Goal: Task Accomplishment & Management: Use online tool/utility

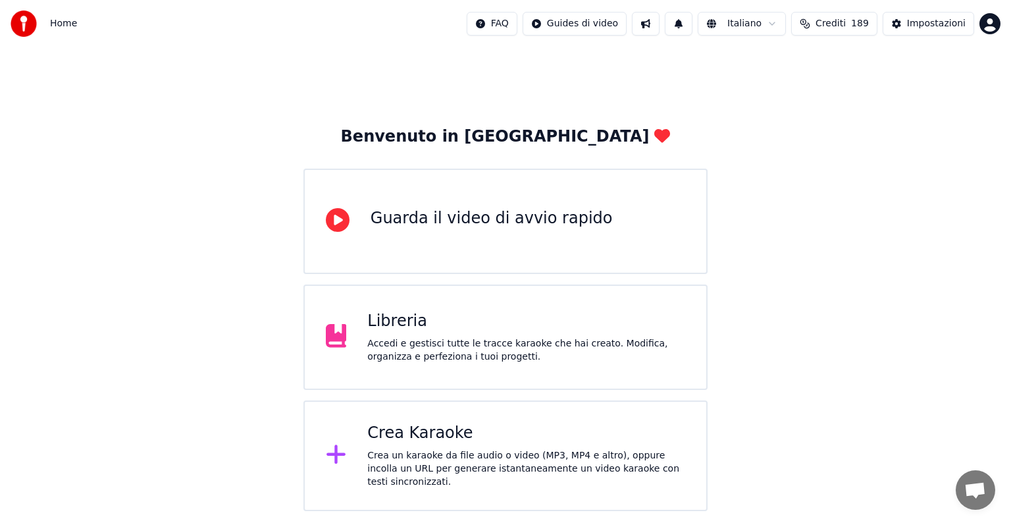
click at [619, 453] on div "Crea un karaoke da file audio o video (MP3, MP4 e altro), oppure incolla un URL…" at bounding box center [526, 468] width 318 height 39
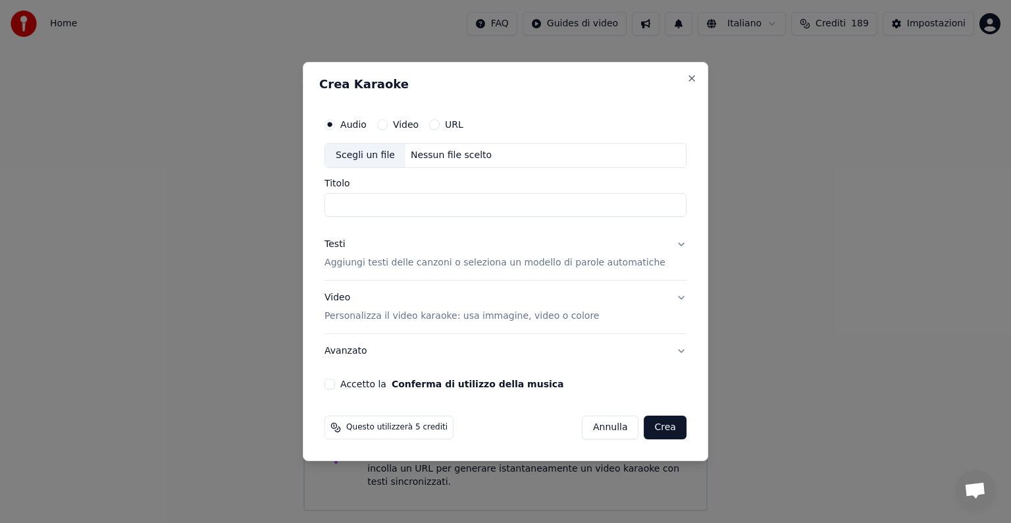
click at [450, 157] on div "Nessun file scelto" at bounding box center [450, 155] width 91 height 13
type input "**********"
click at [525, 419] on div "Questo utilizzerà 4 crediti [PERSON_NAME]" at bounding box center [505, 427] width 362 height 24
click at [664, 245] on button "Testi Aggiungi testi delle canzoni o seleziona un modello di parole automatiche" at bounding box center [505, 253] width 362 height 53
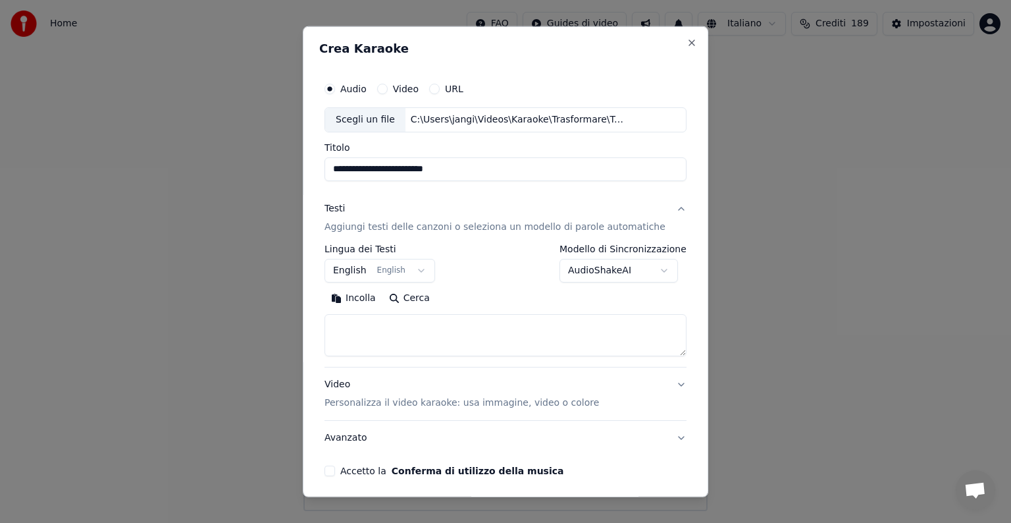
click at [421, 267] on button "English English" at bounding box center [379, 271] width 111 height 24
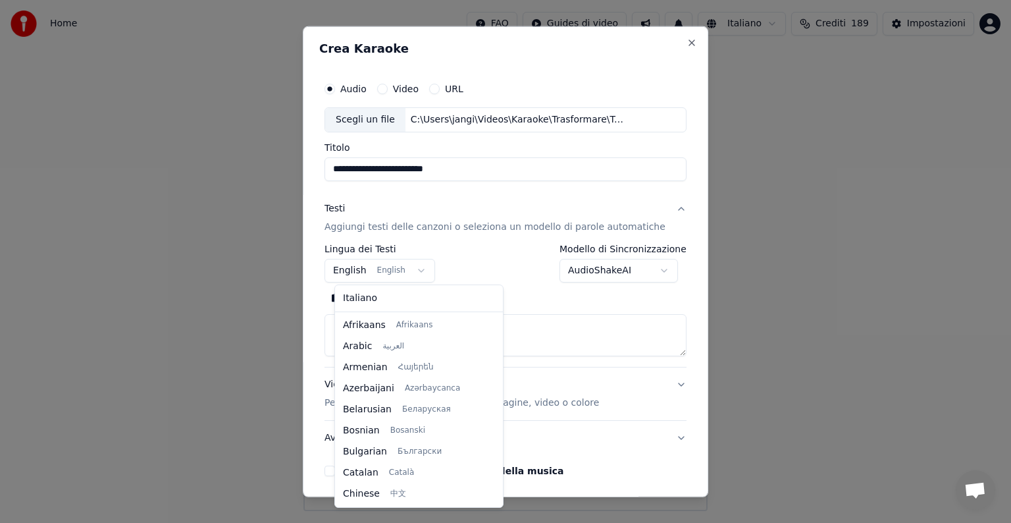
scroll to position [105, 0]
select select "**"
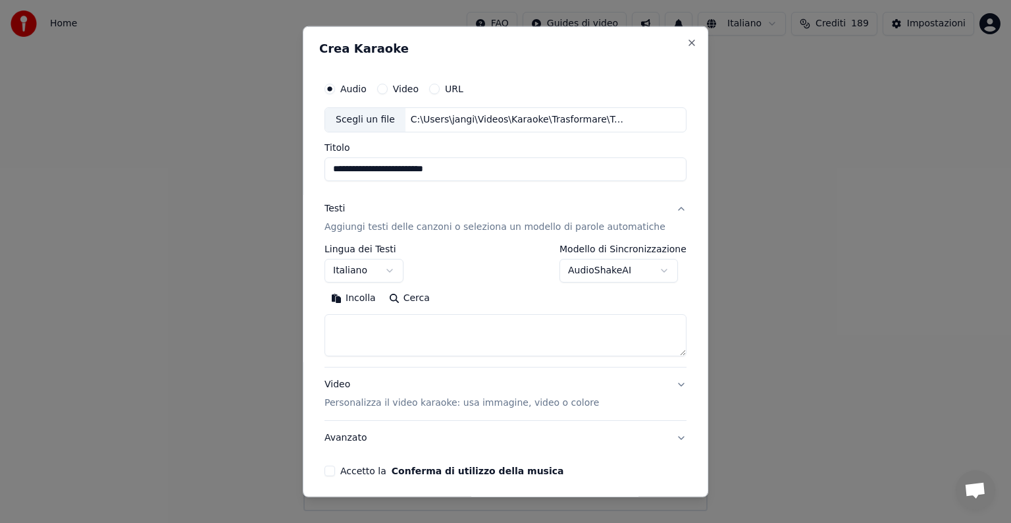
click at [361, 332] on textarea at bounding box center [505, 335] width 362 height 42
click at [363, 300] on button "Incolla" at bounding box center [353, 298] width 58 height 21
click at [662, 380] on button "Video Personalizza il video karaoke: usa immagine, video o colore" at bounding box center [505, 393] width 362 height 53
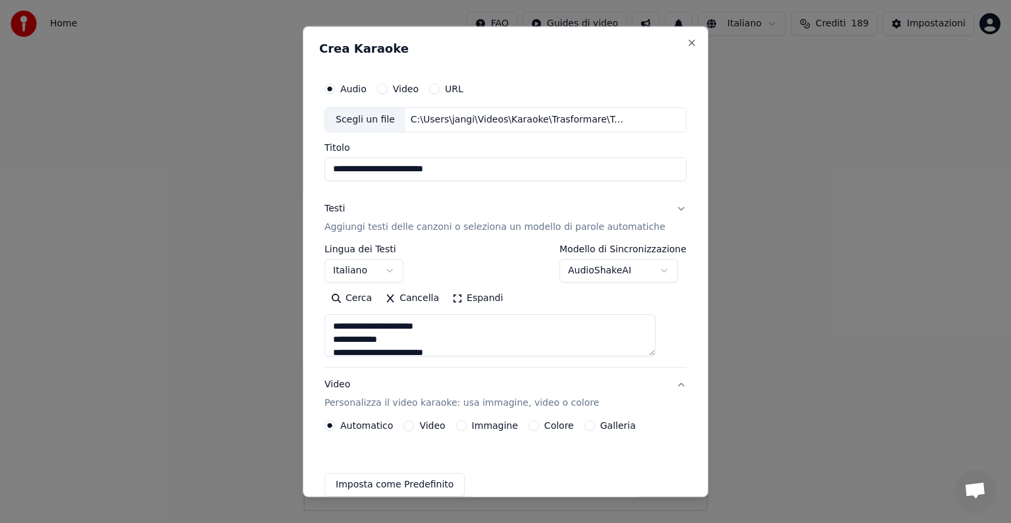
type textarea "**********"
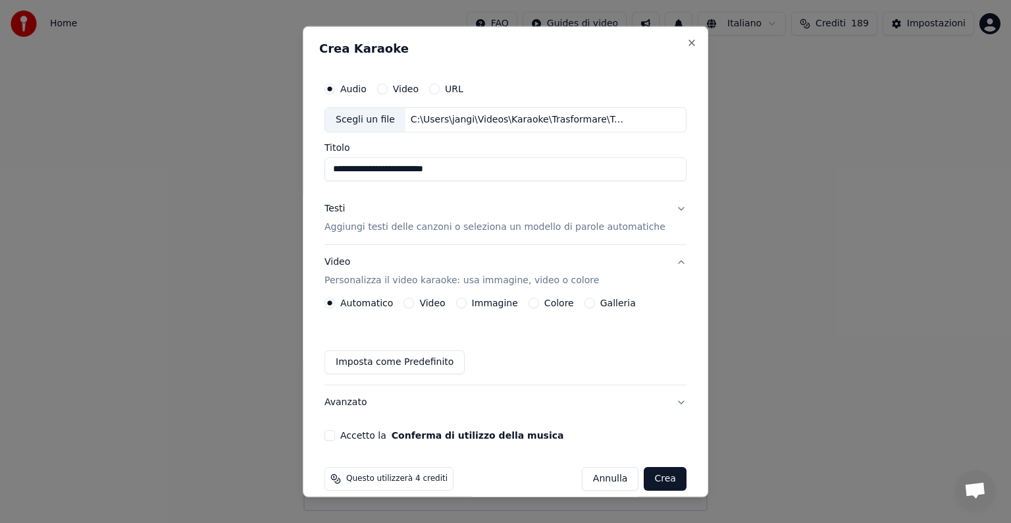
click at [467, 301] on button "Immagine" at bounding box center [461, 302] width 11 height 11
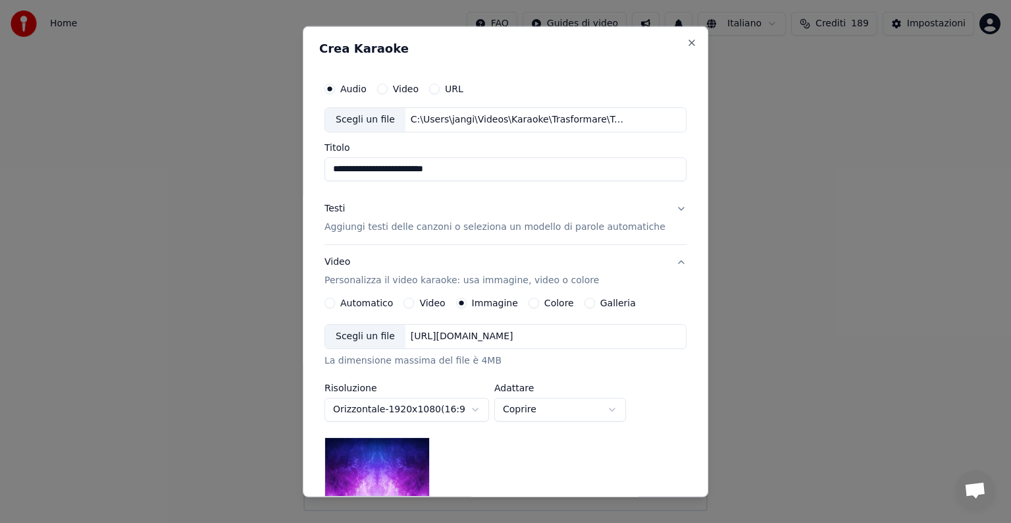
click at [501, 336] on div "[URL][DOMAIN_NAME]" at bounding box center [461, 336] width 113 height 13
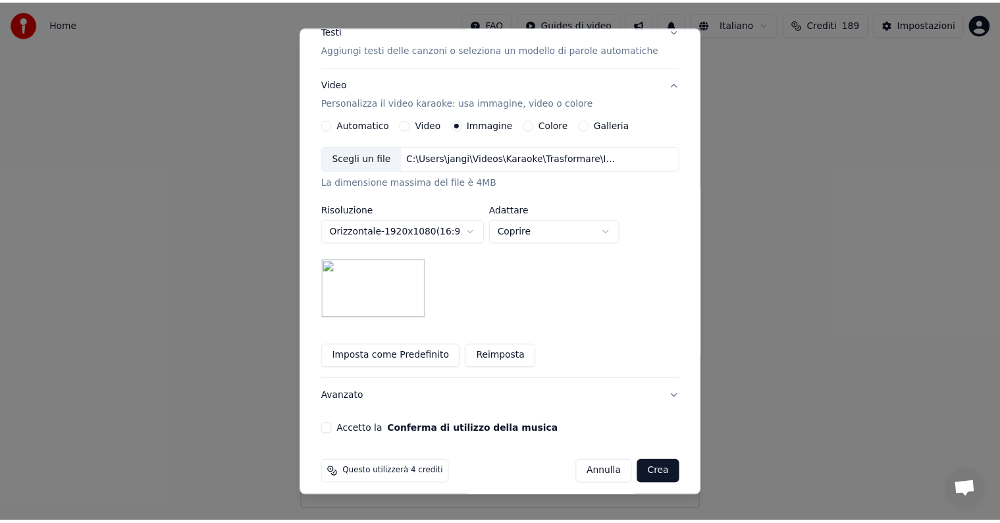
scroll to position [187, 0]
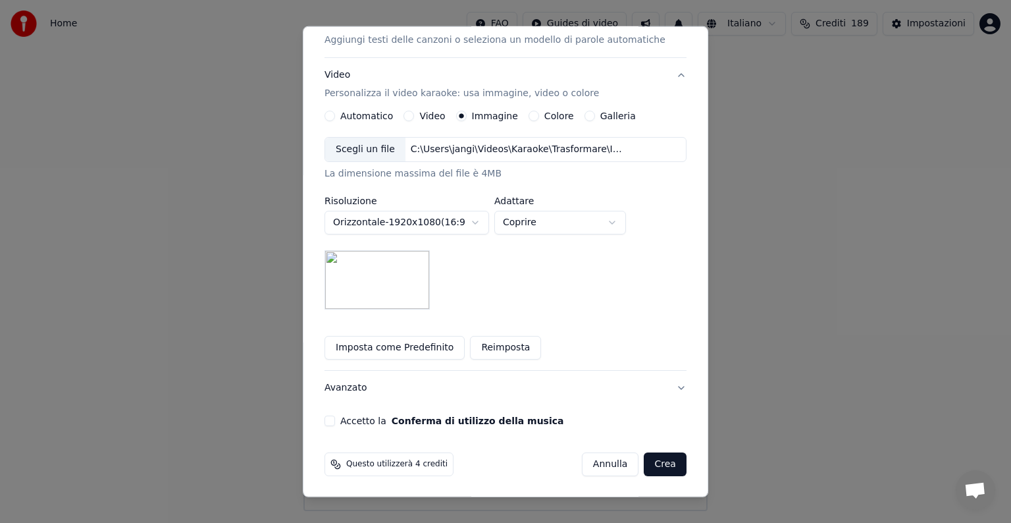
click at [334, 422] on button "Accetto la Conferma di utilizzo della musica" at bounding box center [329, 420] width 11 height 11
click at [651, 460] on button "Crea" at bounding box center [665, 464] width 42 height 24
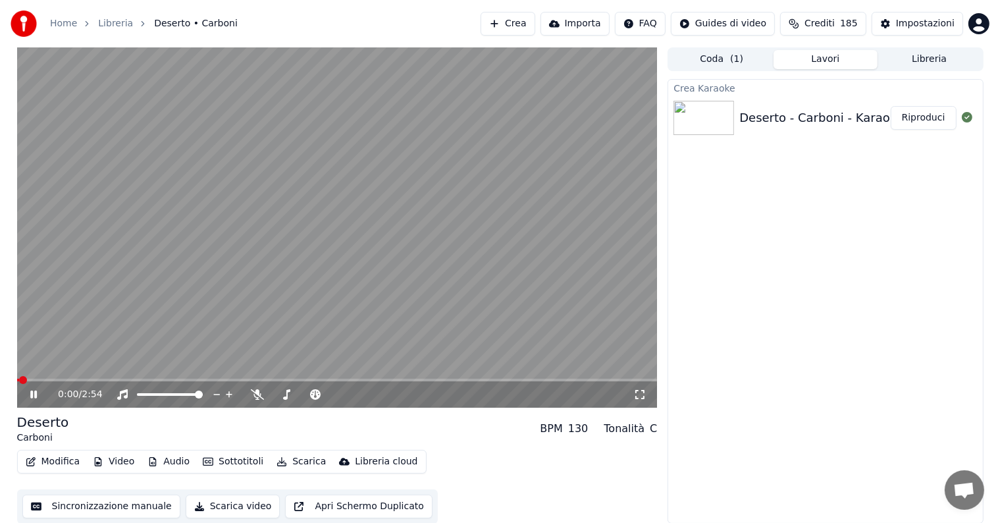
click at [913, 128] on button "Riproduci" at bounding box center [923, 118] width 66 height 24
click at [32, 393] on icon at bounding box center [33, 394] width 7 height 8
click at [63, 463] on button "Modifica" at bounding box center [52, 461] width 65 height 18
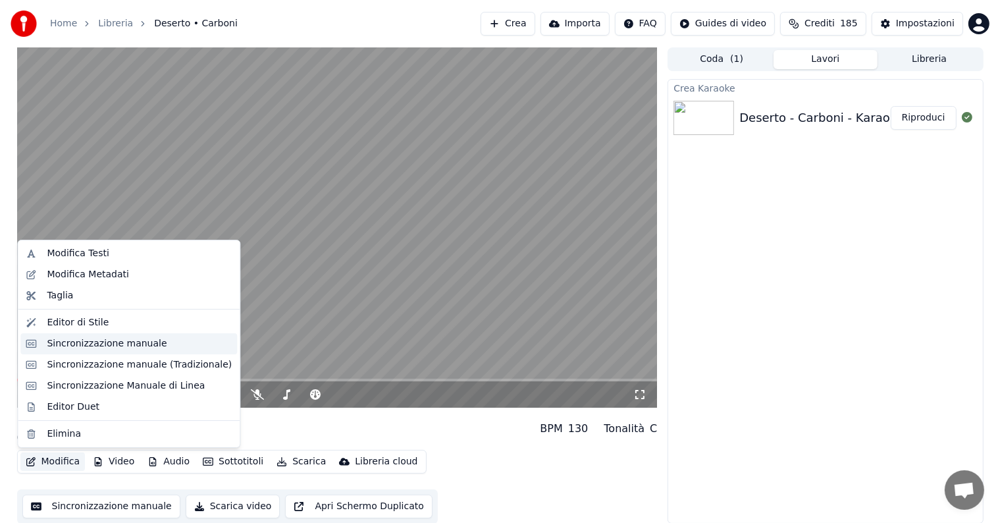
click at [107, 348] on div "Sincronizzazione manuale" at bounding box center [107, 343] width 120 height 13
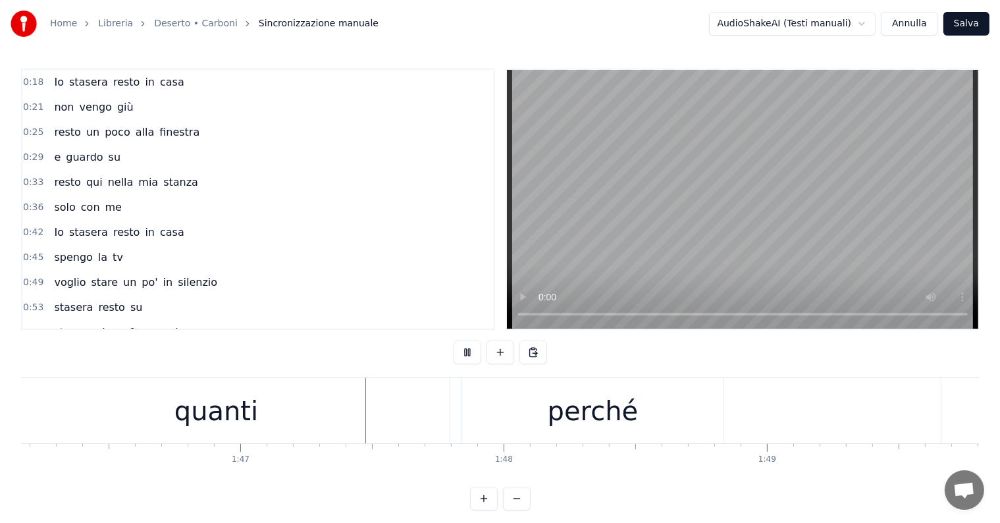
scroll to position [0, 28102]
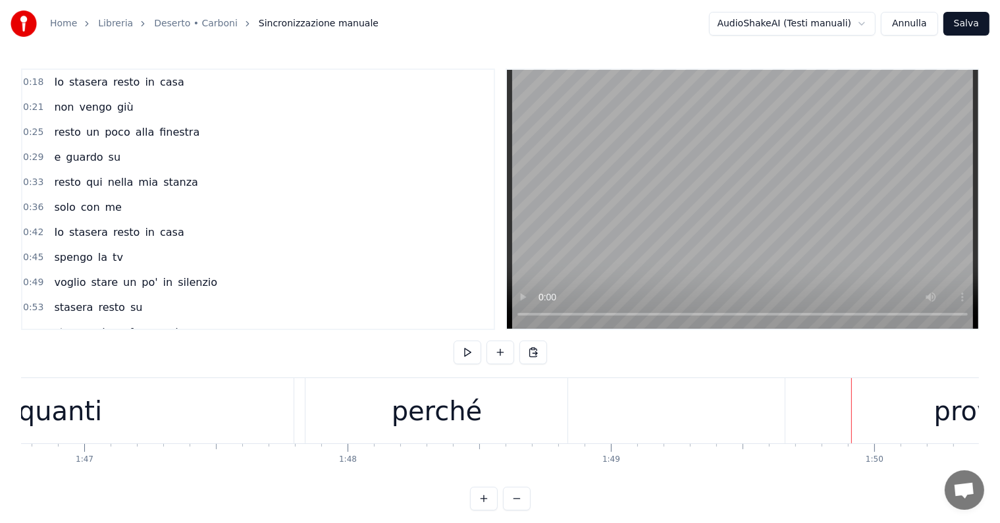
click at [97, 430] on div "quanti" at bounding box center [60, 410] width 467 height 65
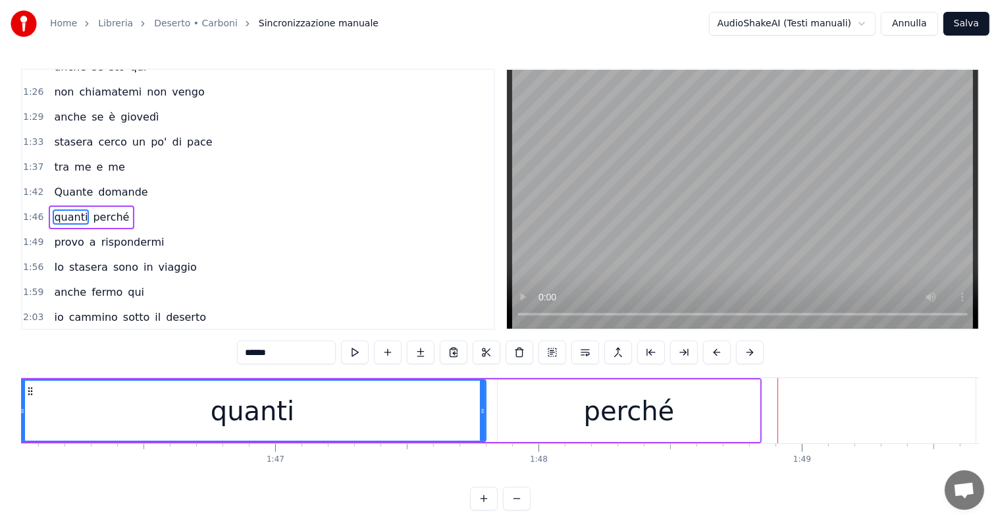
scroll to position [0, 27731]
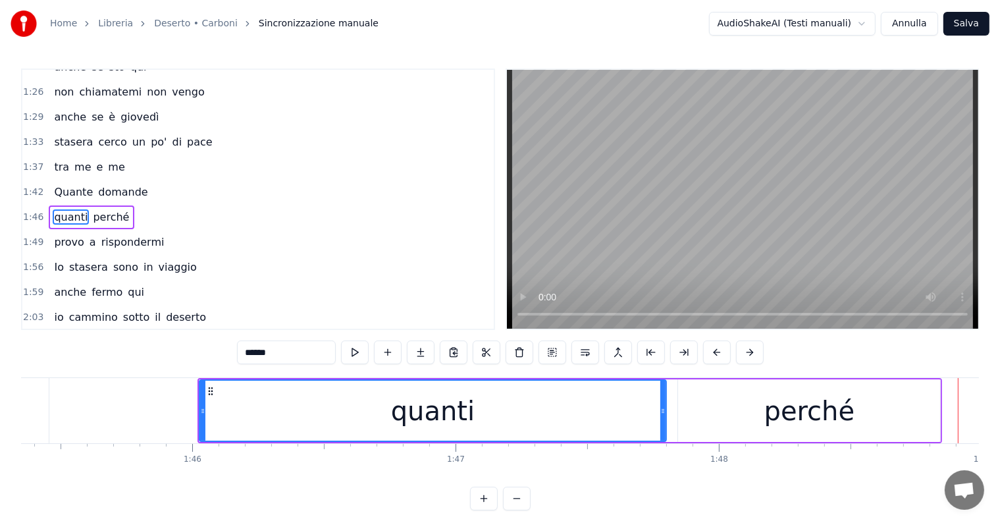
click at [292, 353] on input "******" at bounding box center [286, 352] width 99 height 24
type input "*"
click at [99, 209] on span "perché" at bounding box center [112, 216] width 39 height 15
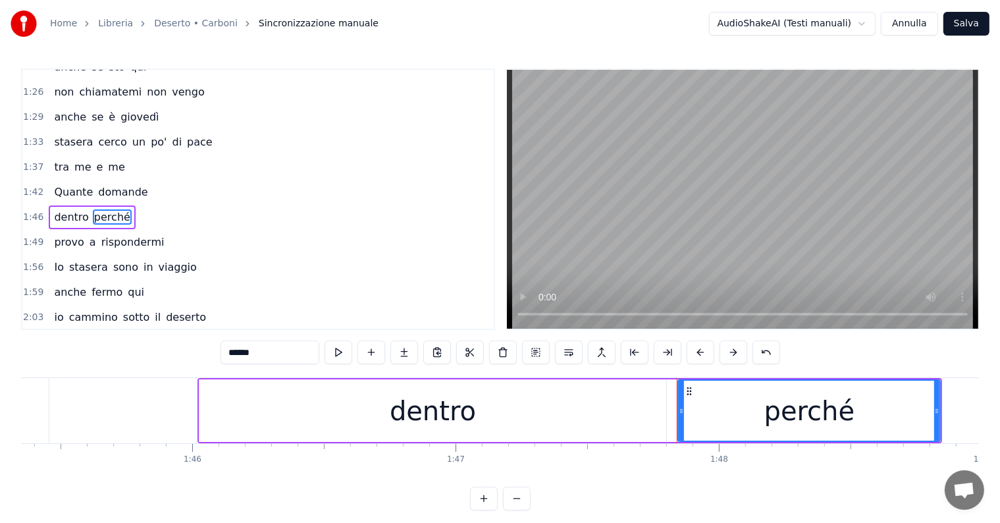
click at [284, 350] on input "******" at bounding box center [269, 352] width 99 height 24
type input "*"
type input "*****"
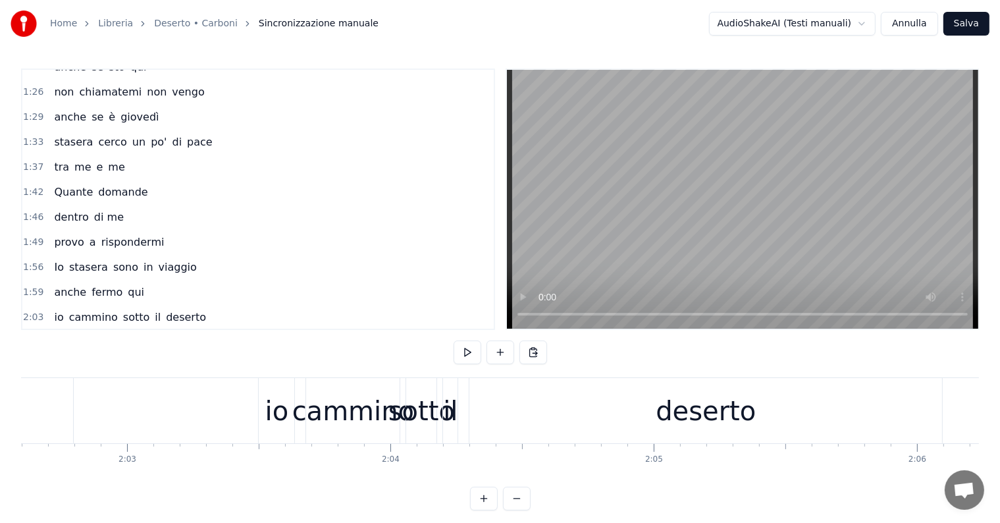
scroll to position [0, 32245]
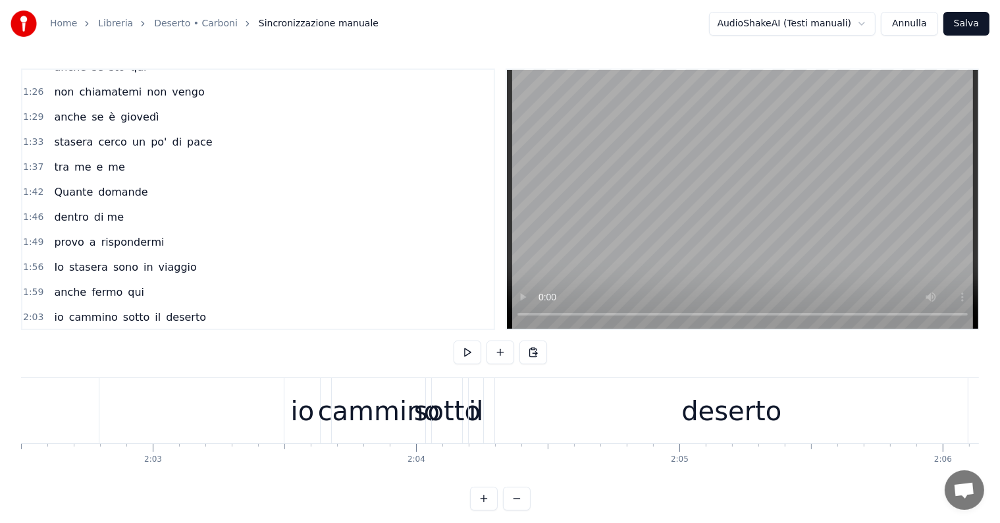
click at [358, 405] on div "cammino" at bounding box center [379, 410] width 122 height 39
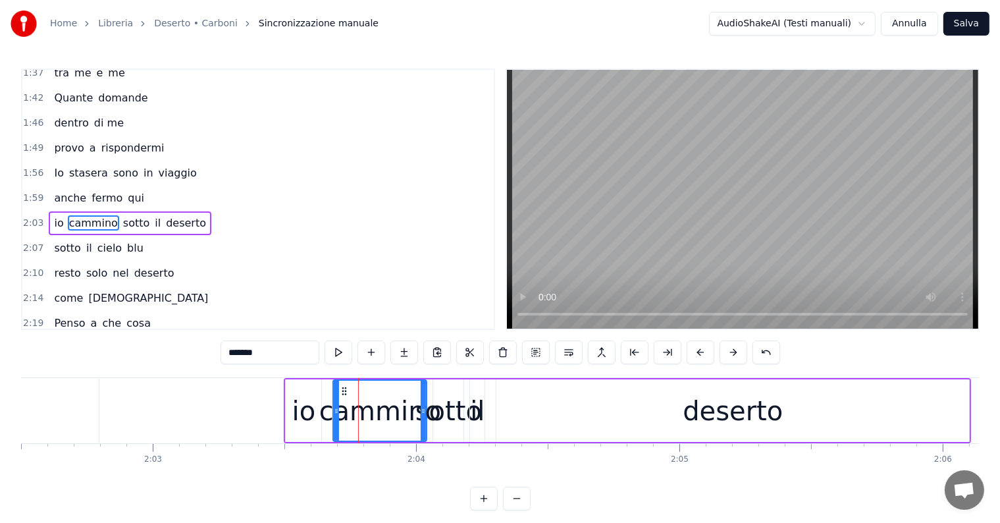
scroll to position [512, 0]
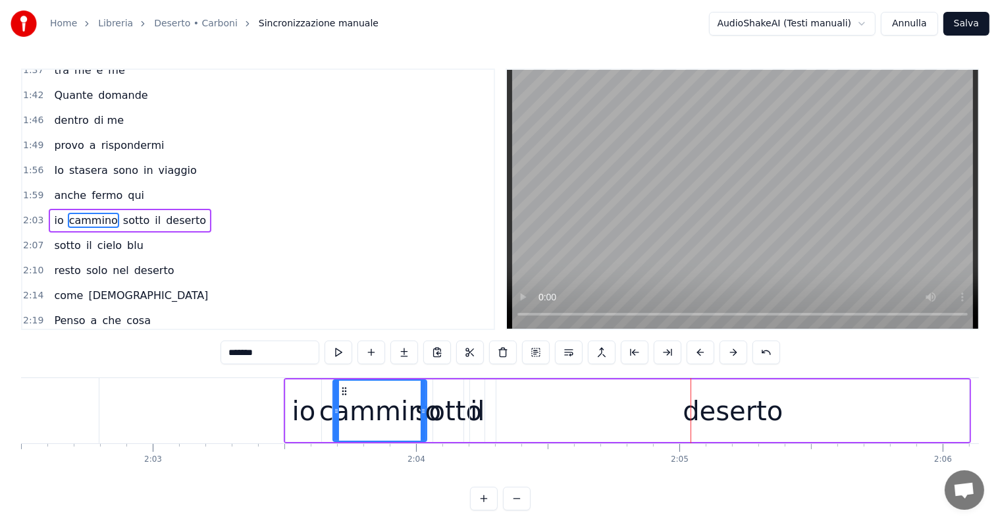
click at [129, 213] on span "sotto" at bounding box center [136, 220] width 29 height 15
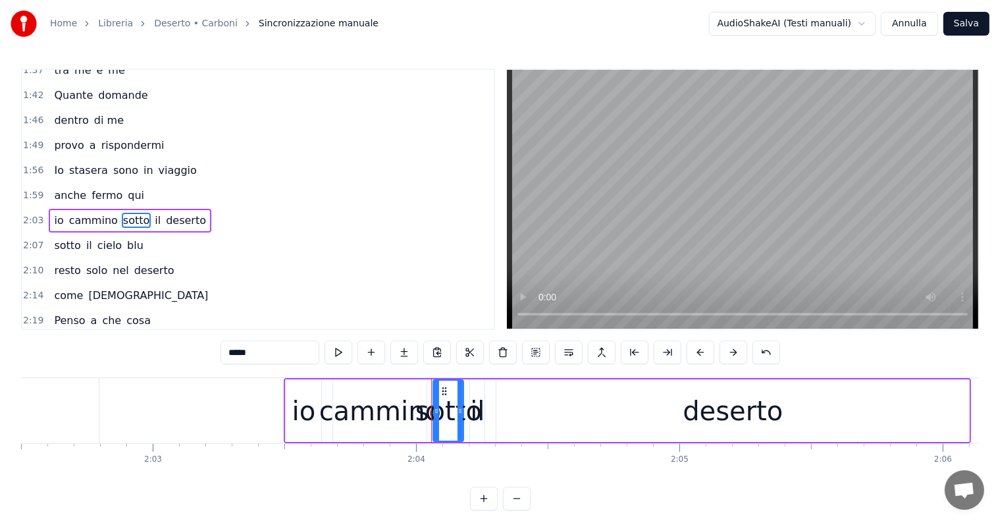
click at [261, 356] on input "*****" at bounding box center [269, 352] width 99 height 24
type input "*"
click at [143, 213] on span "il" at bounding box center [147, 220] width 9 height 15
type input "**"
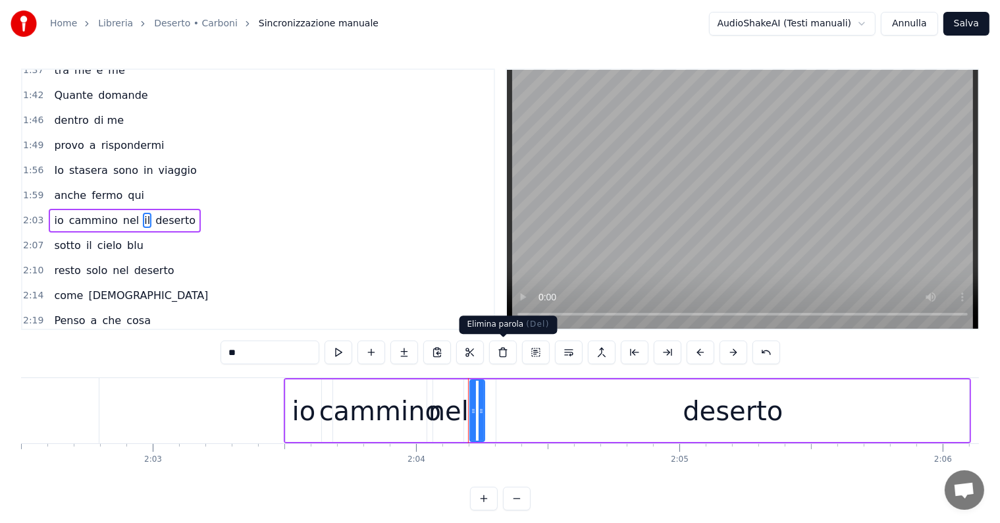
click at [499, 351] on button at bounding box center [503, 352] width 28 height 24
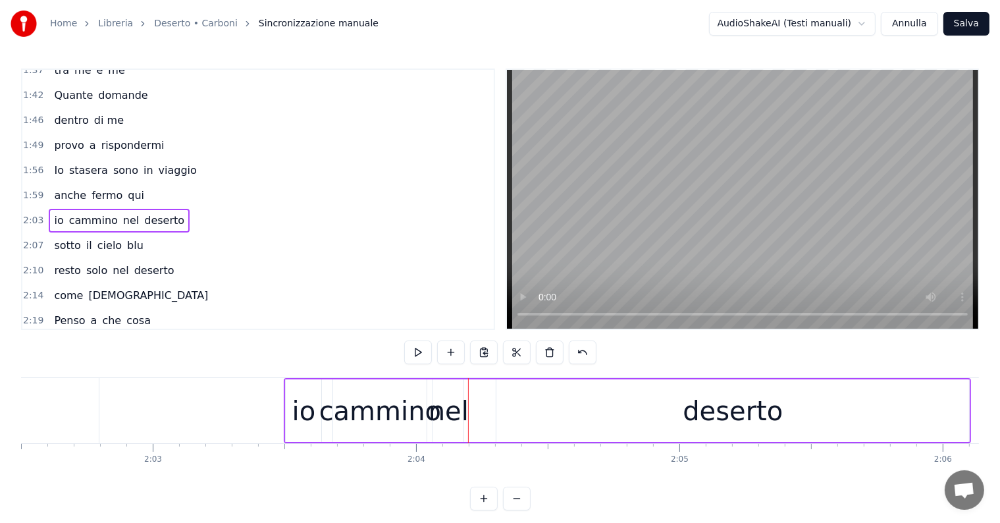
click at [450, 417] on div "nel" at bounding box center [448, 410] width 40 height 39
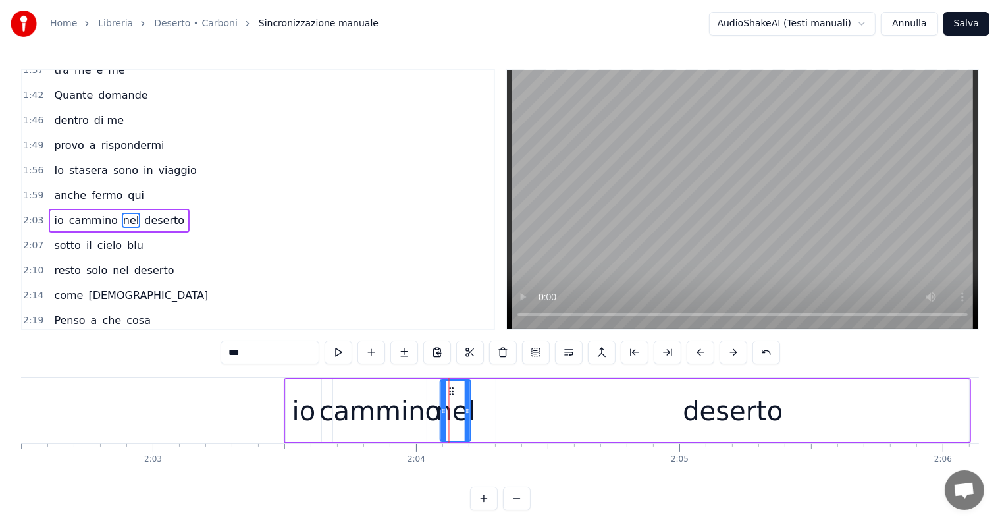
drag, startPoint x: 444, startPoint y: 390, endPoint x: 451, endPoint y: 390, distance: 7.2
click at [451, 390] on icon at bounding box center [452, 391] width 11 height 11
drag, startPoint x: 467, startPoint y: 406, endPoint x: 480, endPoint y: 405, distance: 12.5
click at [480, 405] on icon at bounding box center [479, 410] width 5 height 11
click at [445, 391] on icon at bounding box center [446, 391] width 11 height 11
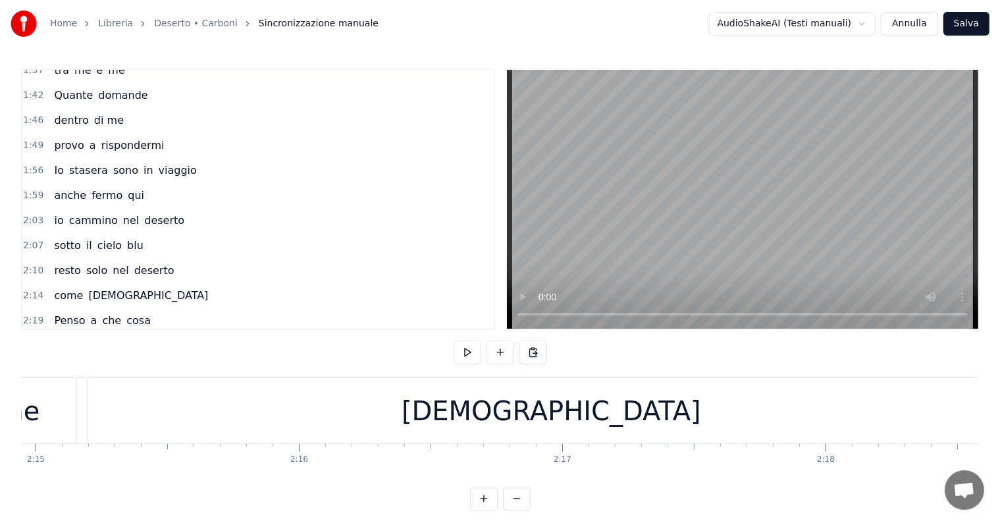
scroll to position [0, 35470]
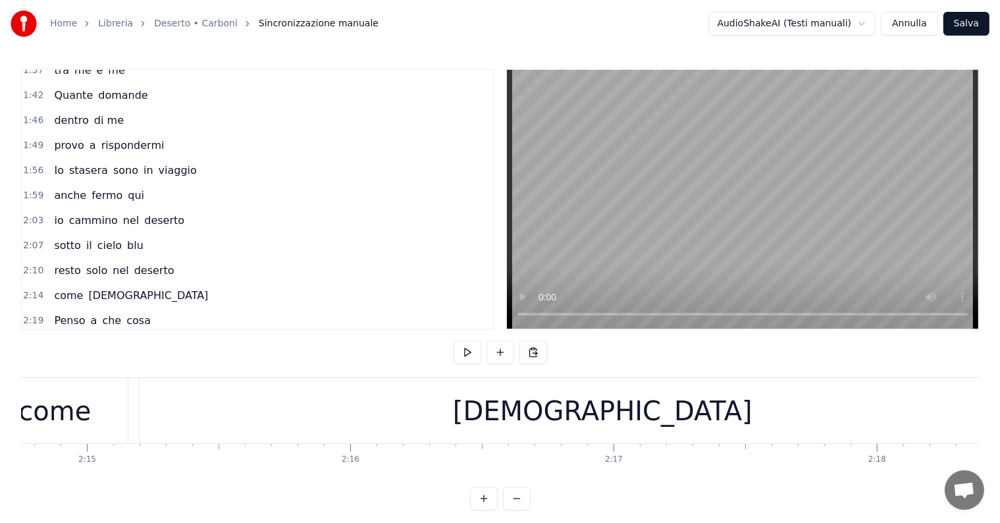
click at [671, 416] on div "[DEMOGRAPHIC_DATA]" at bounding box center [602, 410] width 925 height 65
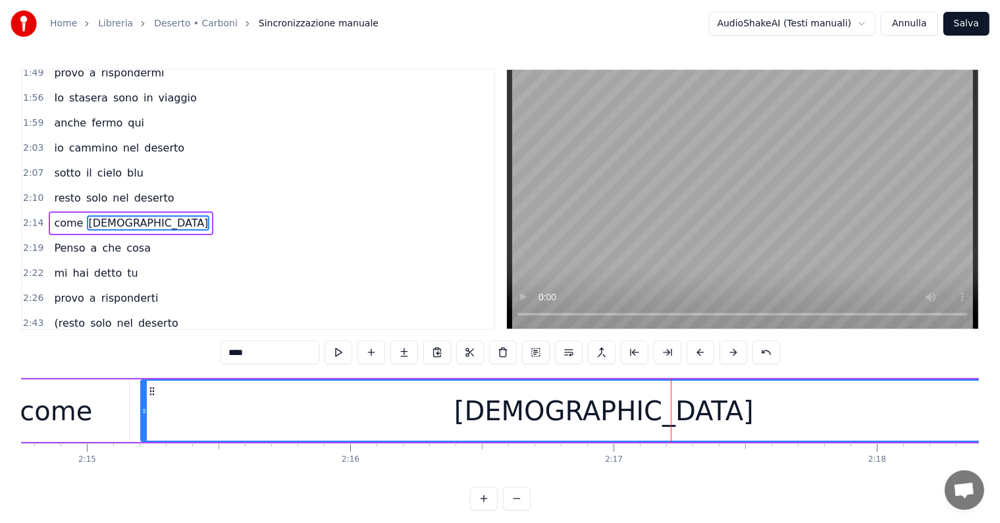
scroll to position [0, 35728]
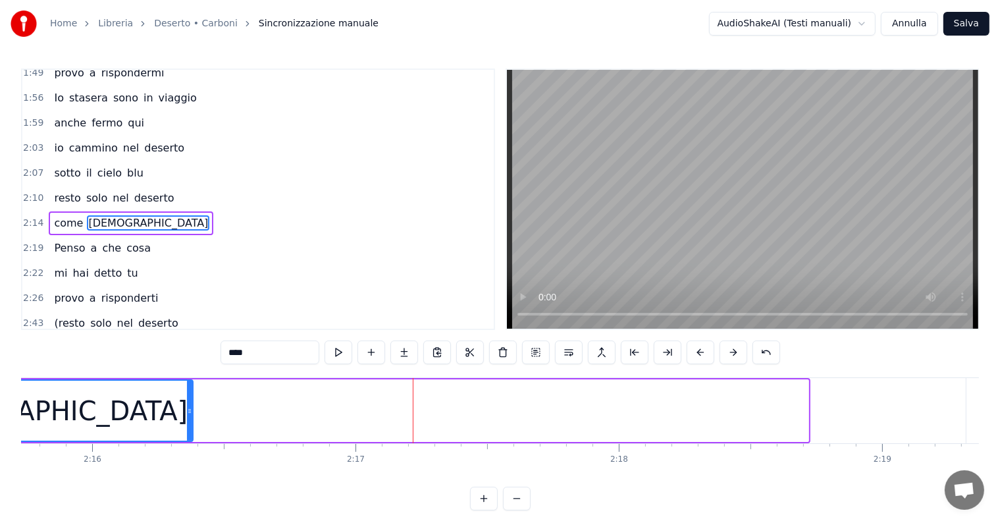
drag, startPoint x: 805, startPoint y: 403, endPoint x: 187, endPoint y: 413, distance: 618.0
click at [187, 413] on div at bounding box center [189, 410] width 5 height 60
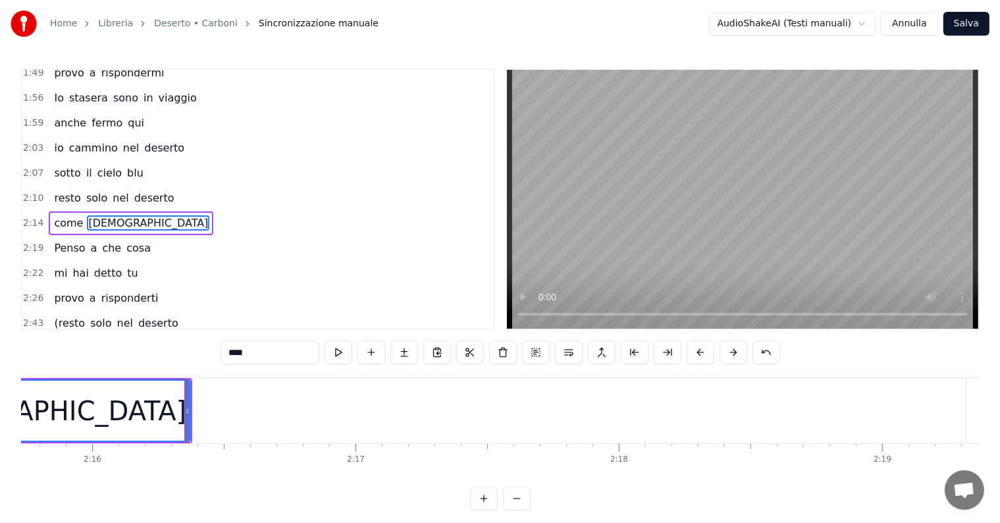
scroll to position [0, 35418]
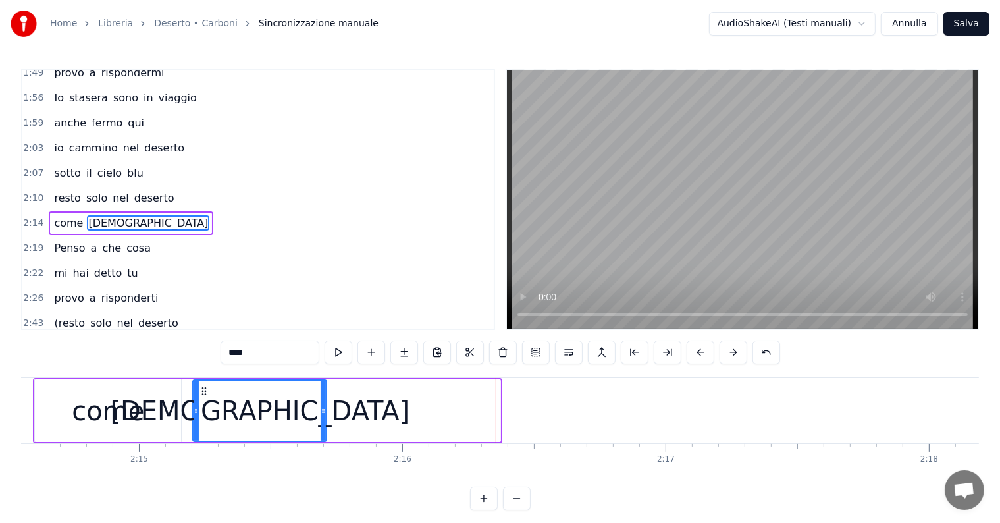
drag, startPoint x: 497, startPoint y: 400, endPoint x: 261, endPoint y: 400, distance: 236.9
click at [321, 400] on div at bounding box center [322, 410] width 5 height 60
click at [262, 350] on input "****" at bounding box center [269, 352] width 99 height 24
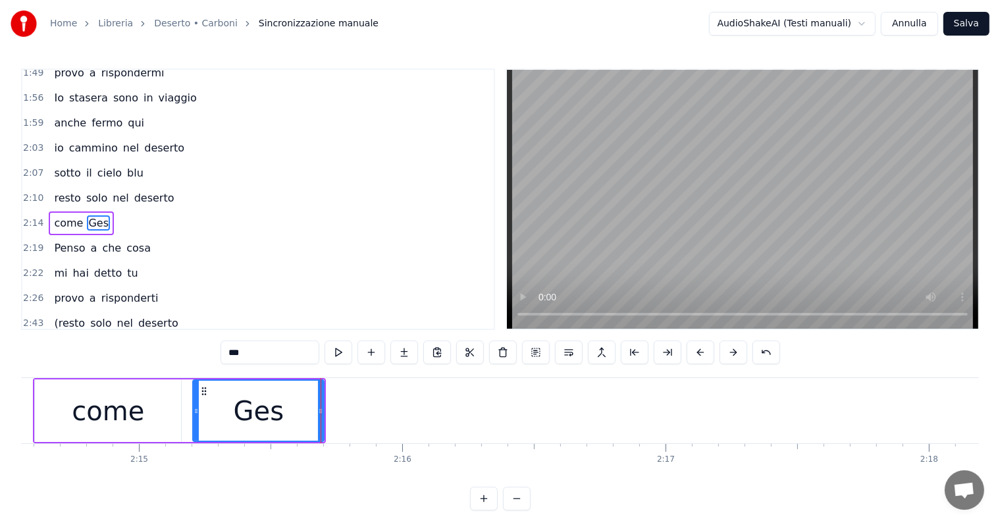
type input "***"
click at [295, 415] on div "Ges" at bounding box center [258, 410] width 130 height 60
click at [400, 355] on button at bounding box center [404, 352] width 28 height 24
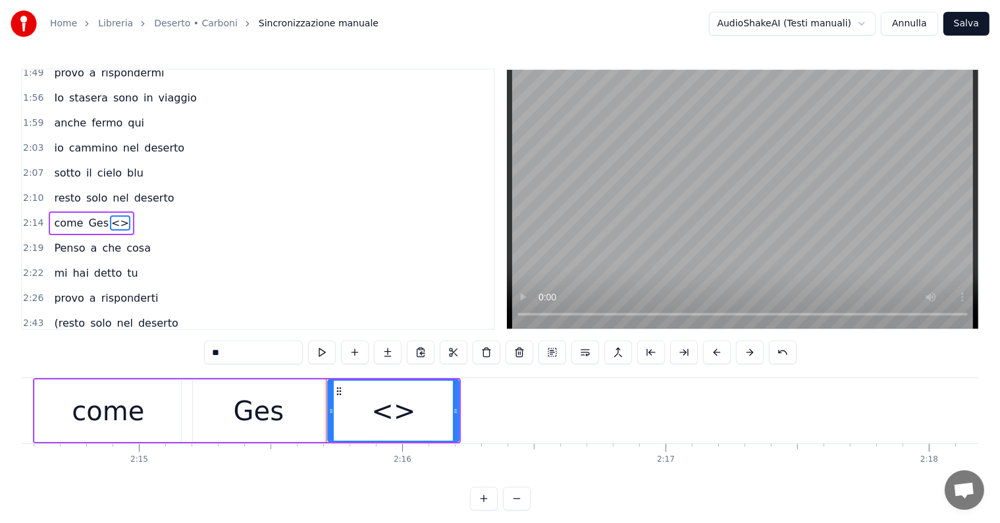
click at [261, 355] on input "**" at bounding box center [253, 352] width 99 height 24
type input "*"
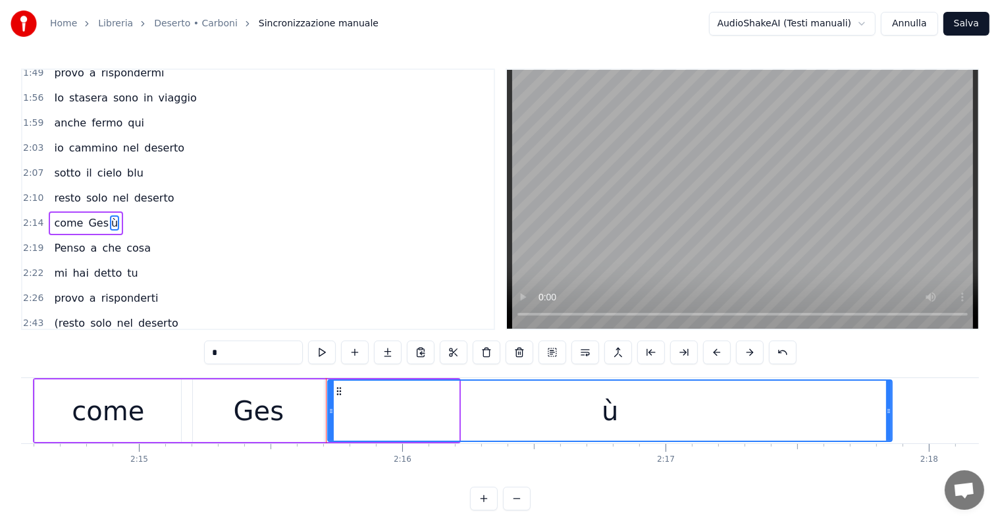
drag, startPoint x: 455, startPoint y: 398, endPoint x: 910, endPoint y: 406, distance: 454.8
click at [891, 406] on div at bounding box center [888, 410] width 5 height 60
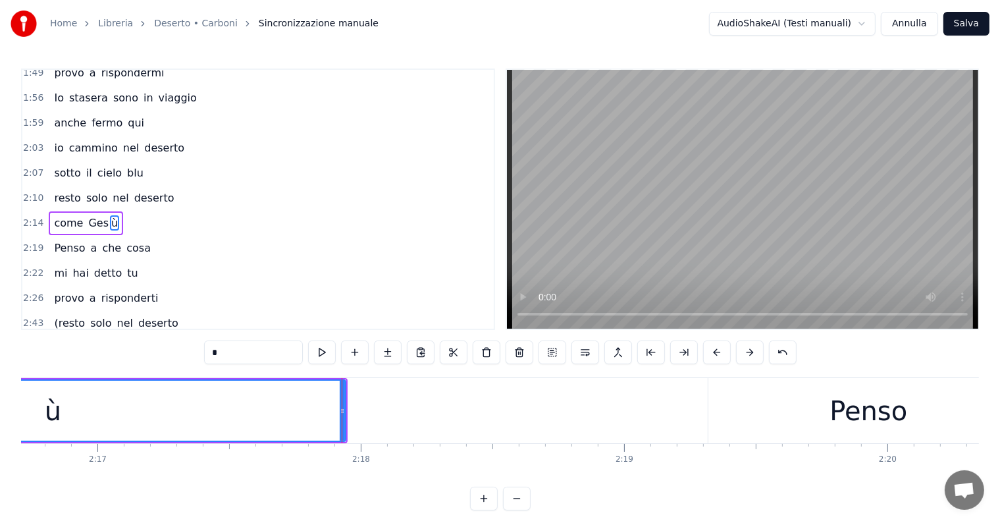
scroll to position [0, 35702]
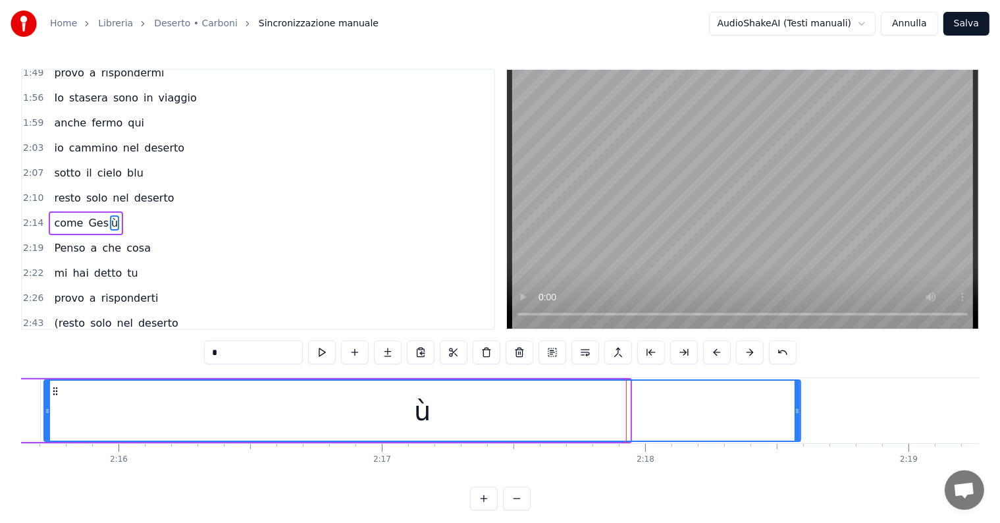
drag, startPoint x: 627, startPoint y: 392, endPoint x: 798, endPoint y: 400, distance: 171.3
click at [798, 400] on div at bounding box center [796, 410] width 5 height 60
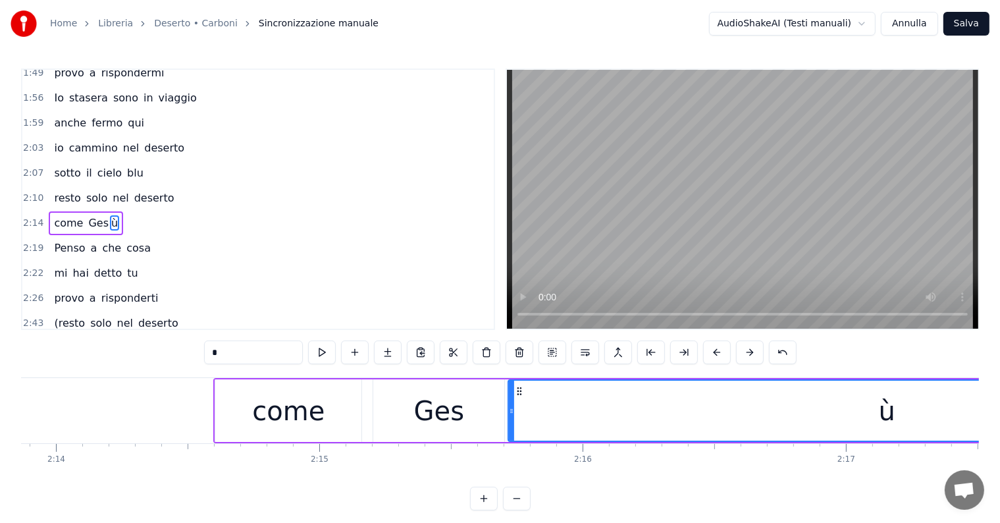
scroll to position [0, 35109]
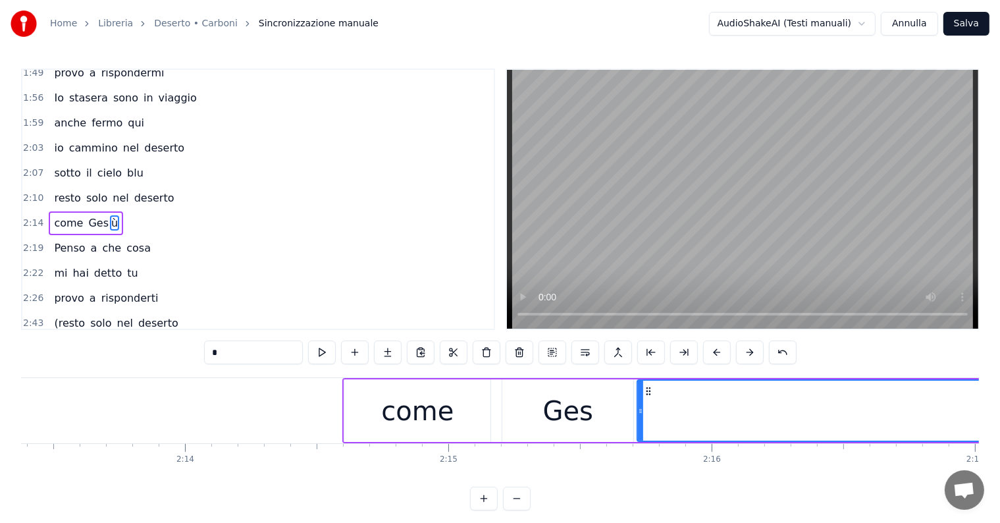
type input "*"
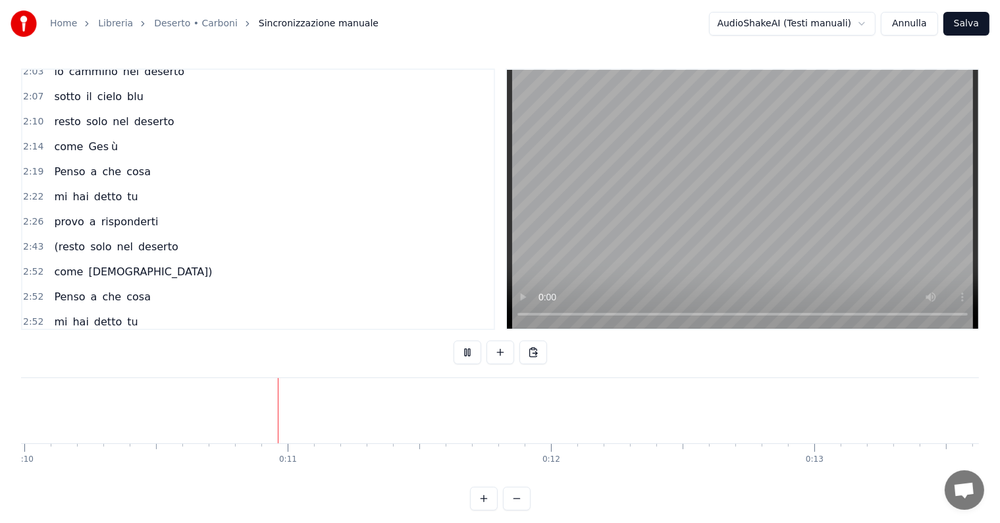
scroll to position [0, 2655]
click at [55, 239] on span "(resto" at bounding box center [70, 246] width 34 height 15
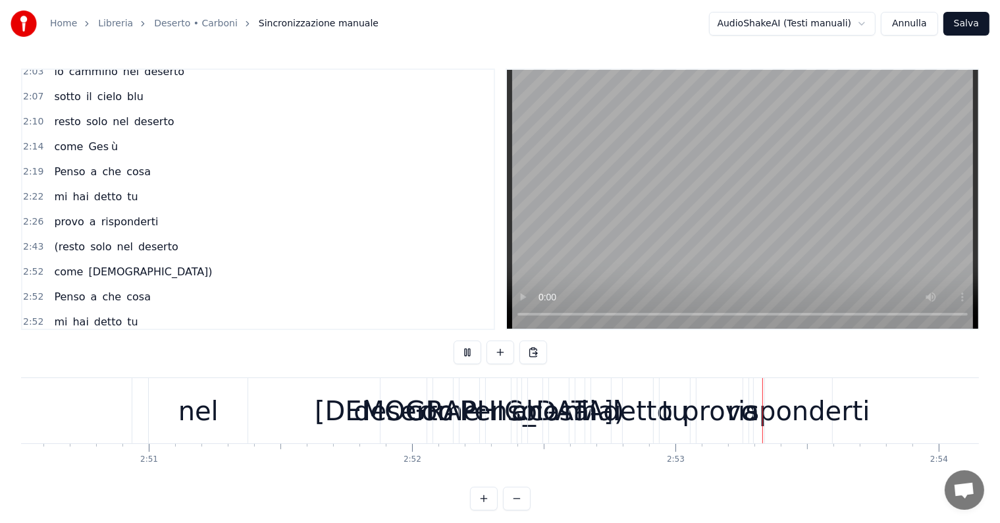
scroll to position [0, 44886]
click at [49, 235] on div "(resto solo nel deserto" at bounding box center [116, 247] width 134 height 24
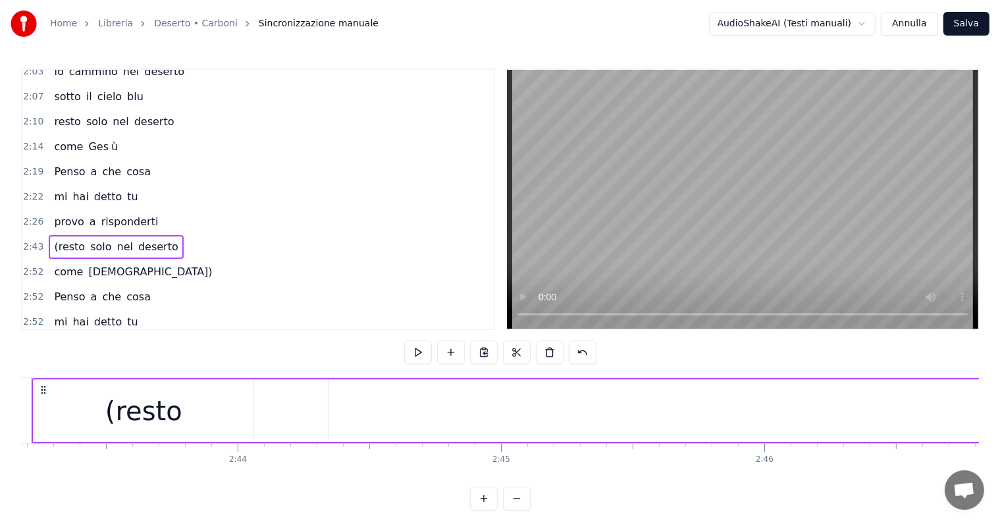
scroll to position [0, 42898]
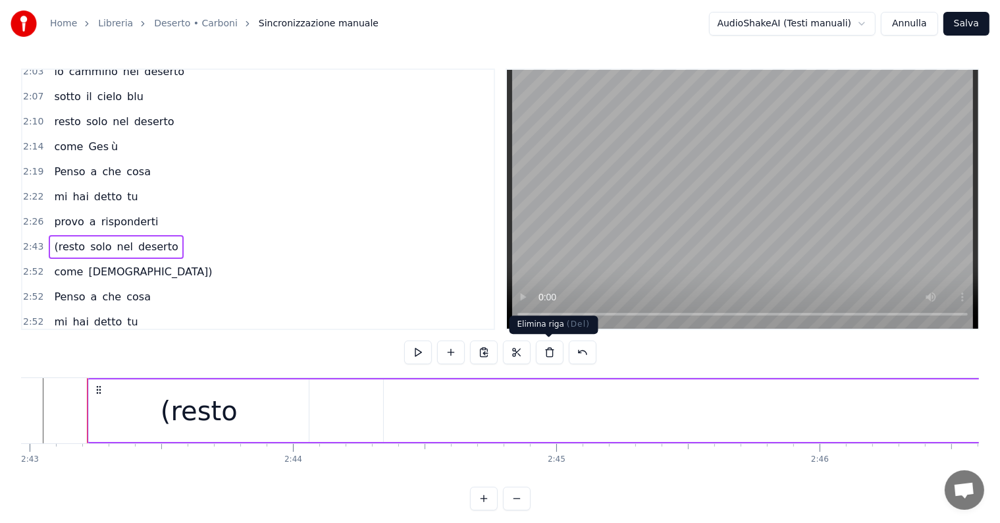
click at [550, 349] on button at bounding box center [550, 352] width 28 height 24
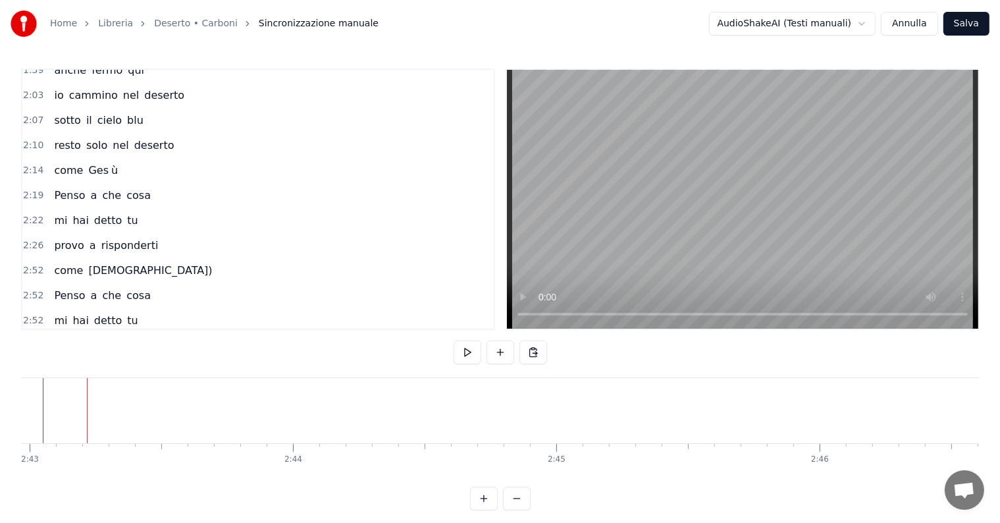
click at [59, 259] on div "come [DEMOGRAPHIC_DATA])" at bounding box center [133, 271] width 168 height 24
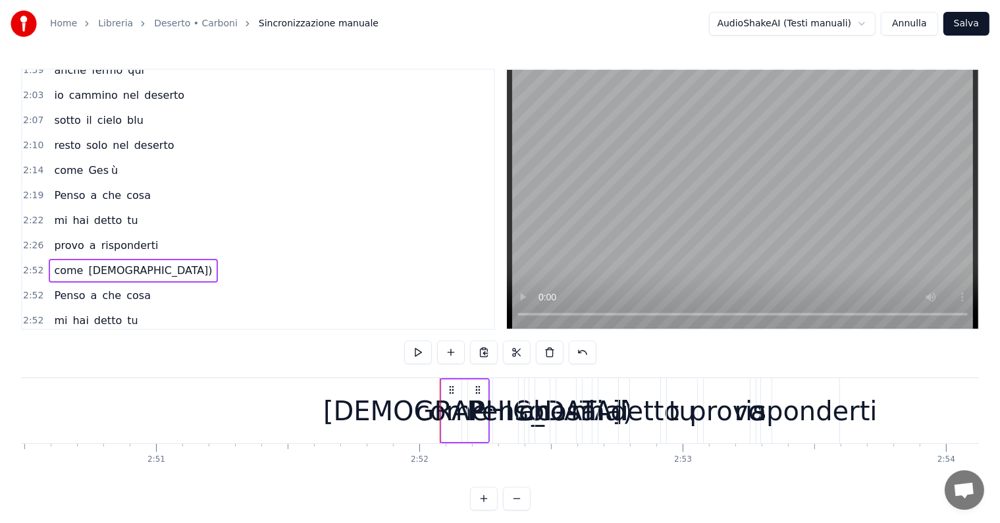
scroll to position [0, 44886]
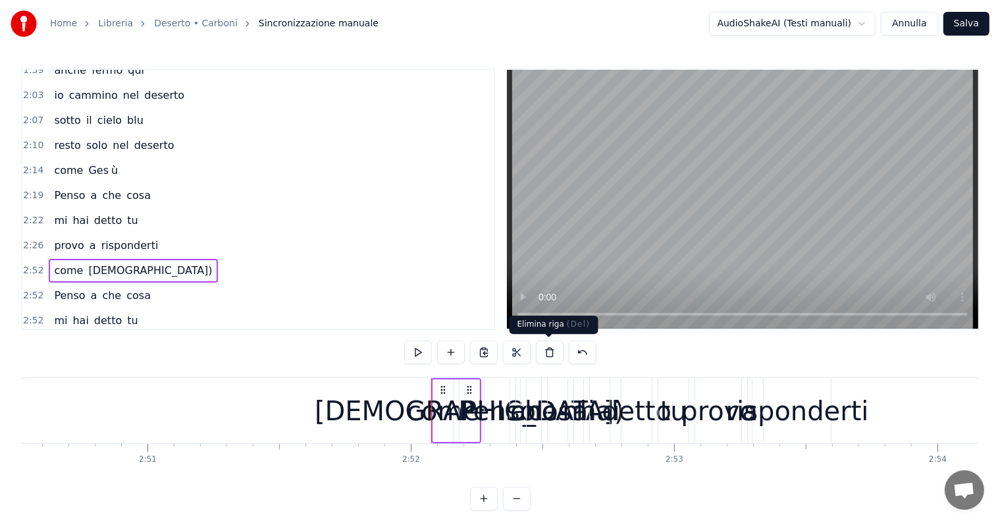
click at [553, 350] on button at bounding box center [550, 352] width 28 height 24
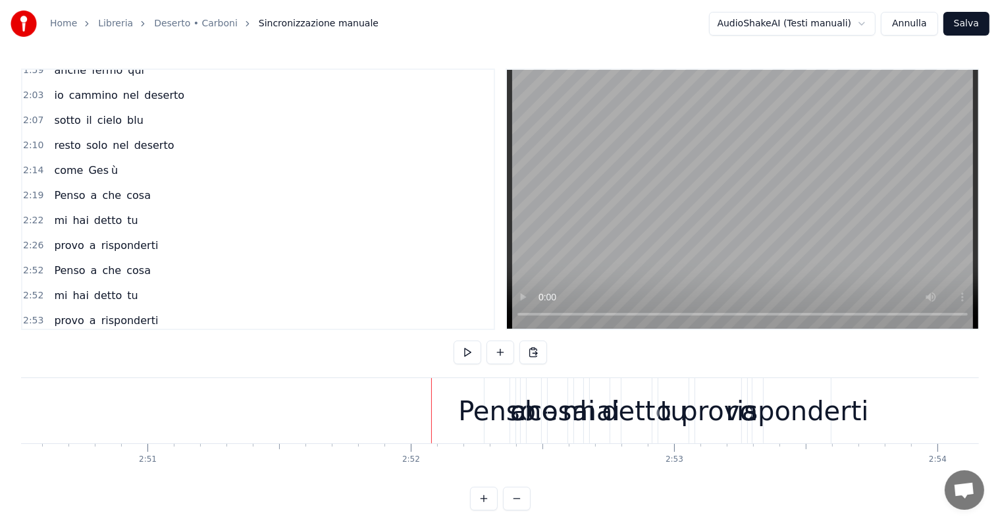
scroll to position [613, 0]
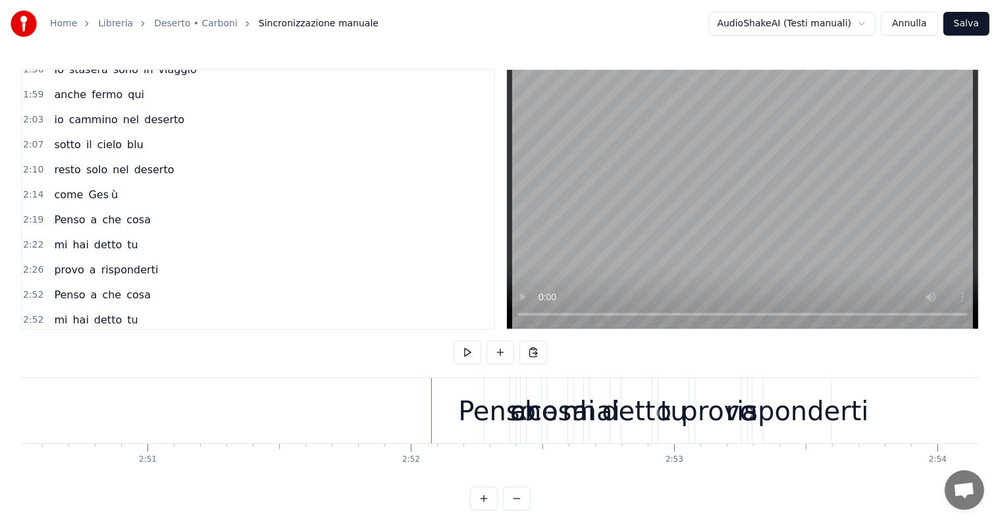
click at [55, 283] on div "Penso a che cosa" at bounding box center [102, 295] width 107 height 24
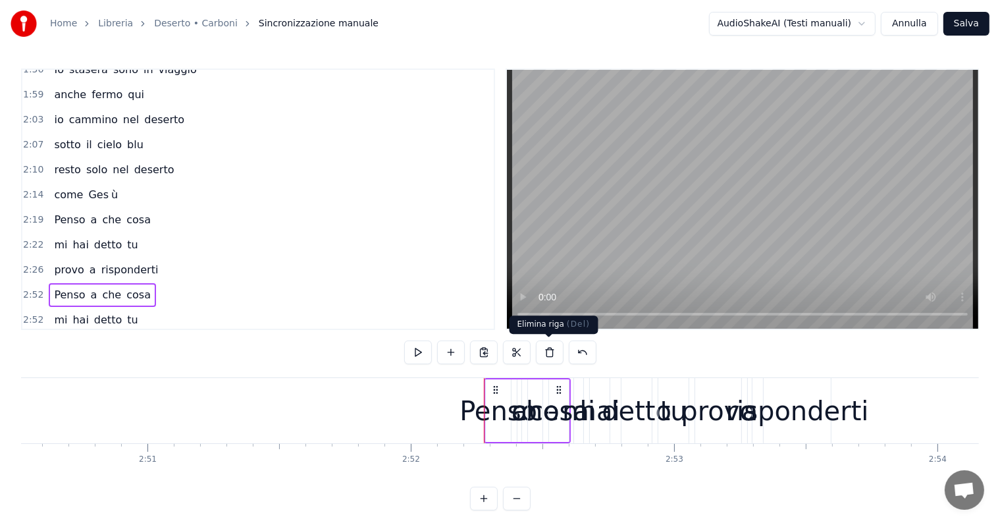
click at [545, 353] on button at bounding box center [550, 352] width 28 height 24
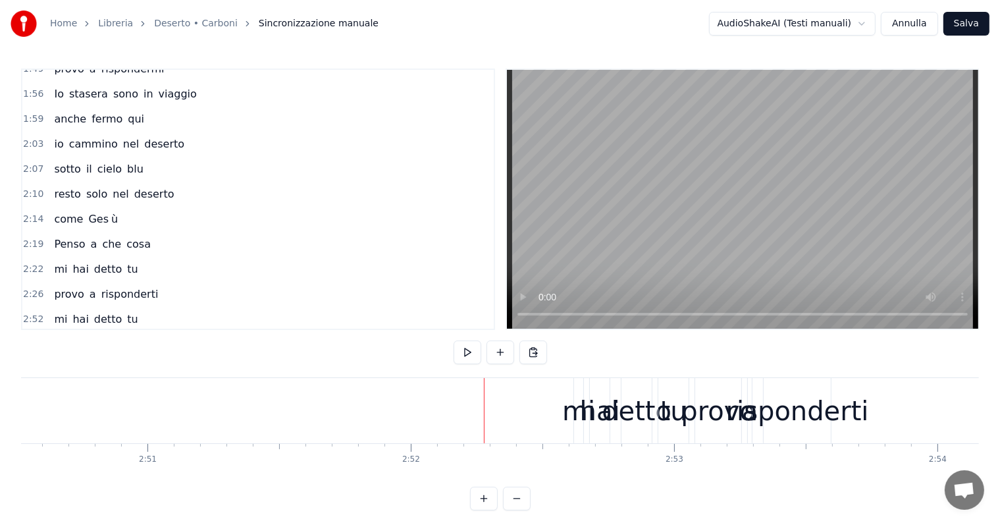
click at [65, 307] on div "mi hai detto tu" at bounding box center [96, 319] width 94 height 24
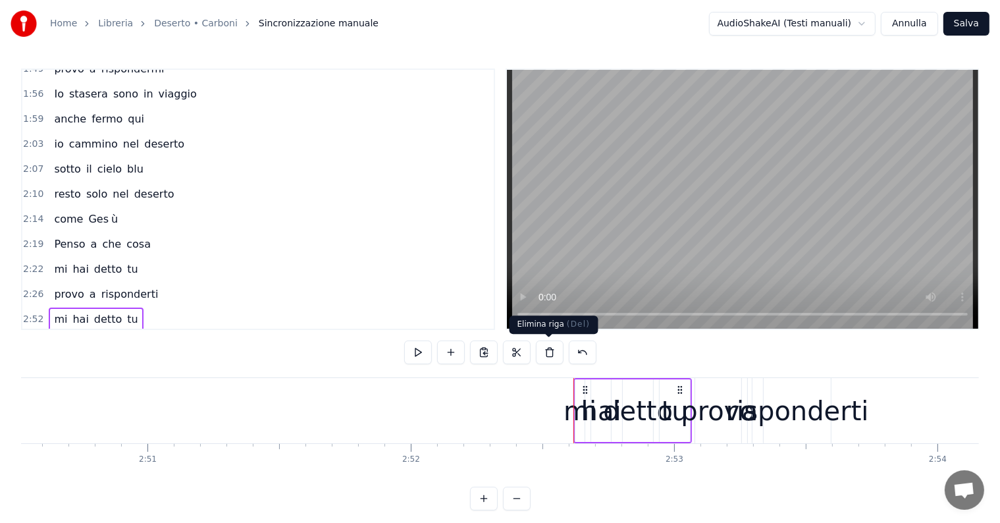
click at [551, 348] on button at bounding box center [550, 352] width 28 height 24
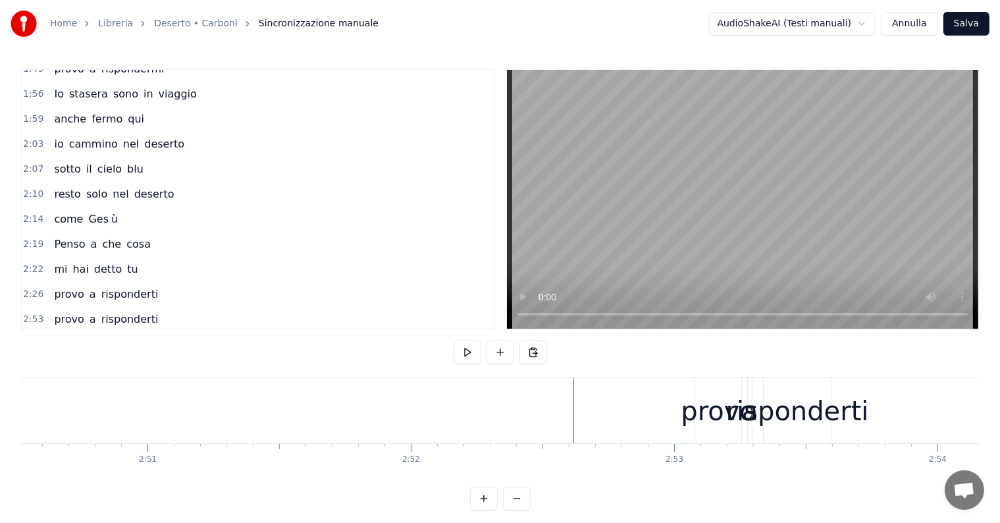
scroll to position [564, 0]
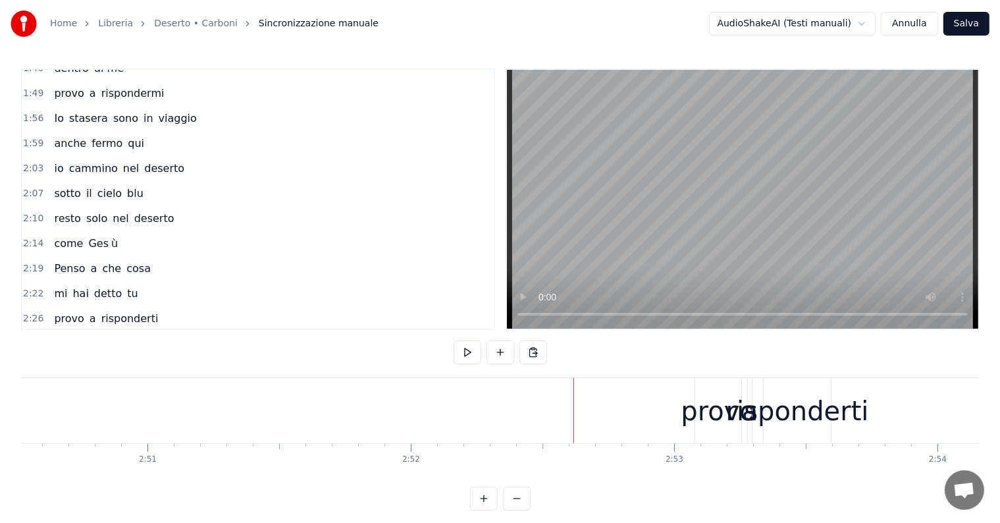
click at [79, 332] on div "provo a risponderti" at bounding box center [106, 344] width 115 height 24
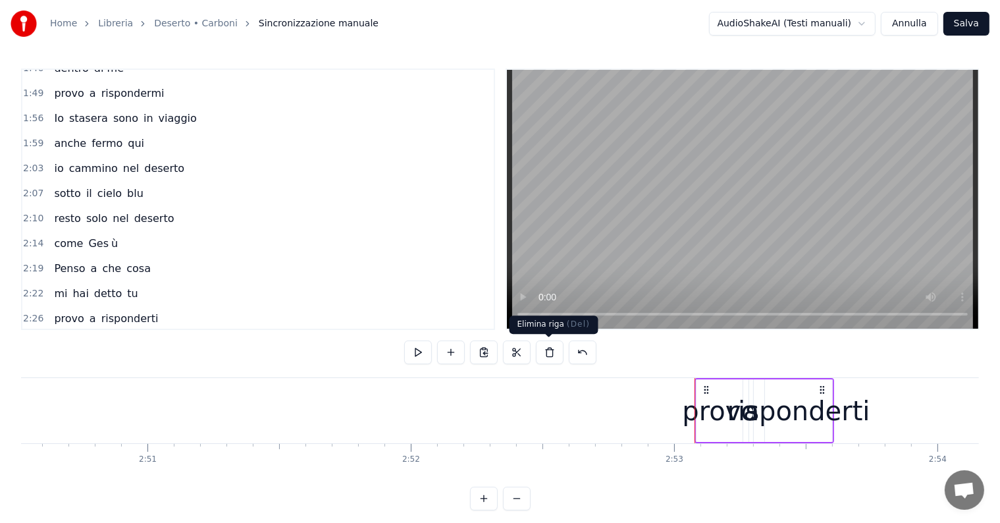
click at [548, 353] on button at bounding box center [550, 352] width 28 height 24
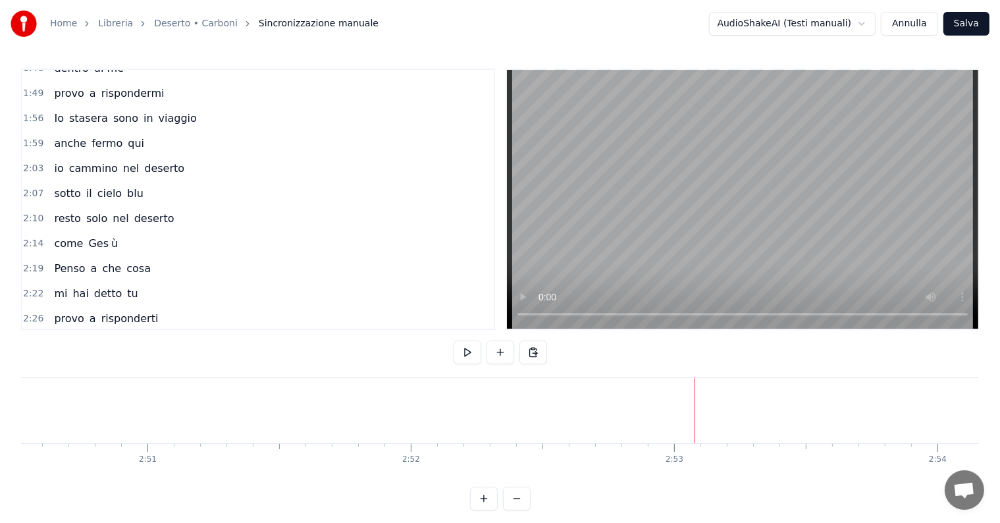
scroll to position [540, 0]
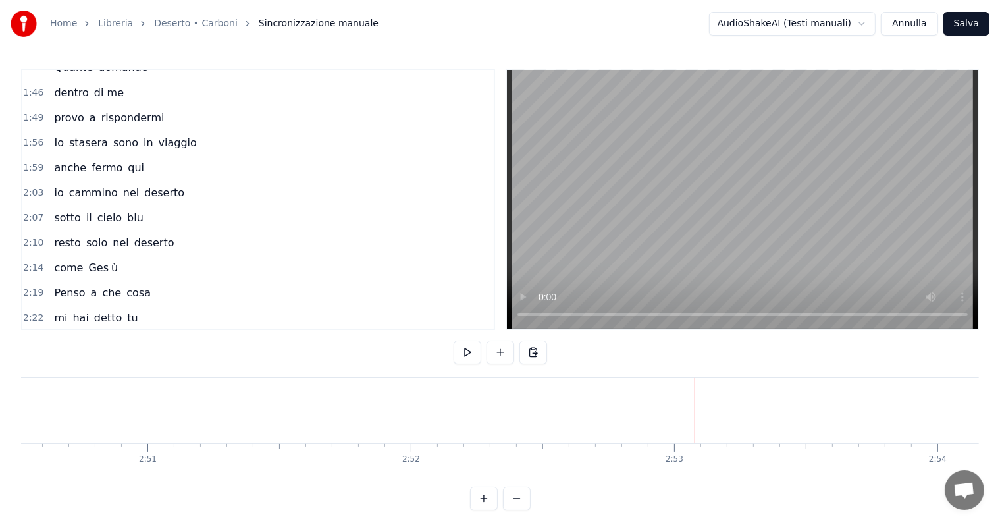
click at [60, 335] on span "provo" at bounding box center [69, 342] width 32 height 15
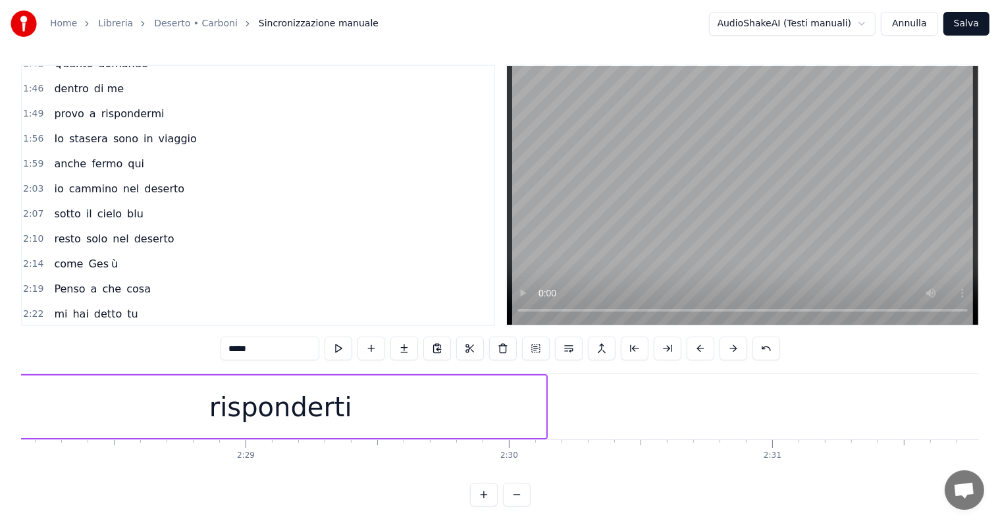
scroll to position [0, 38528]
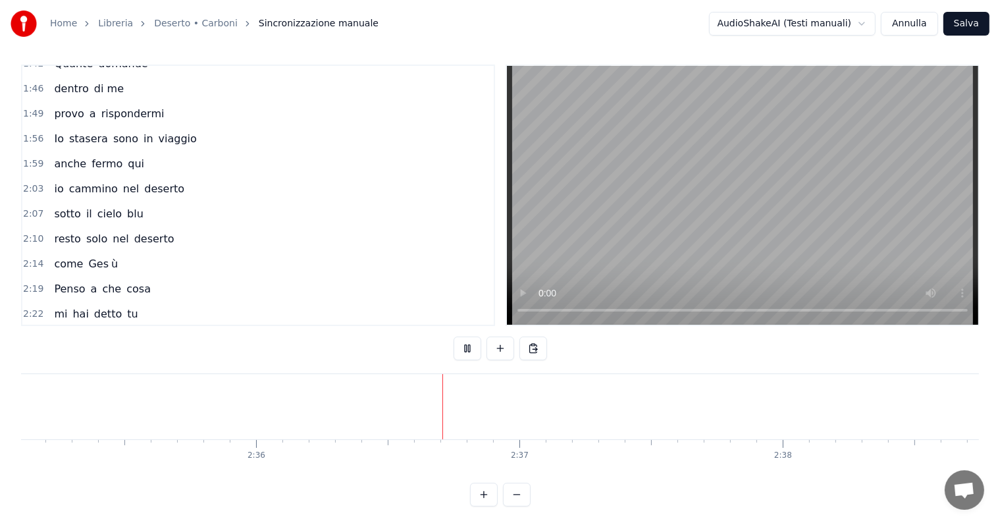
scroll to position [0, 41041]
click at [972, 25] on button "Salva" at bounding box center [966, 24] width 46 height 24
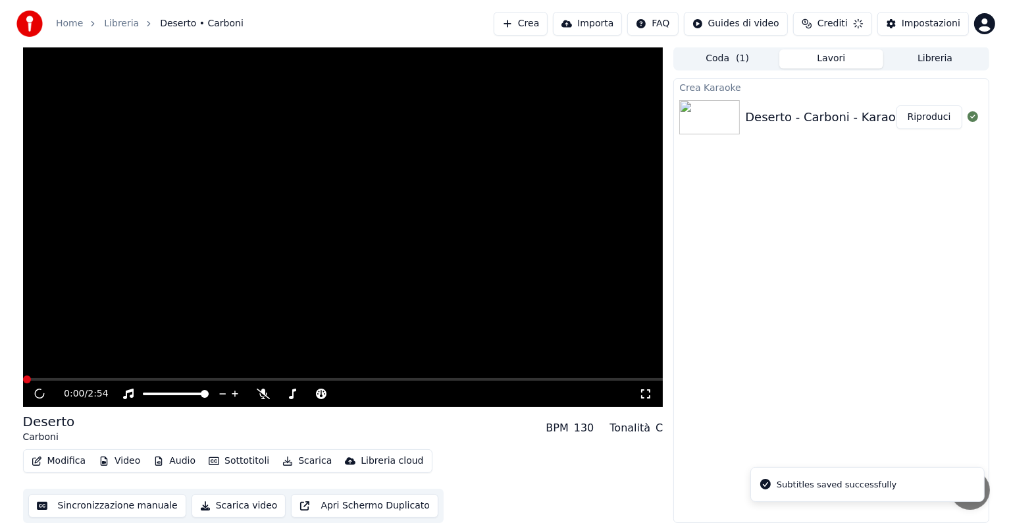
scroll to position [1, 0]
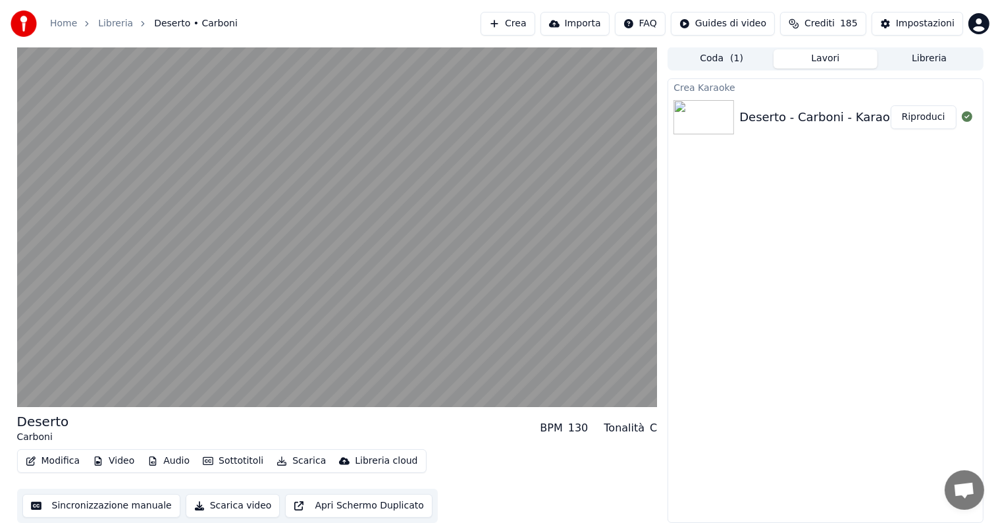
click at [932, 116] on button "Riproduci" at bounding box center [923, 117] width 66 height 24
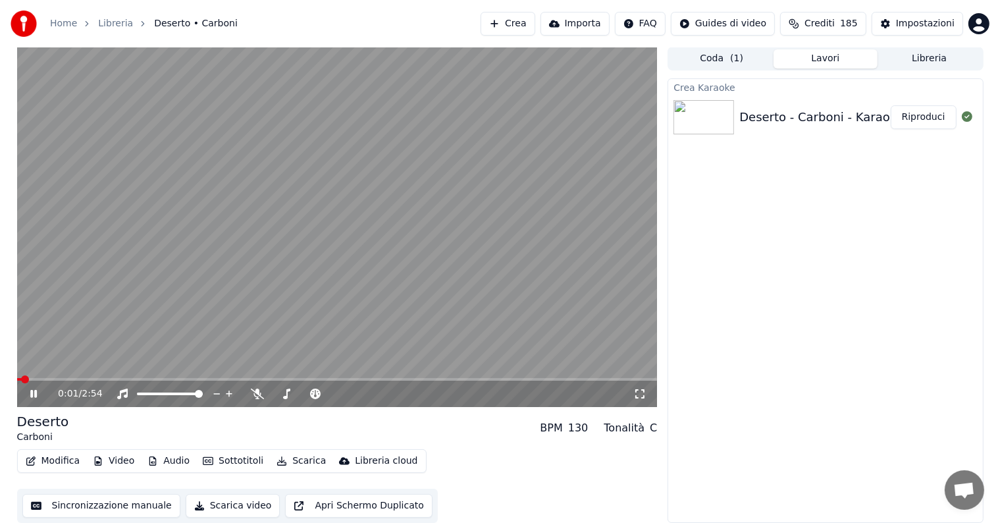
click at [28, 392] on icon at bounding box center [43, 393] width 31 height 11
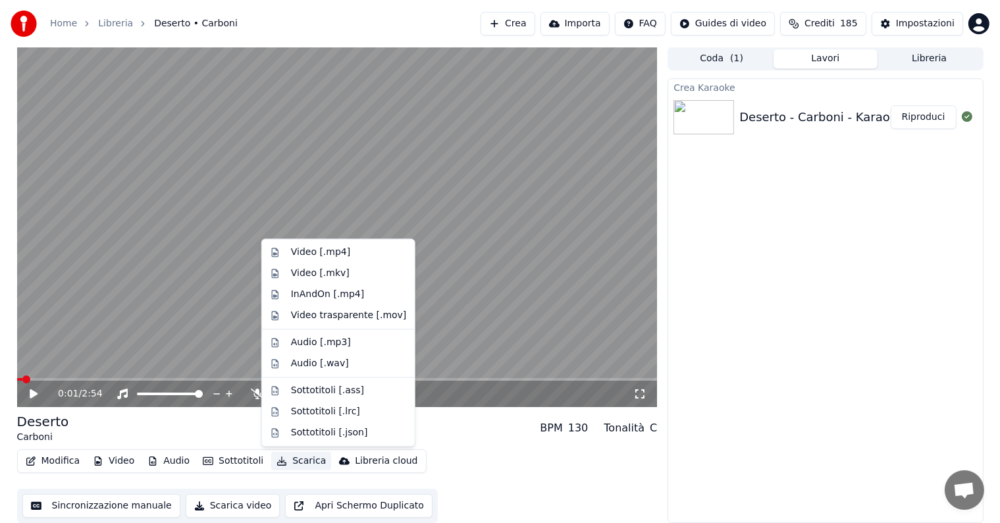
click at [292, 460] on button "Scarica" at bounding box center [301, 460] width 60 height 18
click at [340, 255] on div "Video [.mp4]" at bounding box center [320, 251] width 59 height 13
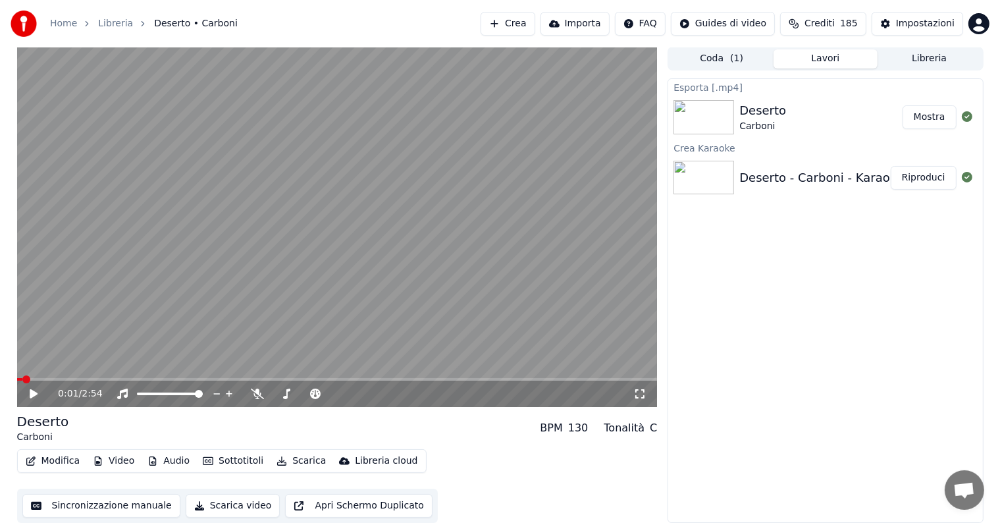
click at [926, 116] on button "Mostra" at bounding box center [929, 117] width 54 height 24
click at [534, 25] on button "Crea" at bounding box center [507, 24] width 54 height 24
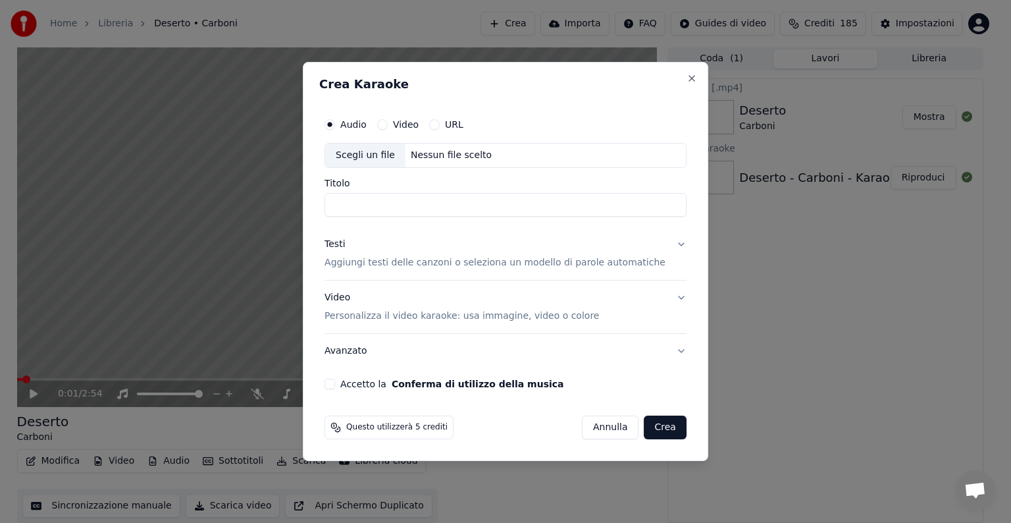
click at [445, 157] on div "Nessun file scelto" at bounding box center [450, 155] width 91 height 13
type input "**********"
click at [665, 242] on button "Testi Aggiungi testi delle canzoni o seleziona un modello di parole automatiche" at bounding box center [505, 253] width 362 height 53
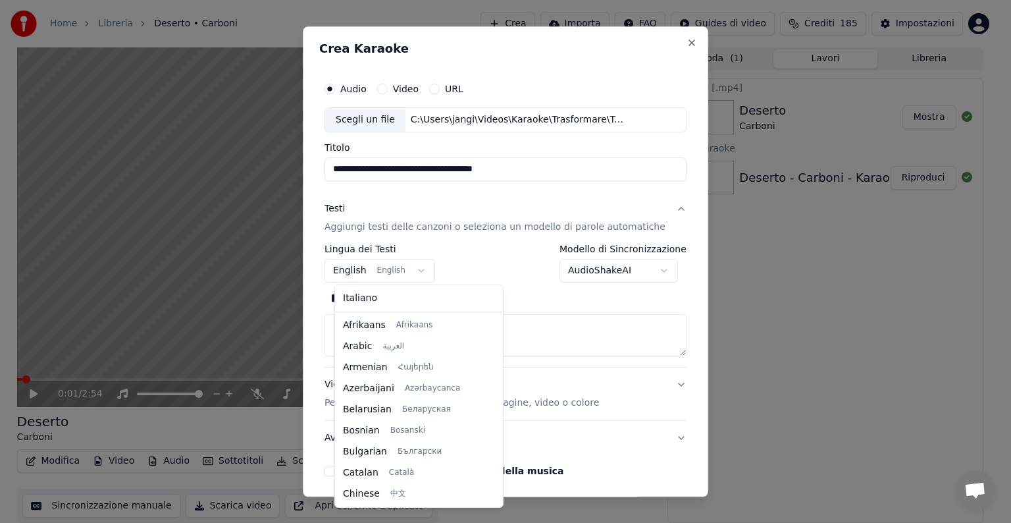
click at [423, 265] on body "**********" at bounding box center [500, 260] width 1000 height 523
select select "**"
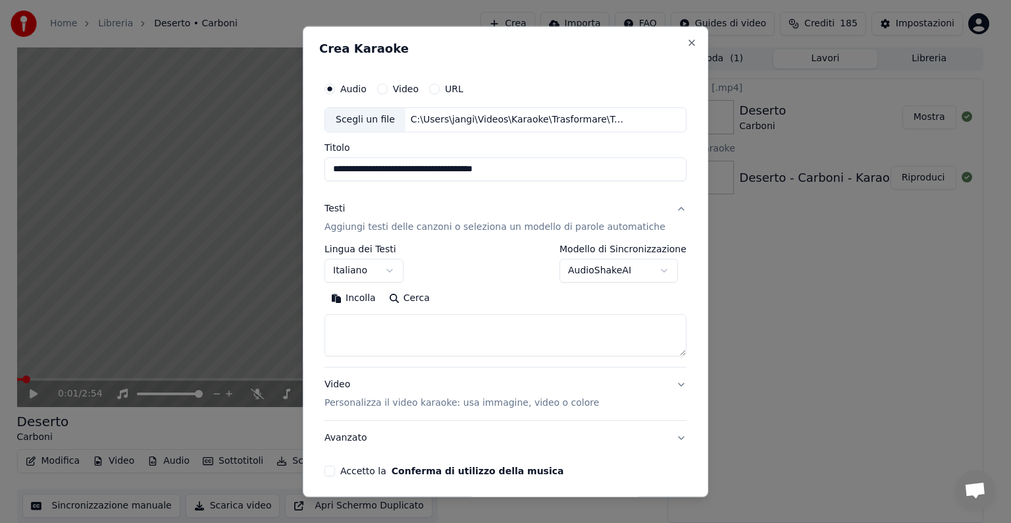
click at [370, 328] on textarea at bounding box center [505, 335] width 362 height 42
click at [364, 295] on button "Incolla" at bounding box center [353, 298] width 58 height 21
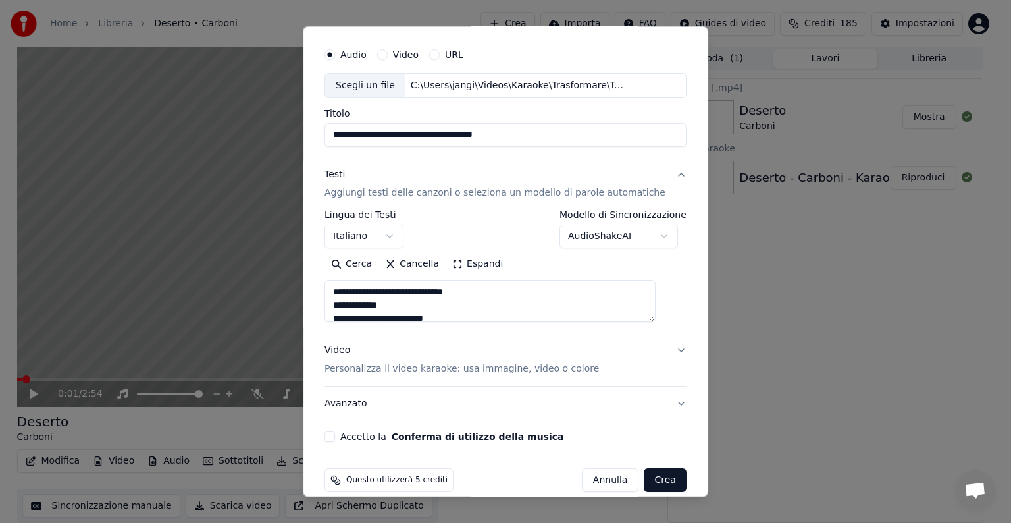
scroll to position [50, 0]
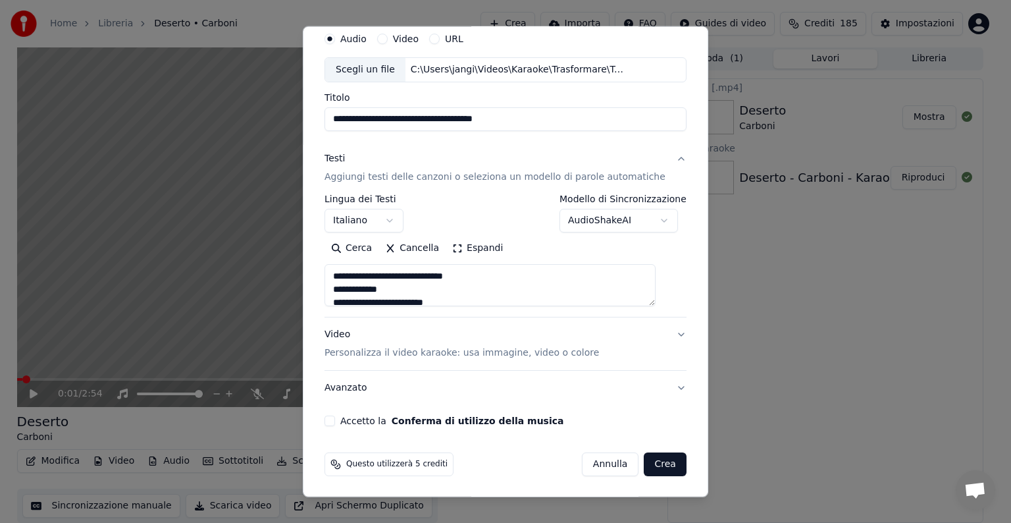
click at [661, 332] on button "Video Personalizza il video karaoke: usa immagine, video o colore" at bounding box center [505, 343] width 362 height 53
type textarea "**********"
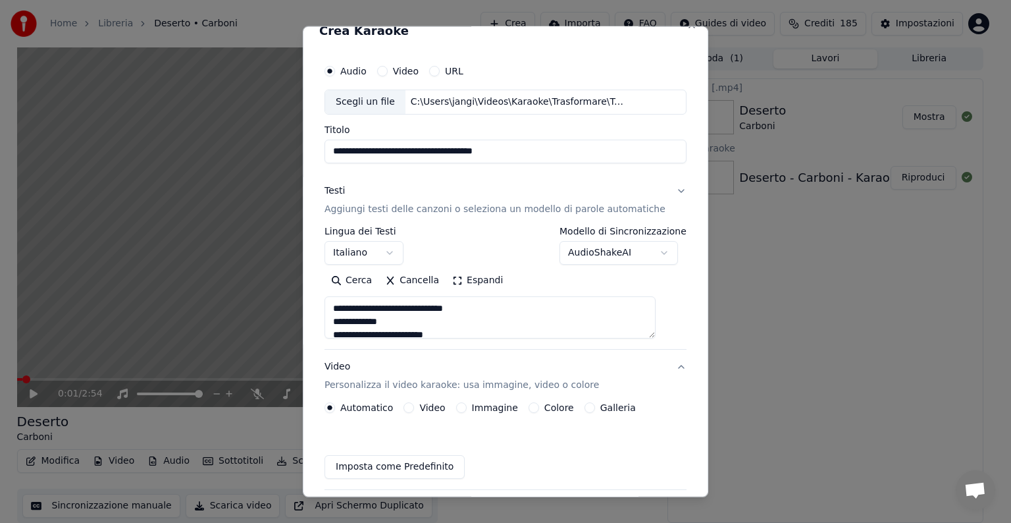
scroll to position [14, 0]
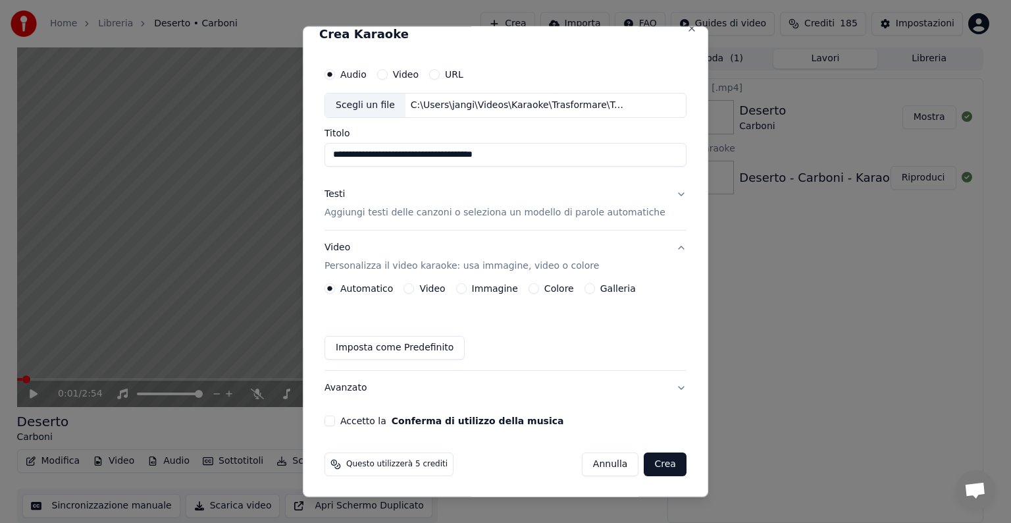
click at [461, 286] on button "Immagine" at bounding box center [461, 288] width 11 height 11
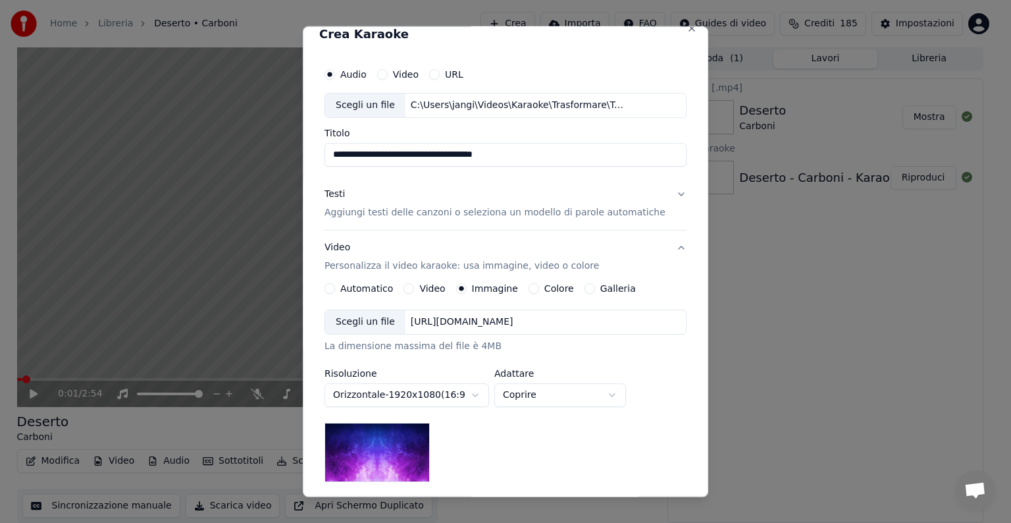
click at [500, 320] on div "[URL][DOMAIN_NAME]" at bounding box center [461, 321] width 113 height 13
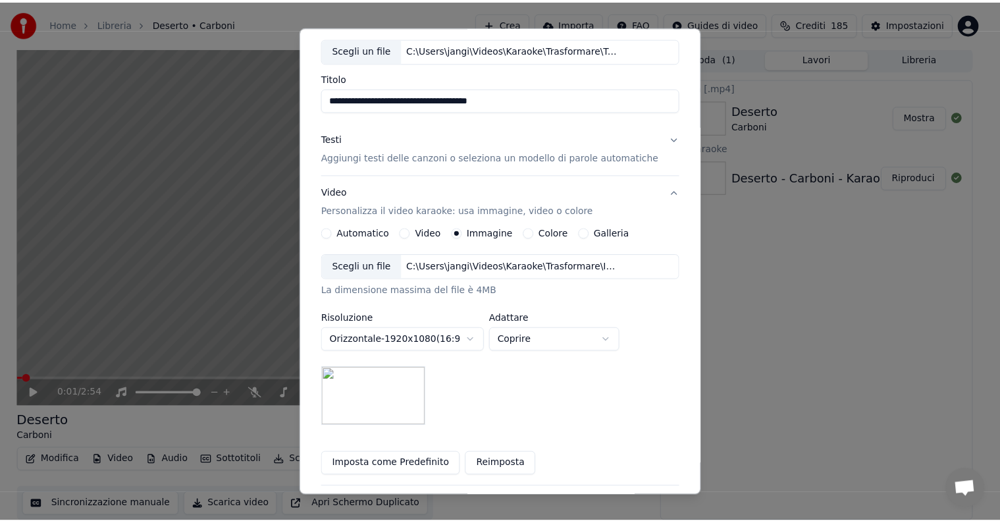
scroll to position [187, 0]
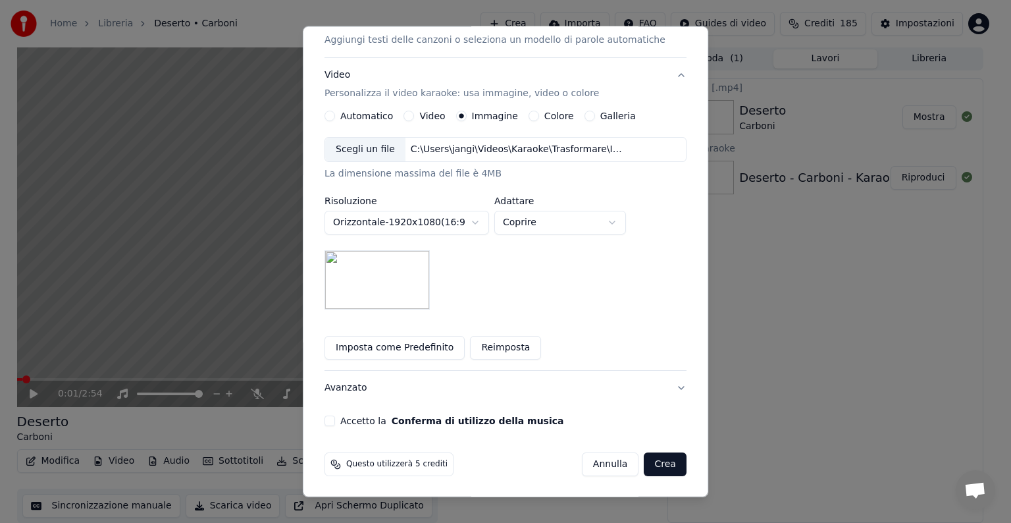
click at [335, 415] on button "Accetto la Conferma di utilizzo della musica" at bounding box center [329, 420] width 11 height 11
click at [644, 458] on button "Crea" at bounding box center [665, 464] width 42 height 24
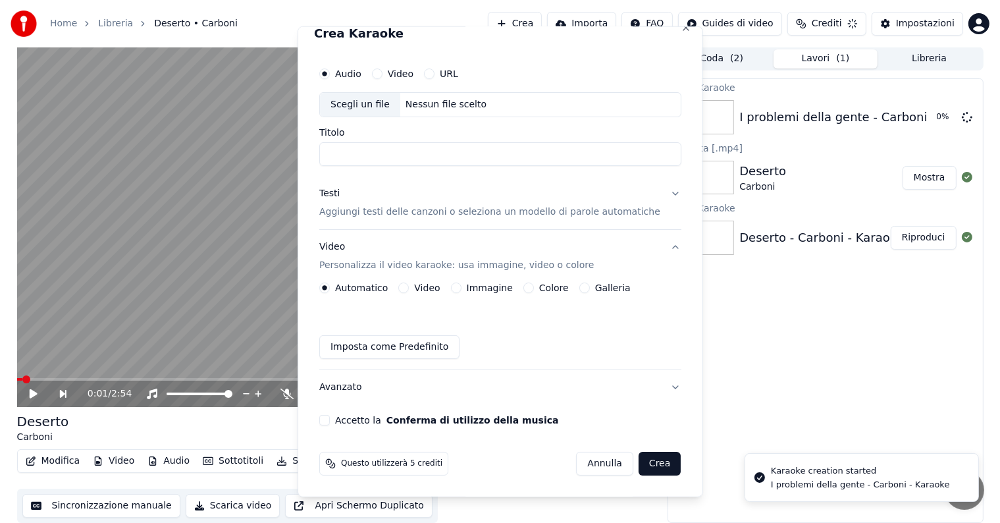
scroll to position [14, 0]
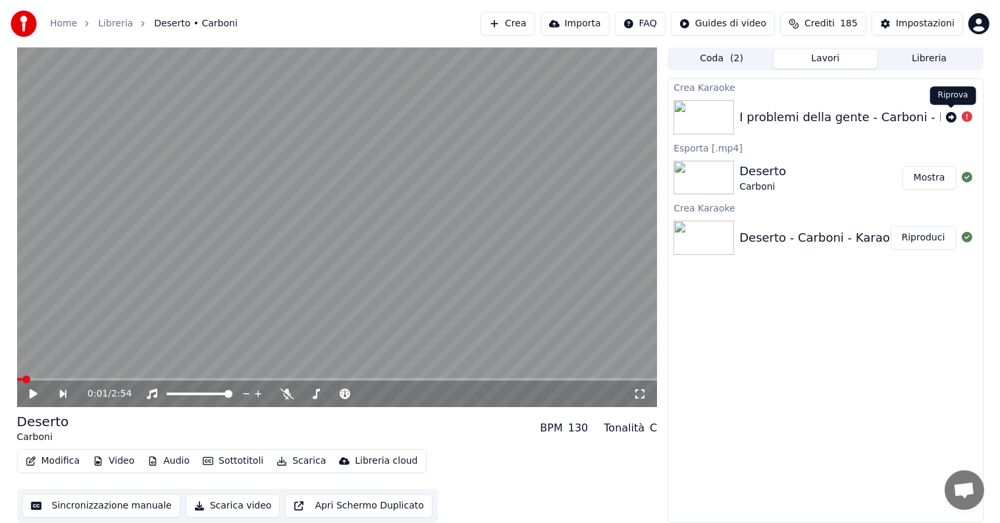
click at [948, 116] on icon at bounding box center [951, 117] width 11 height 11
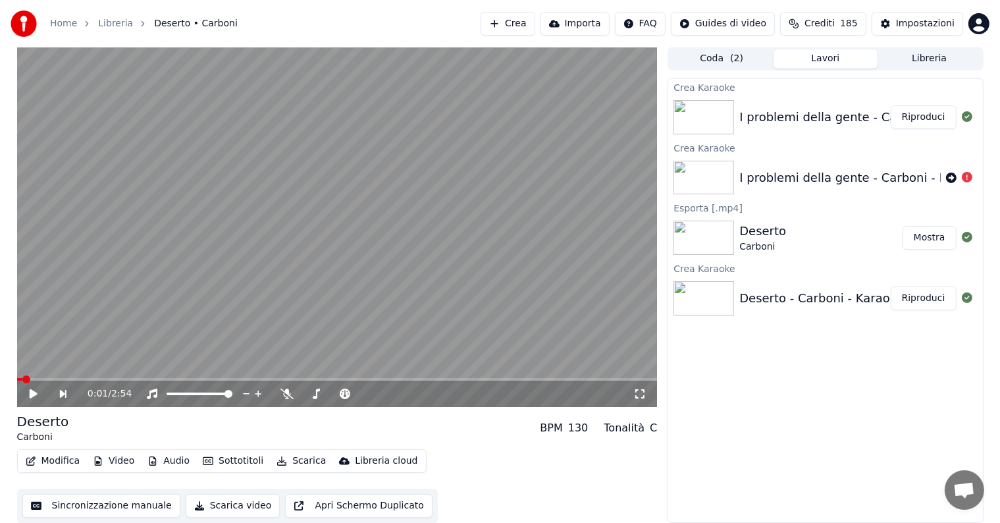
click at [918, 119] on button "Riproduci" at bounding box center [923, 117] width 66 height 24
click at [36, 394] on icon at bounding box center [33, 394] width 7 height 8
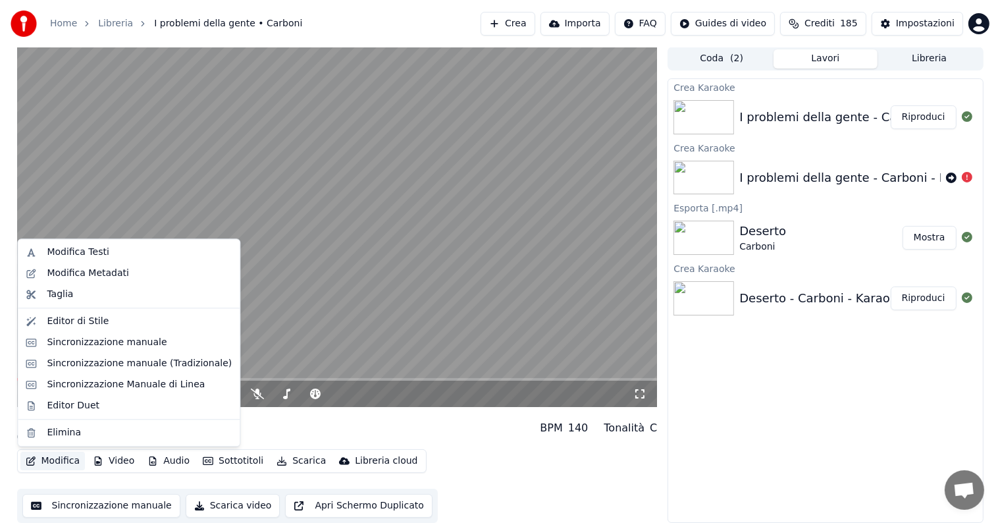
click at [59, 456] on button "Modifica" at bounding box center [52, 460] width 65 height 18
click at [99, 347] on div "Sincronizzazione manuale" at bounding box center [107, 342] width 120 height 13
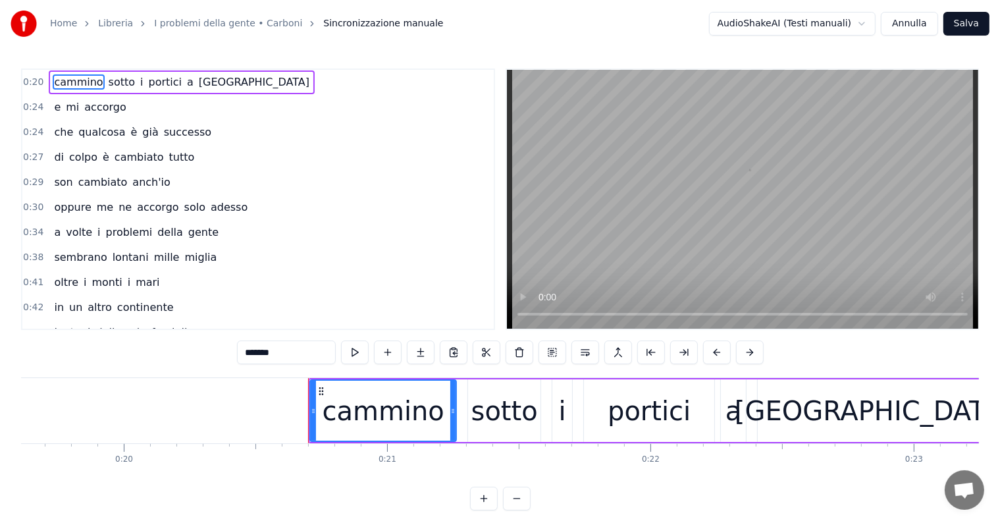
scroll to position [0, 5383]
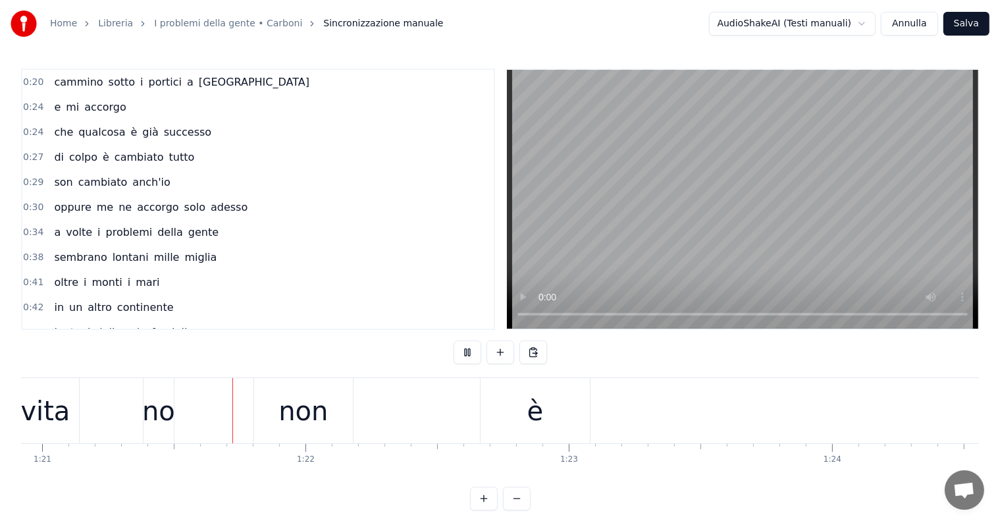
scroll to position [0, 21301]
click at [308, 407] on div "non" at bounding box center [302, 410] width 49 height 39
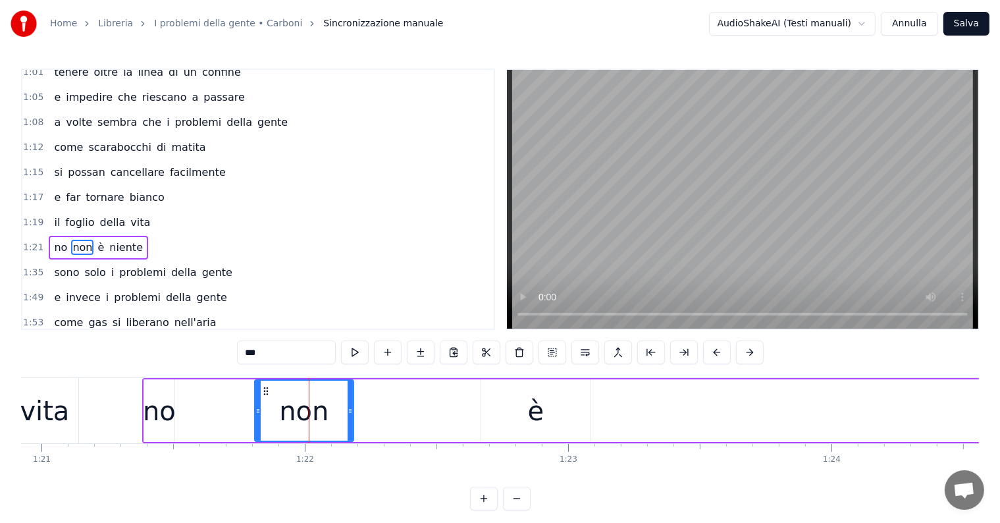
scroll to position [367, 0]
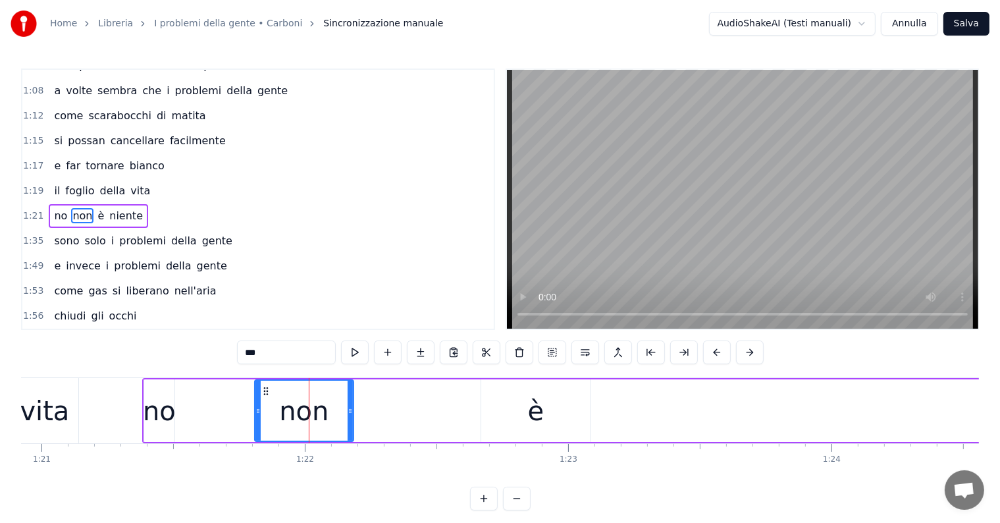
click at [524, 430] on div "è" at bounding box center [535, 410] width 109 height 63
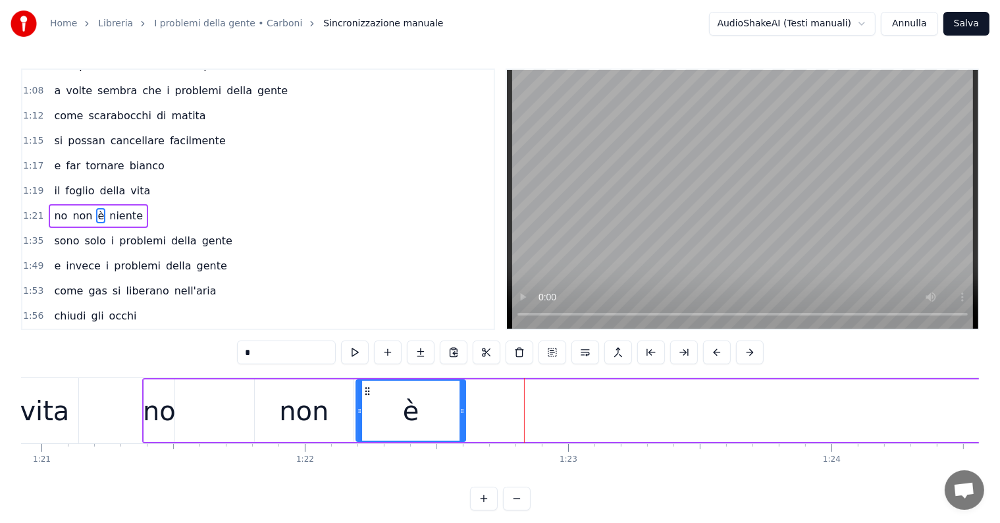
drag, startPoint x: 492, startPoint y: 390, endPoint x: 367, endPoint y: 386, distance: 125.1
click at [367, 386] on icon at bounding box center [367, 391] width 11 height 11
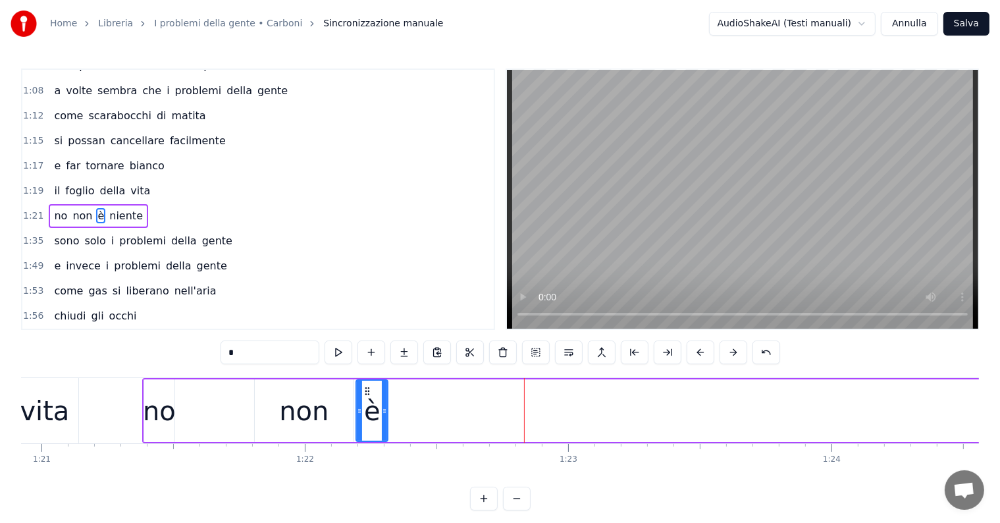
drag, startPoint x: 462, startPoint y: 397, endPoint x: 384, endPoint y: 397, distance: 77.7
click at [384, 397] on div at bounding box center [384, 410] width 5 height 60
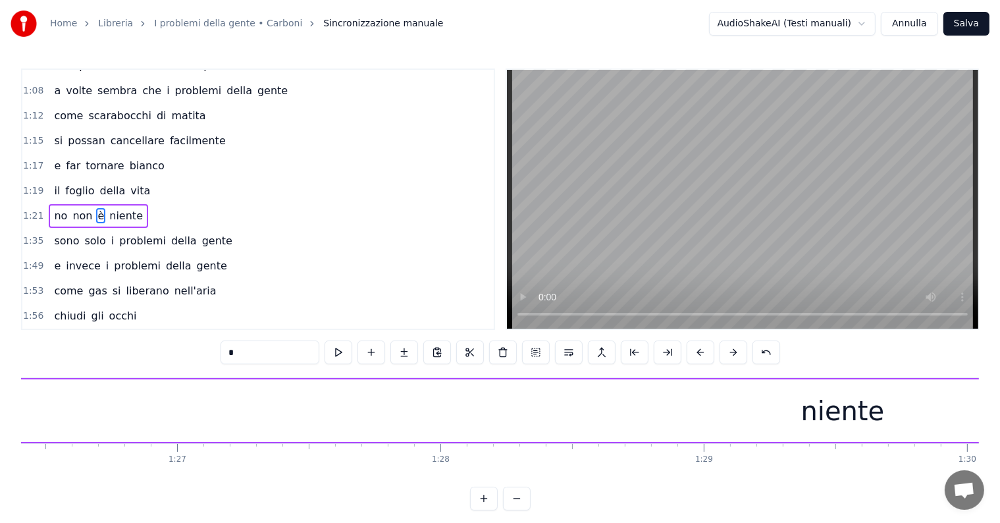
scroll to position [0, 23010]
click at [619, 407] on div "niente" at bounding box center [577, 410] width 2062 height 63
type input "******"
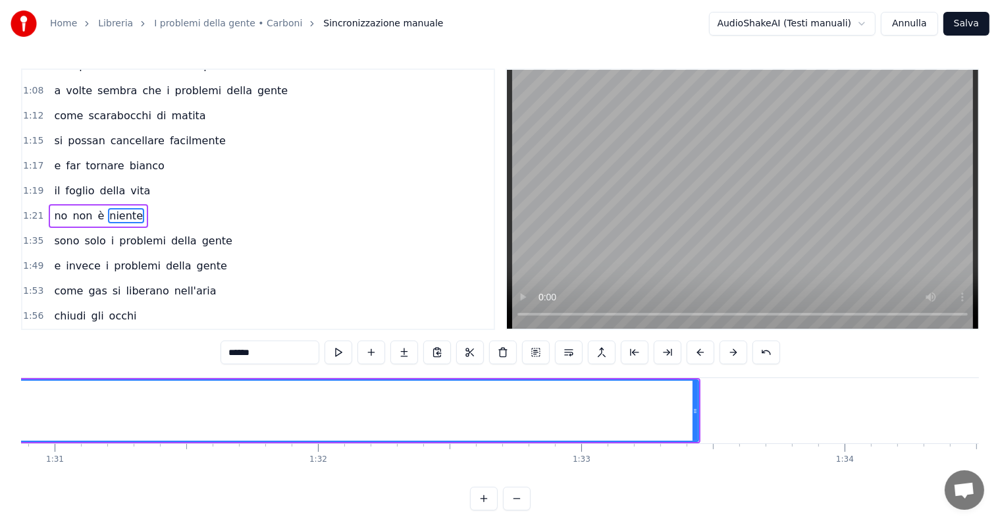
scroll to position [0, 24033]
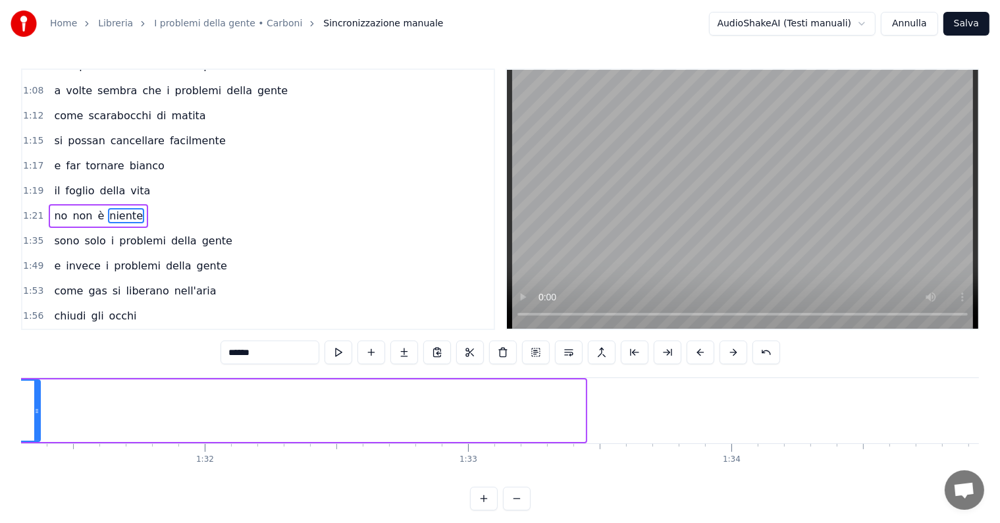
drag, startPoint x: 580, startPoint y: 394, endPoint x: 35, endPoint y: 390, distance: 544.9
click at [35, 390] on div at bounding box center [36, 410] width 5 height 60
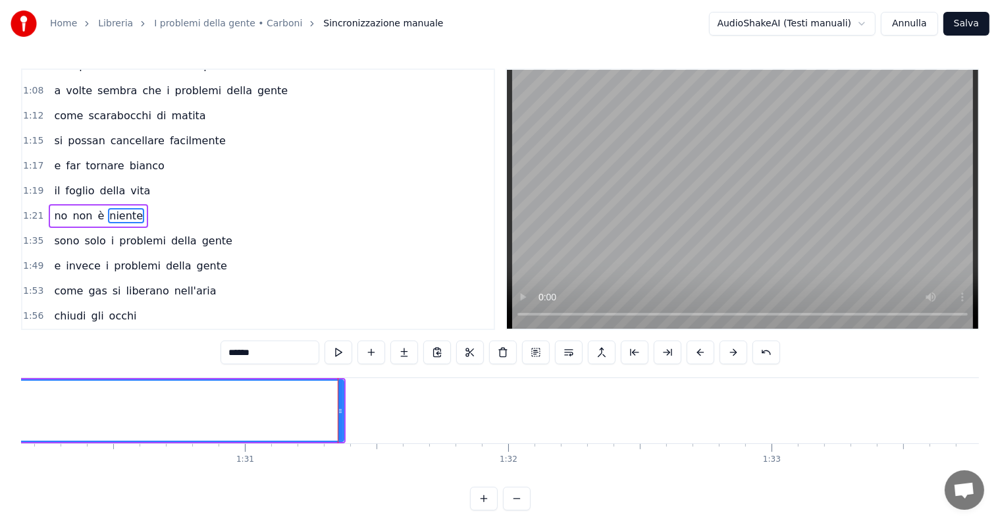
scroll to position [0, 23465]
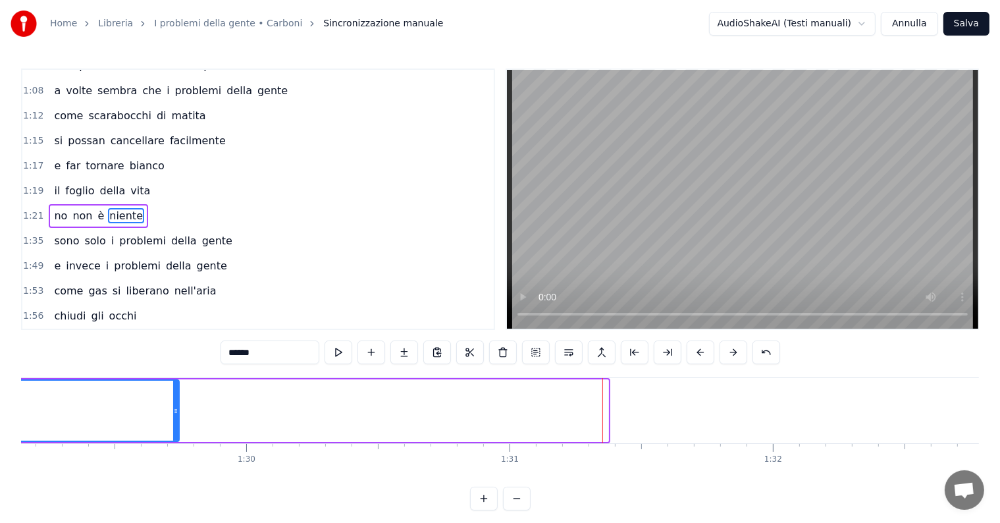
drag, startPoint x: 605, startPoint y: 394, endPoint x: 176, endPoint y: 410, distance: 429.4
click at [176, 410] on div at bounding box center [175, 410] width 5 height 60
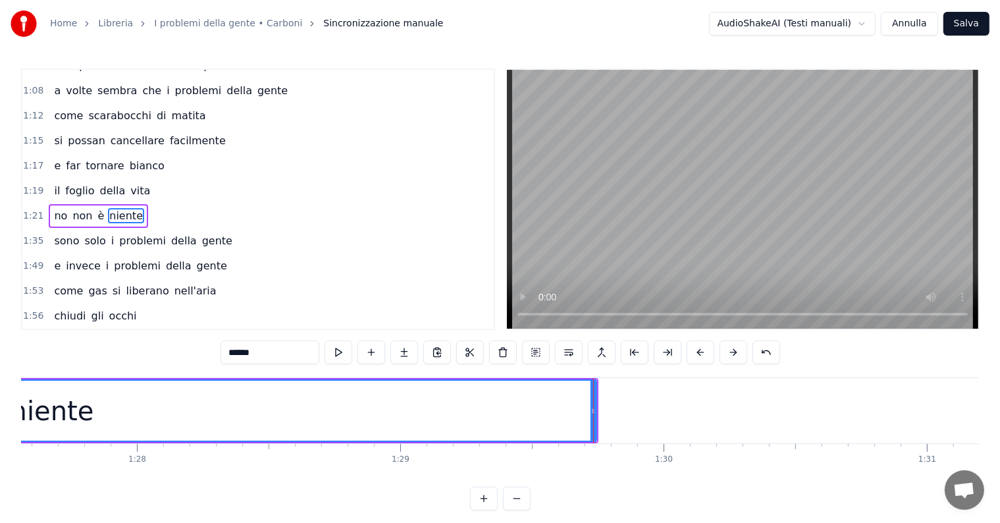
scroll to position [0, 22896]
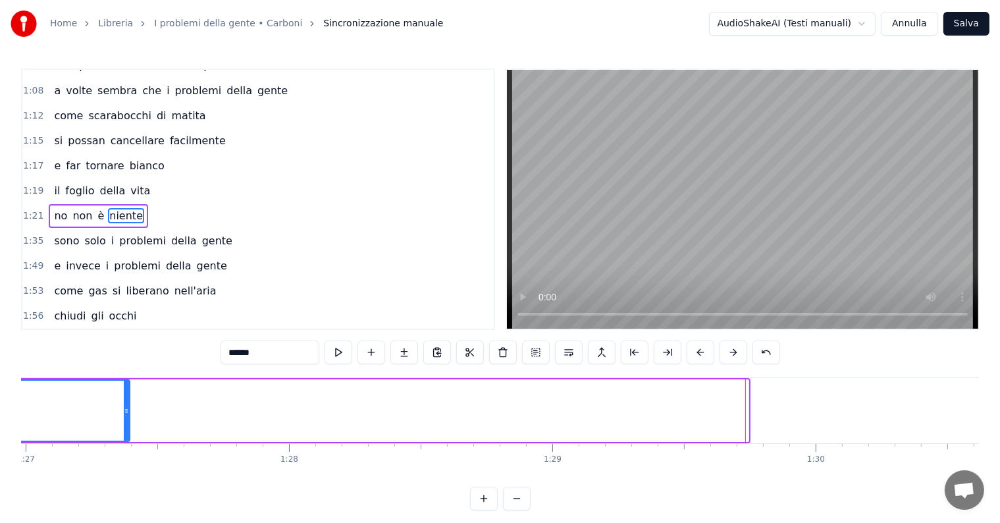
drag, startPoint x: 744, startPoint y: 392, endPoint x: 125, endPoint y: 404, distance: 618.7
click at [125, 404] on div at bounding box center [126, 410] width 5 height 60
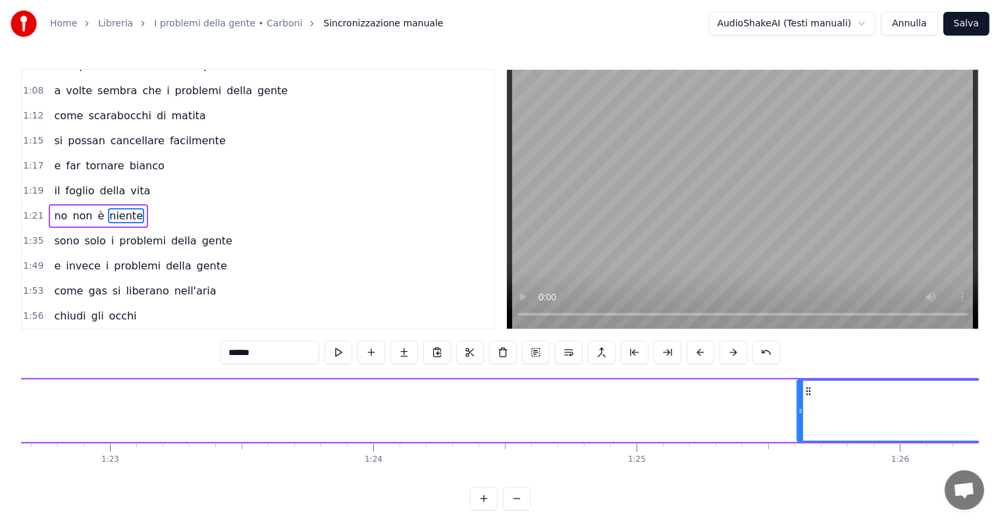
scroll to position [0, 21797]
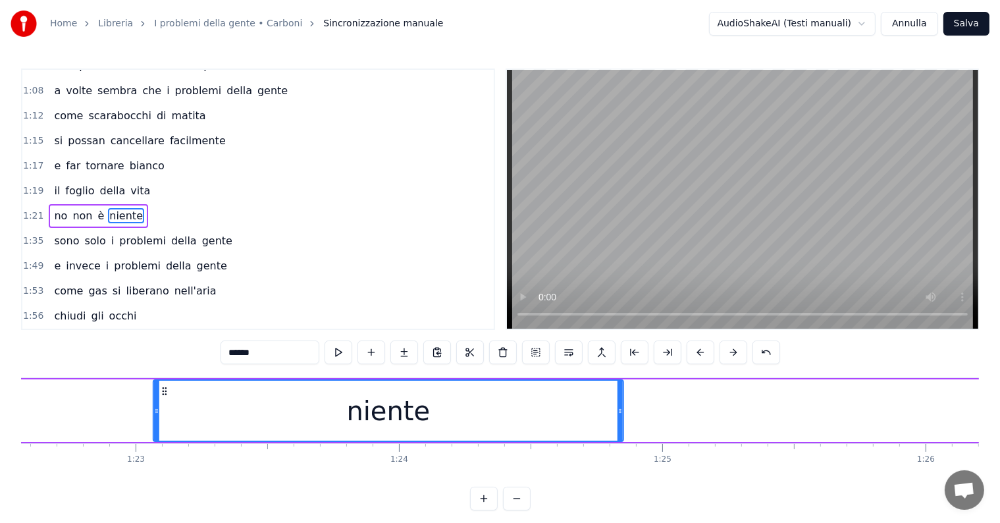
drag, startPoint x: 771, startPoint y: 392, endPoint x: 108, endPoint y: 411, distance: 663.6
click at [154, 411] on div "niente" at bounding box center [388, 410] width 469 height 60
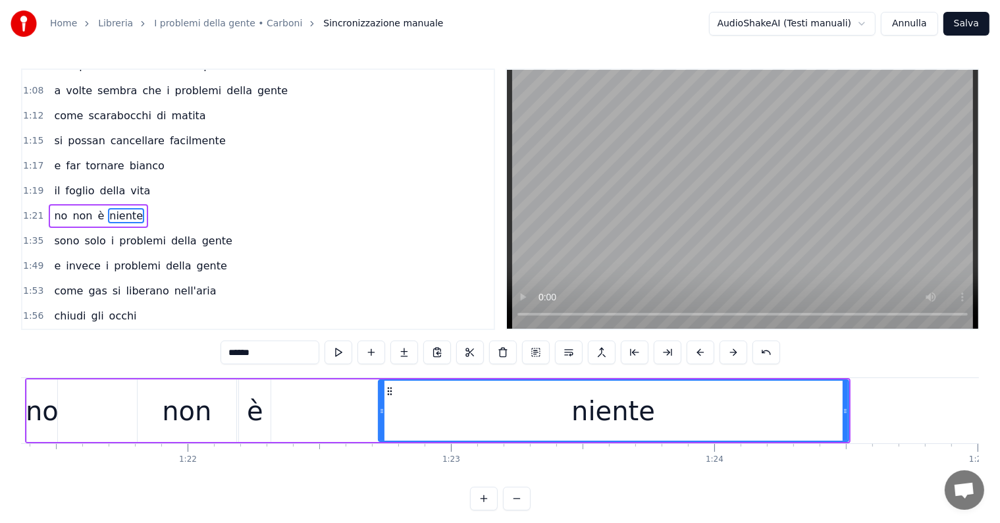
scroll to position [0, 21380]
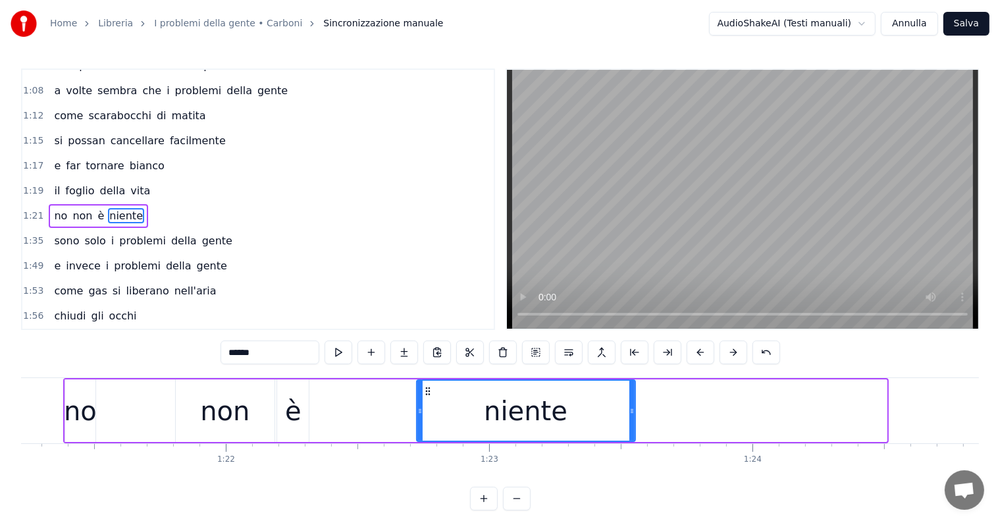
drag, startPoint x: 884, startPoint y: 395, endPoint x: 632, endPoint y: 411, distance: 251.9
click at [632, 411] on div at bounding box center [631, 410] width 5 height 60
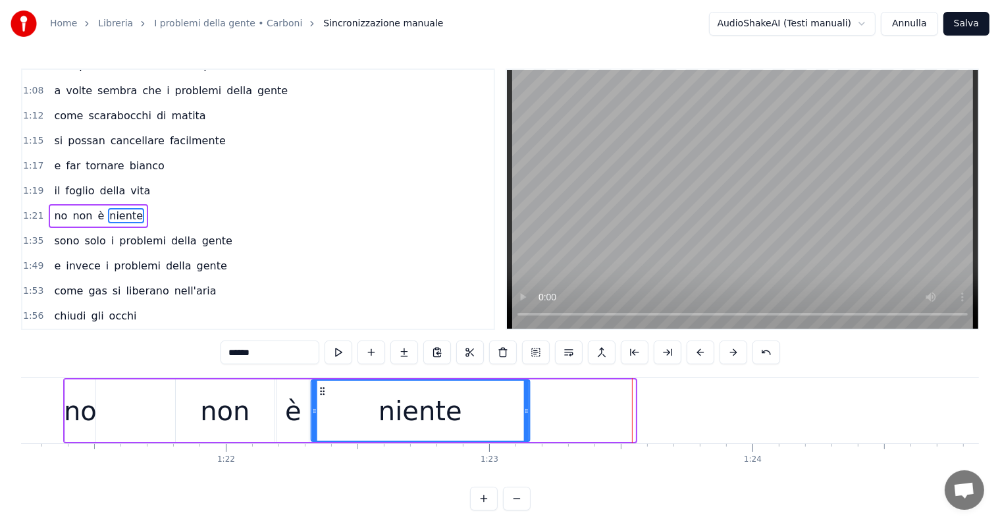
drag, startPoint x: 425, startPoint y: 388, endPoint x: 320, endPoint y: 387, distance: 105.3
click at [320, 387] on icon at bounding box center [322, 391] width 11 height 11
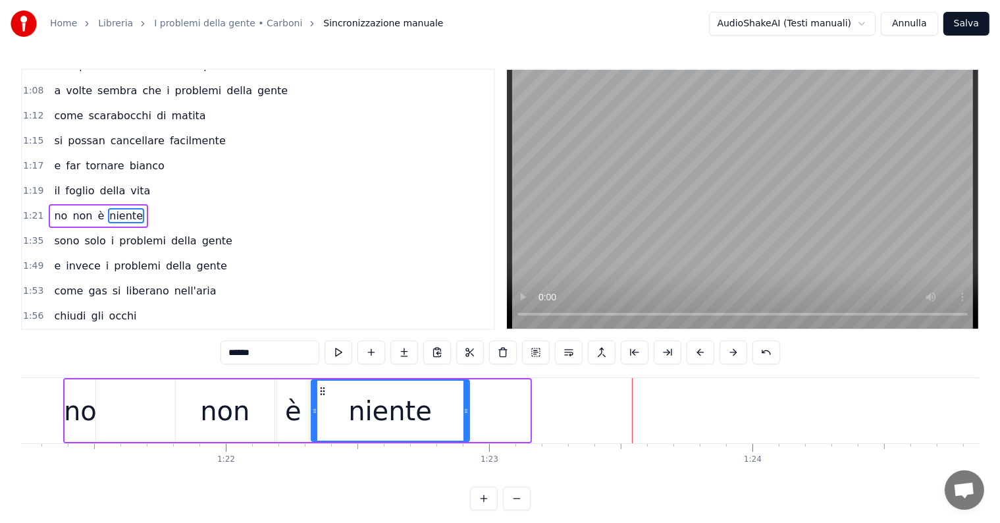
drag, startPoint x: 526, startPoint y: 405, endPoint x: 466, endPoint y: 400, distance: 60.7
click at [466, 400] on div at bounding box center [465, 410] width 5 height 60
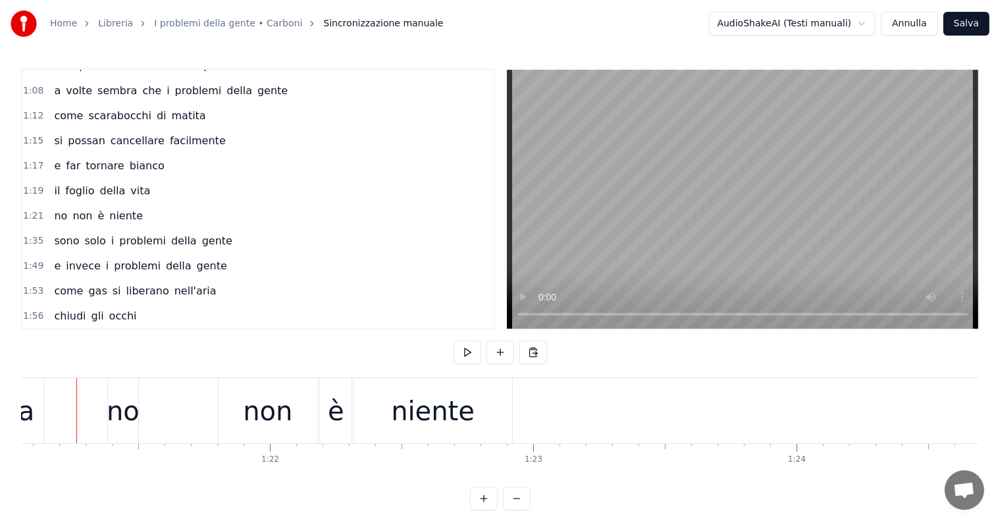
scroll to position [0, 21325]
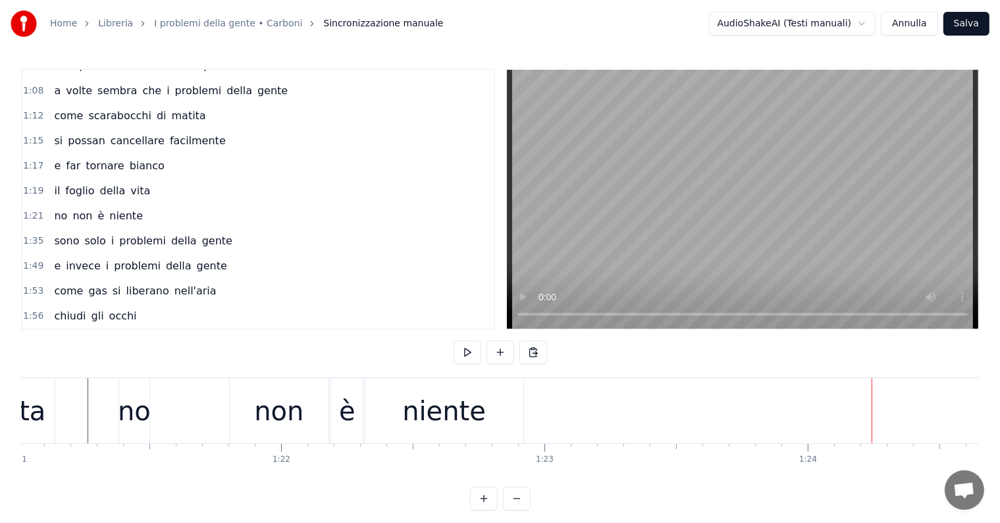
click at [443, 426] on div "niente" at bounding box center [444, 410] width 84 height 39
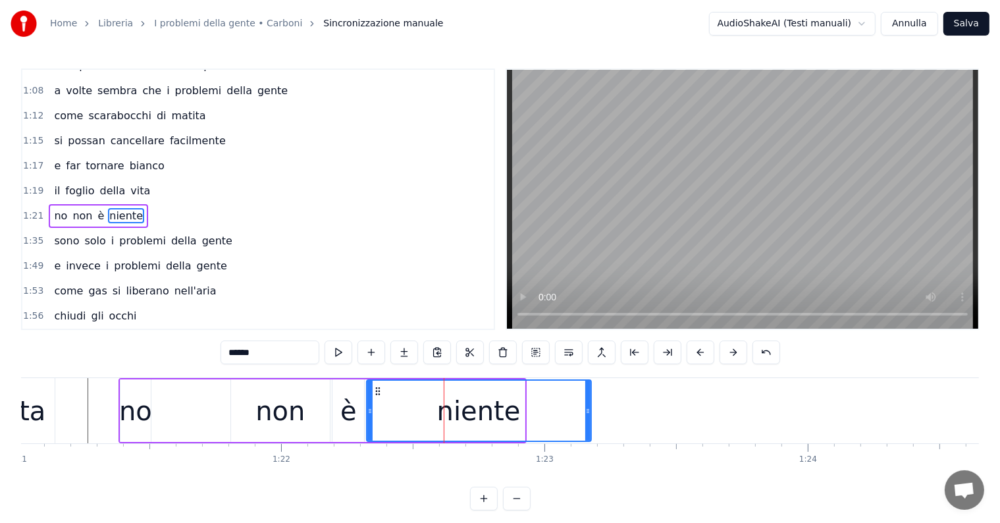
drag, startPoint x: 523, startPoint y: 408, endPoint x: 590, endPoint y: 408, distance: 67.1
click at [590, 408] on icon at bounding box center [587, 410] width 5 height 11
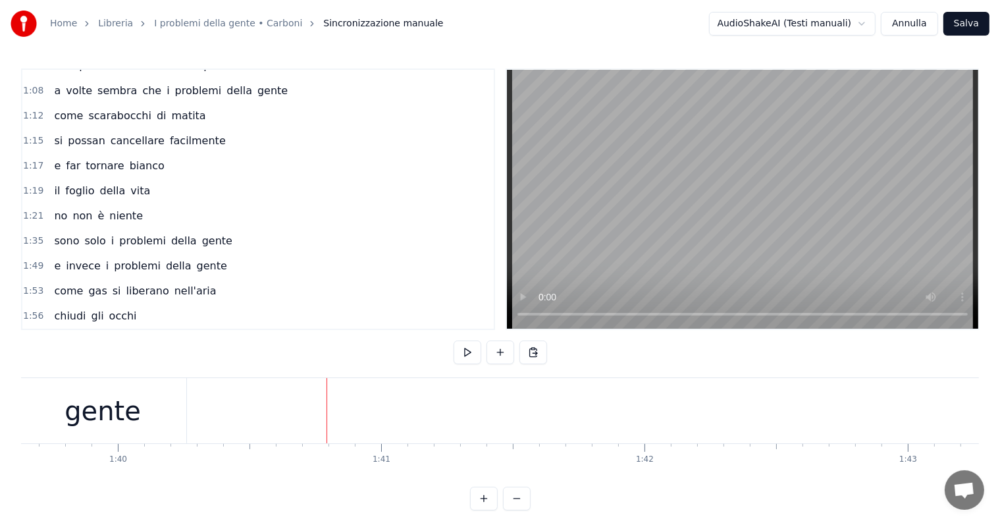
scroll to position [0, 26412]
click at [118, 232] on div "sono solo i problemi della gente" at bounding box center [143, 241] width 189 height 24
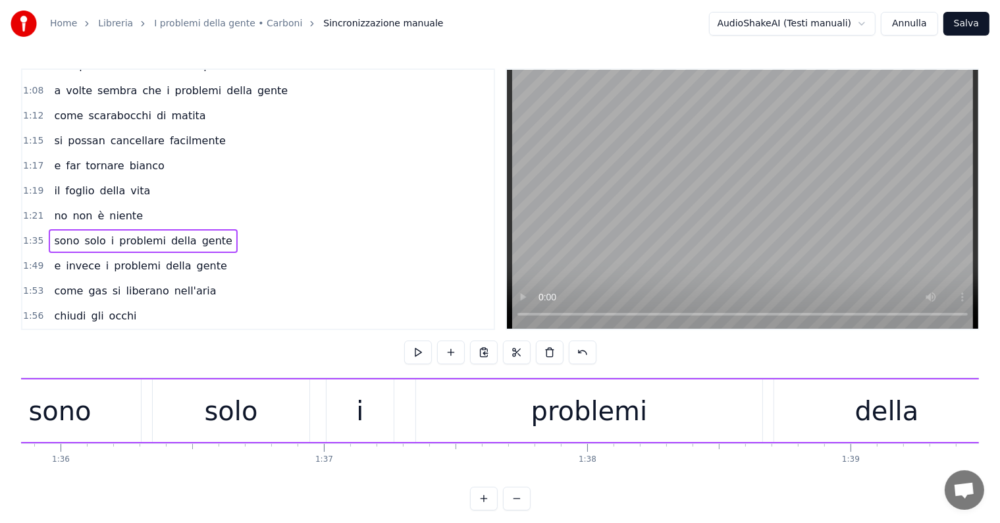
scroll to position [0, 25120]
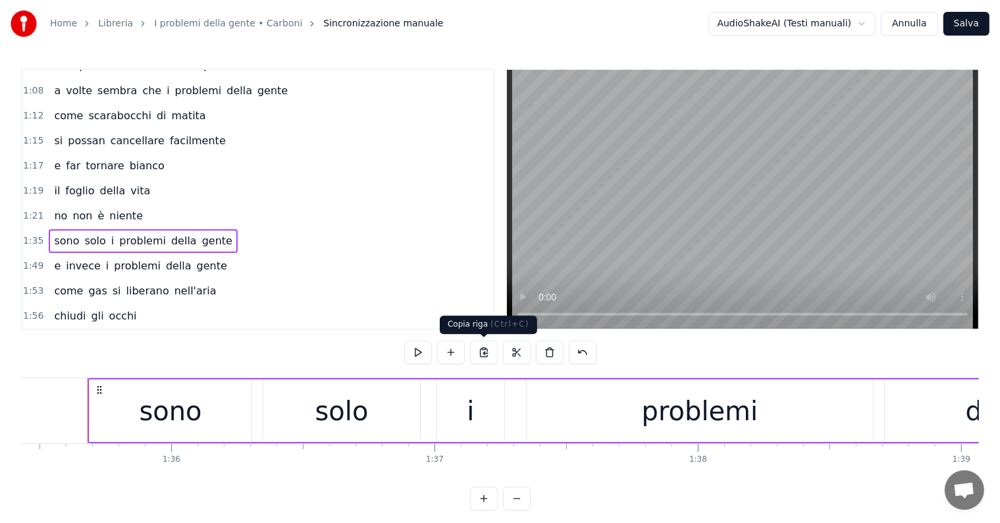
click at [486, 353] on button at bounding box center [484, 352] width 28 height 24
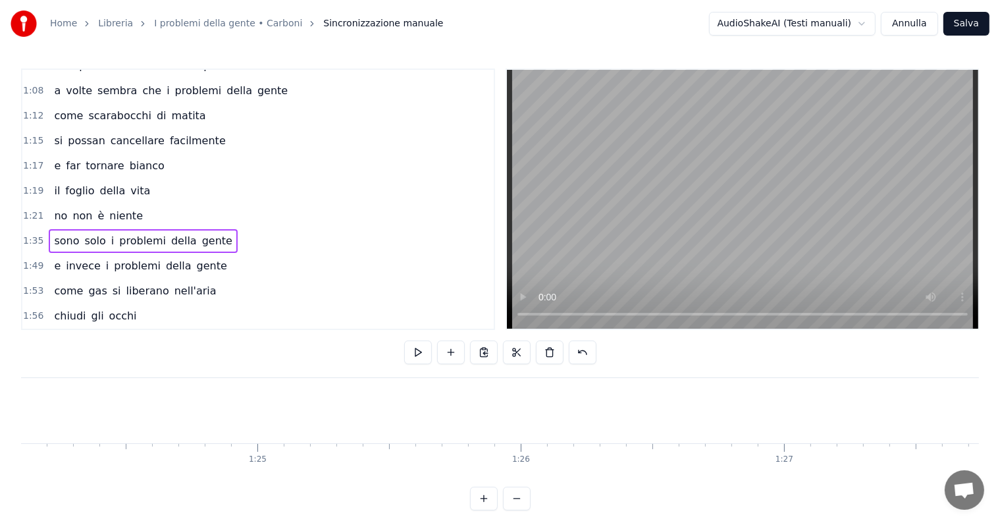
scroll to position [0, 22101]
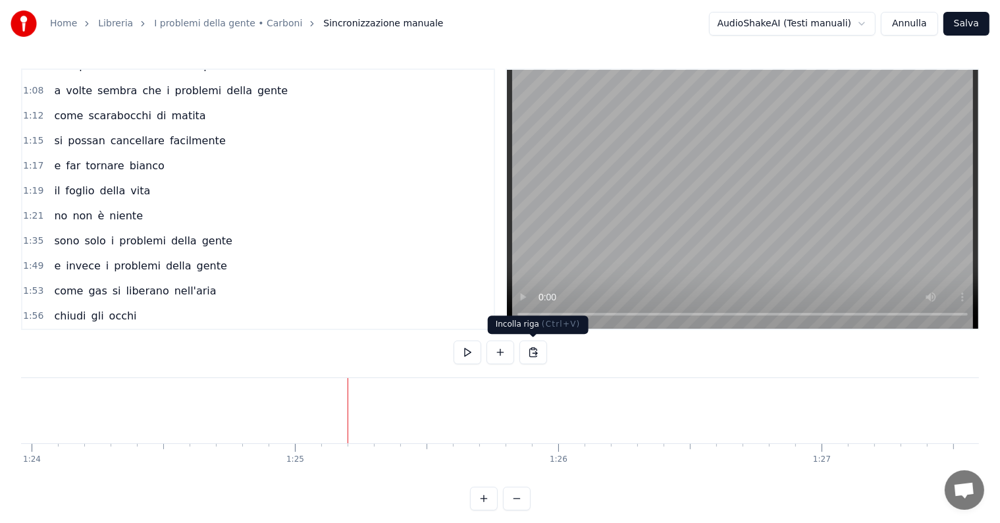
click at [526, 353] on button at bounding box center [533, 352] width 28 height 24
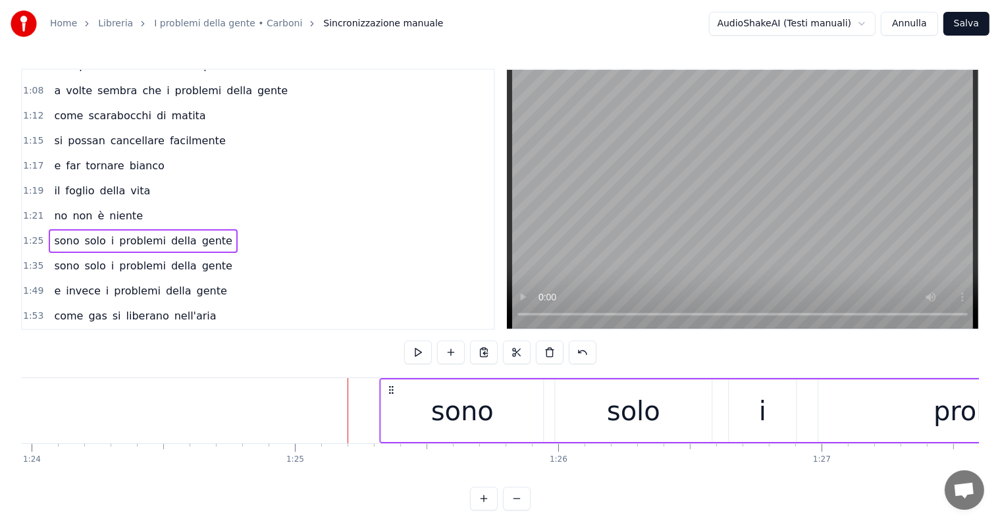
drag, startPoint x: 359, startPoint y: 390, endPoint x: 392, endPoint y: 384, distance: 32.7
click at [392, 384] on icon at bounding box center [391, 389] width 11 height 11
click at [83, 207] on div "no non è niente" at bounding box center [98, 216] width 99 height 24
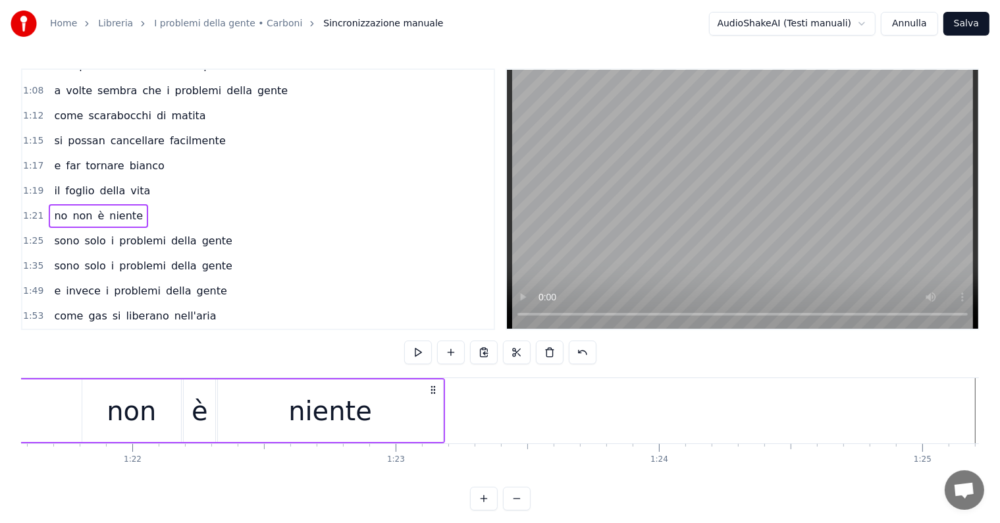
scroll to position [0, 21356]
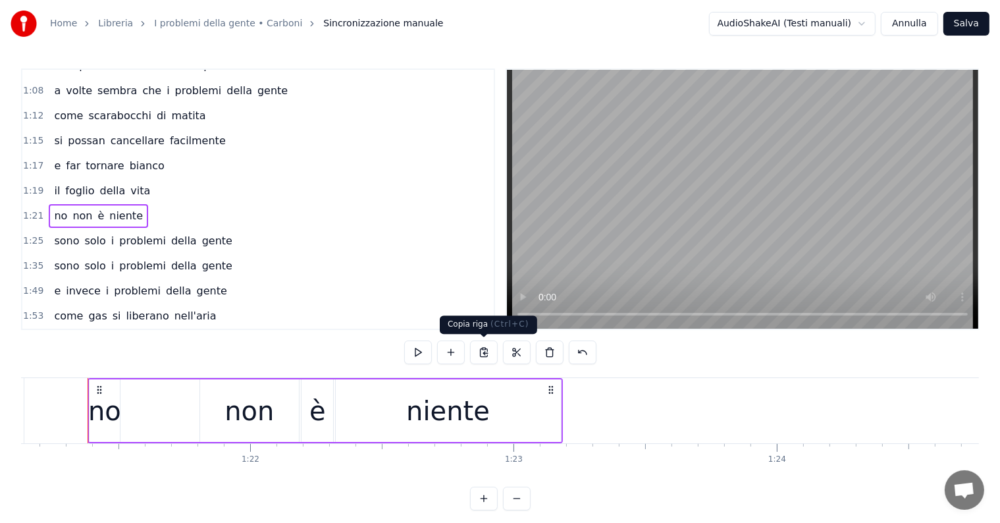
click at [488, 355] on button at bounding box center [484, 352] width 28 height 24
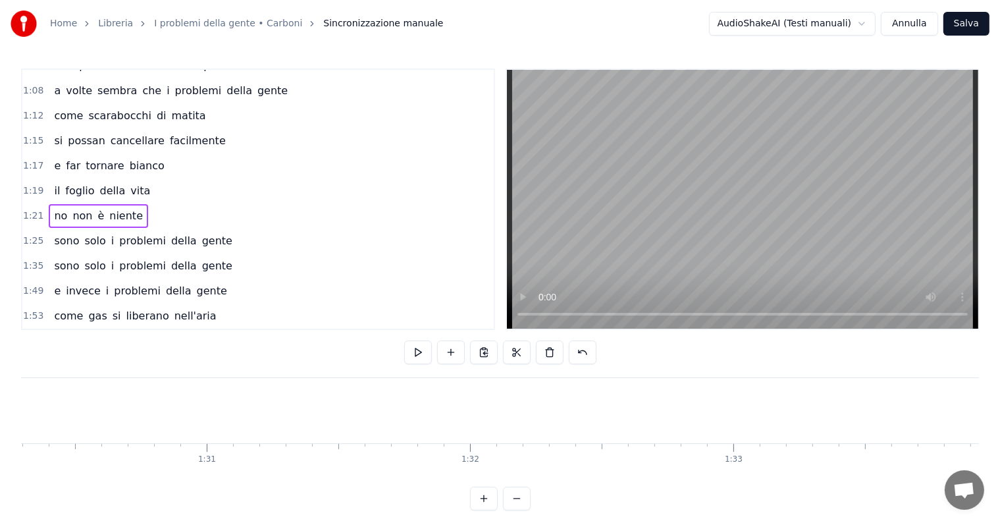
scroll to position [0, 23882]
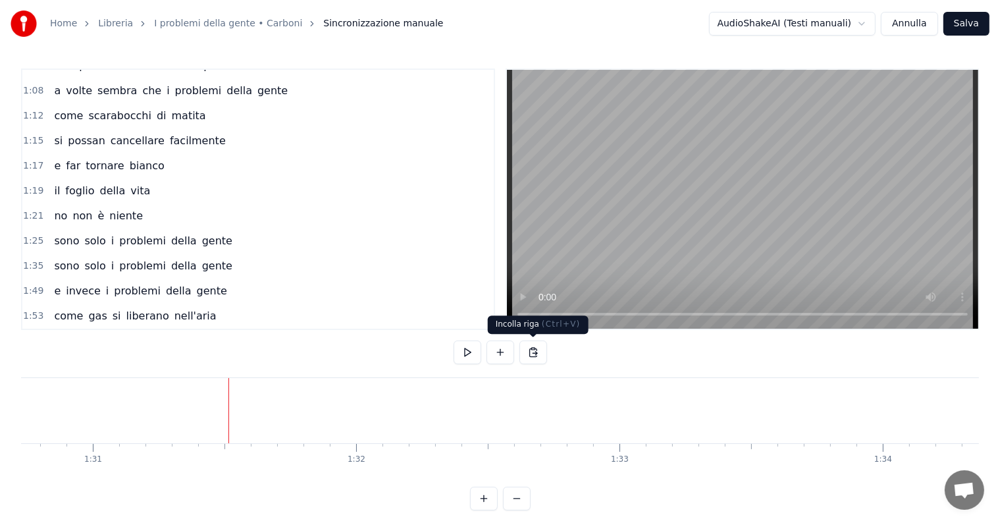
click at [534, 347] on button at bounding box center [533, 352] width 28 height 24
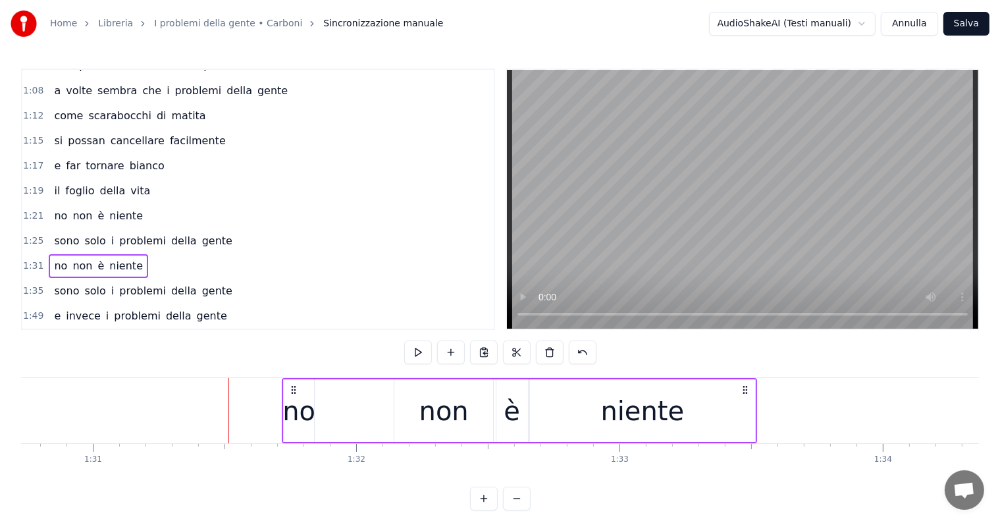
drag, startPoint x: 238, startPoint y: 388, endPoint x: 292, endPoint y: 390, distance: 53.3
click at [292, 390] on icon at bounding box center [293, 389] width 11 height 11
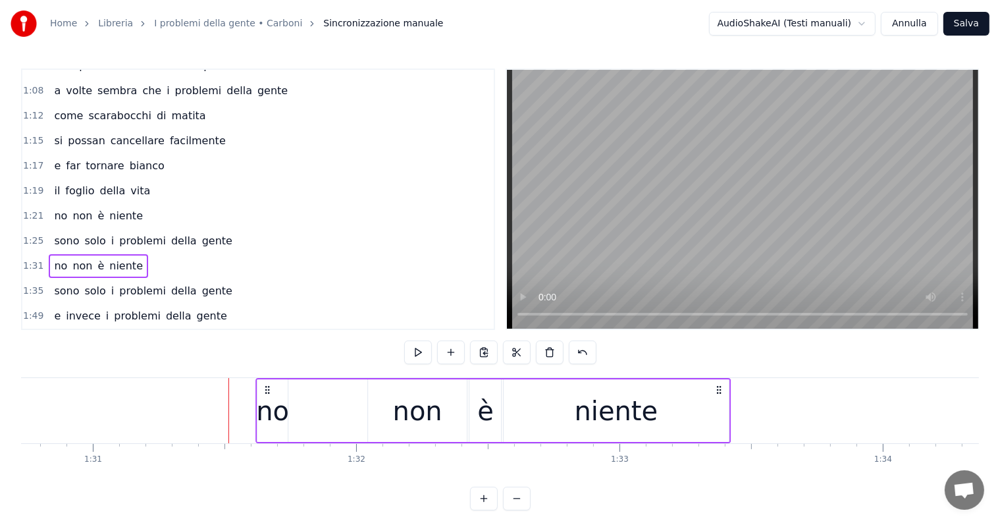
drag, startPoint x: 293, startPoint y: 390, endPoint x: 267, endPoint y: 390, distance: 26.3
click at [267, 390] on icon at bounding box center [267, 389] width 11 height 11
click at [64, 206] on div "no non è niente" at bounding box center [98, 216] width 99 height 24
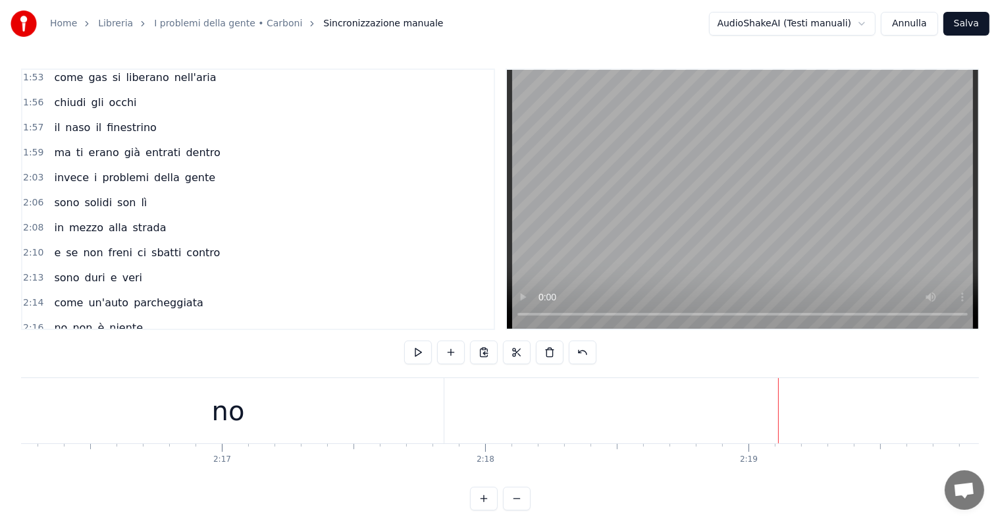
scroll to position [0, 35557]
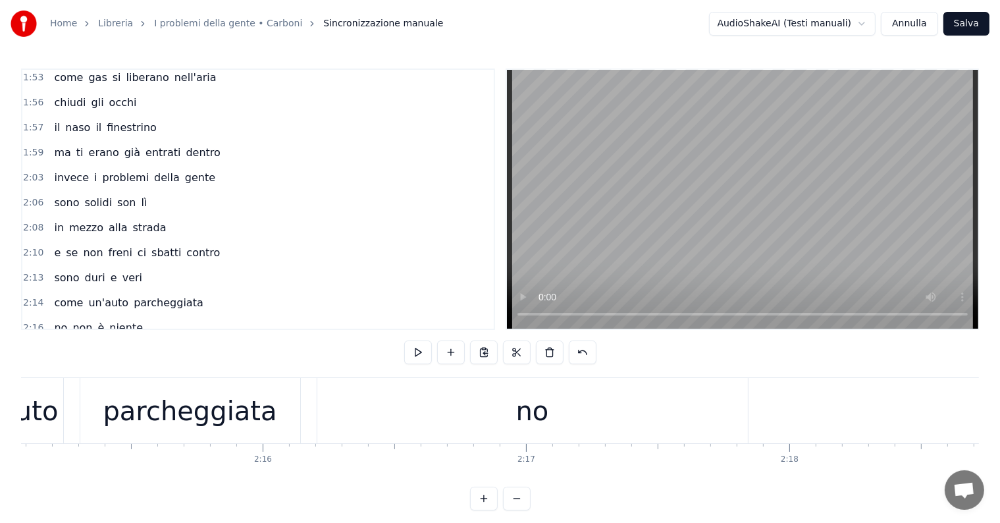
click at [578, 409] on div "no" at bounding box center [532, 410] width 430 height 65
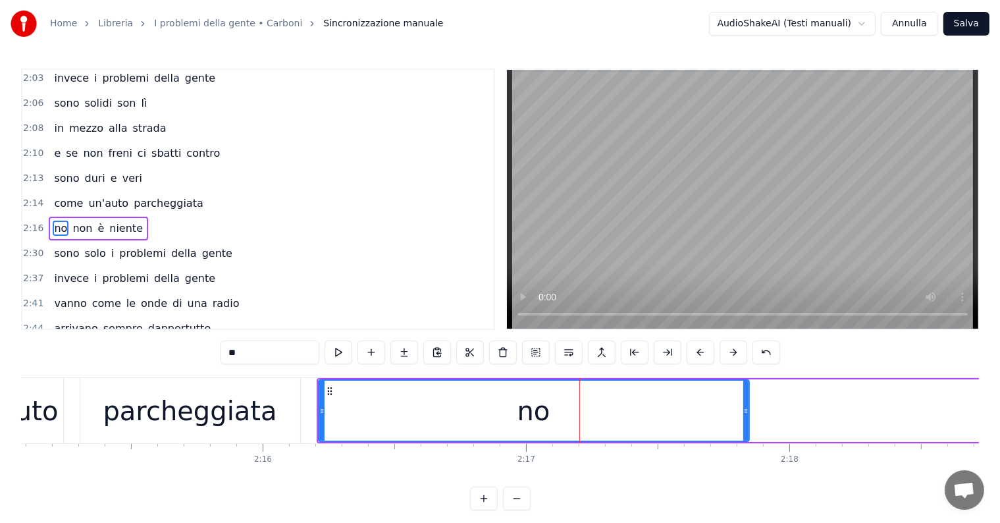
scroll to position [730, 0]
click at [68, 216] on div "no non è niente" at bounding box center [98, 228] width 99 height 24
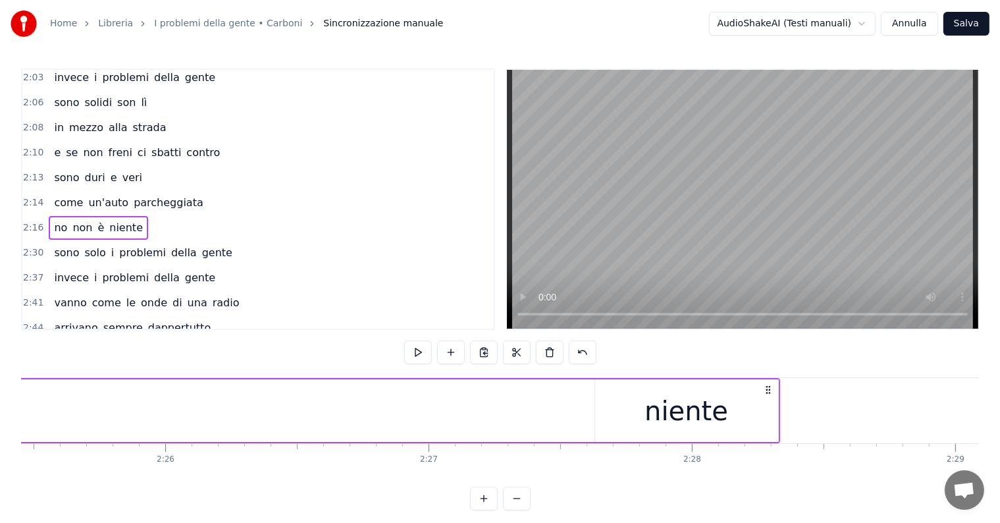
scroll to position [0, 37946]
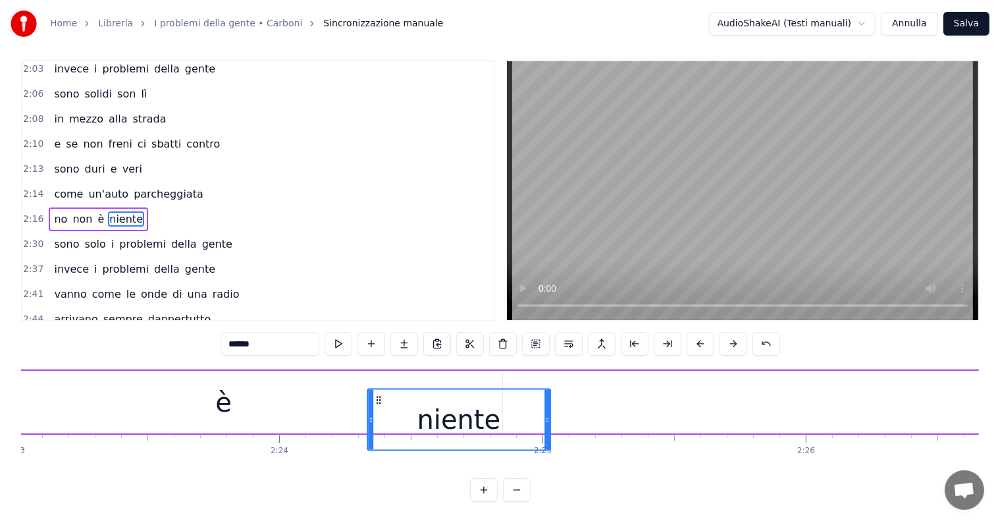
scroll to position [19, 0]
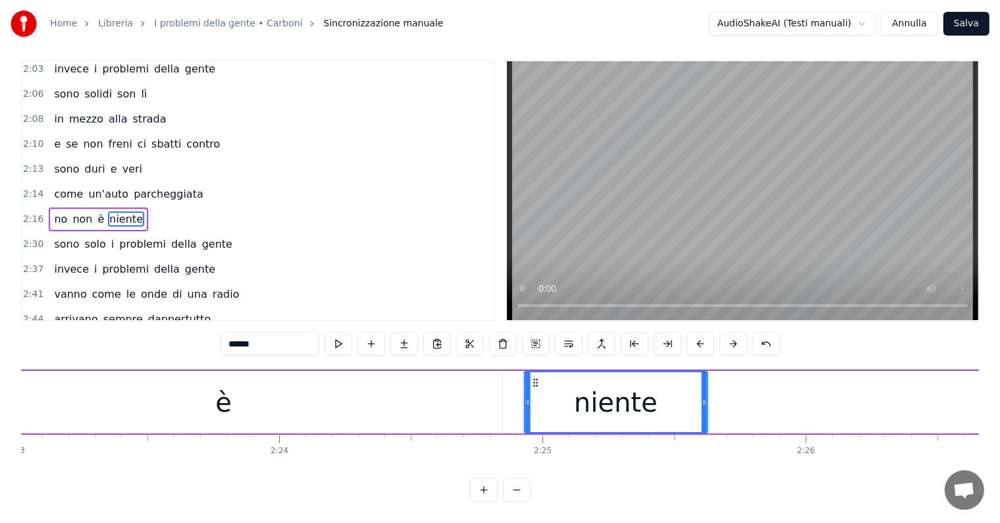
drag, startPoint x: 797, startPoint y: 390, endPoint x: 502, endPoint y: 374, distance: 295.2
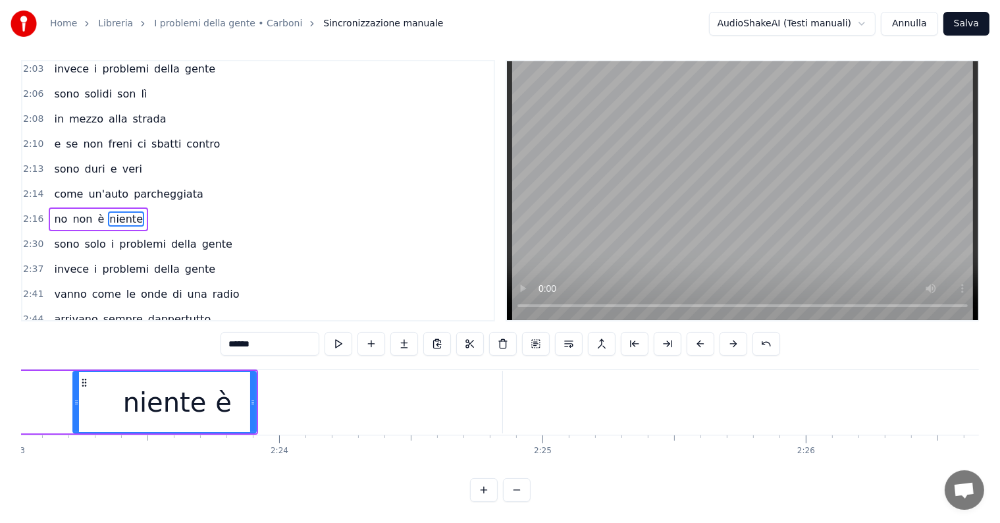
click at [222, 398] on div "niente" at bounding box center [165, 402] width 182 height 60
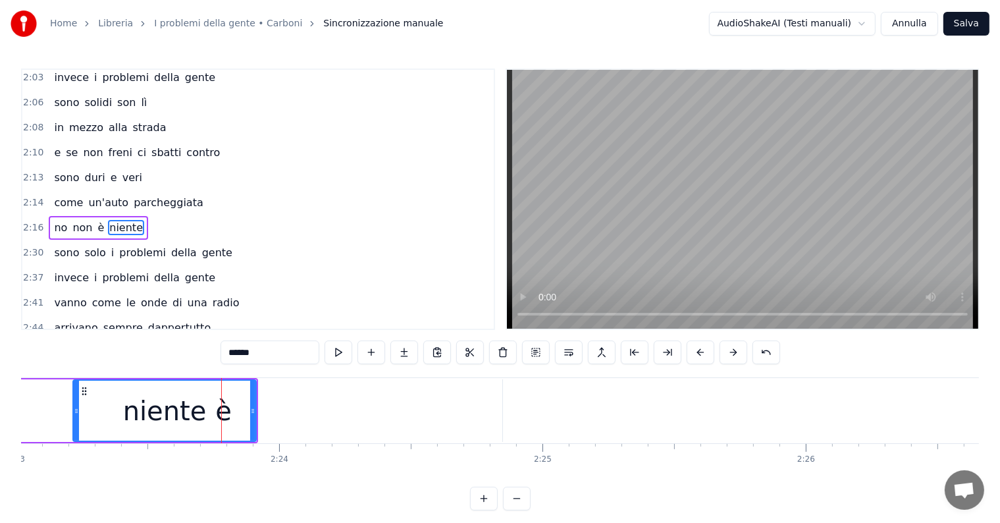
click at [288, 407] on div "è" at bounding box center [223, 410] width 557 height 63
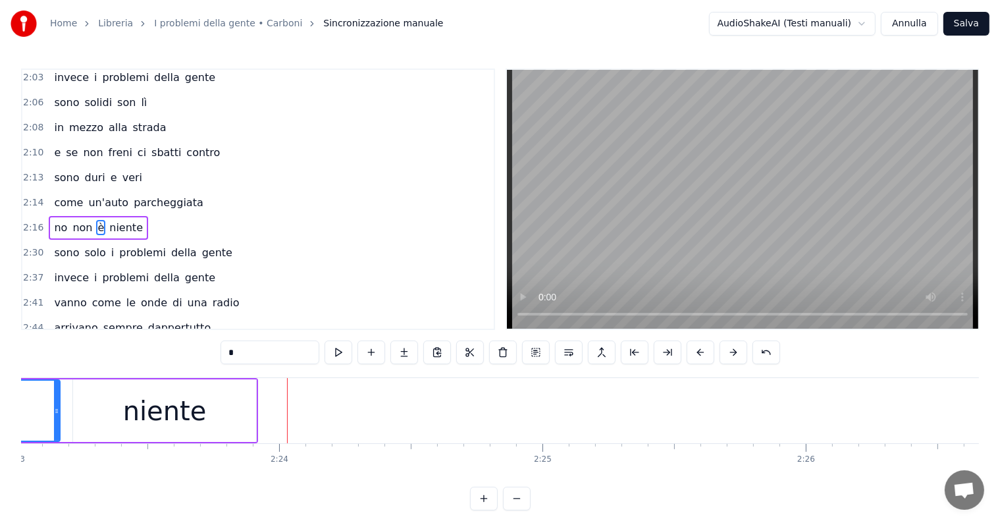
drag, startPoint x: 499, startPoint y: 397, endPoint x: 53, endPoint y: 395, distance: 445.5
click at [54, 395] on div at bounding box center [56, 410] width 5 height 60
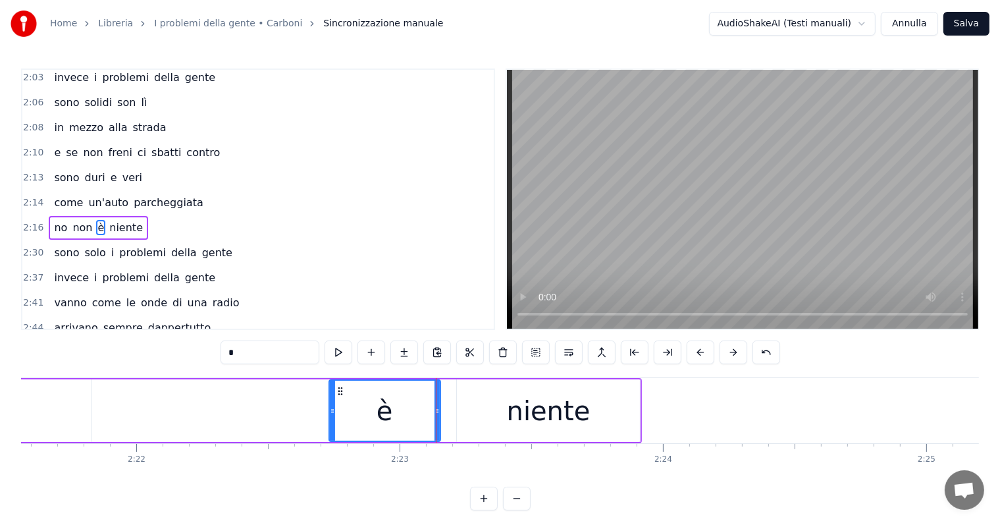
scroll to position [0, 37112]
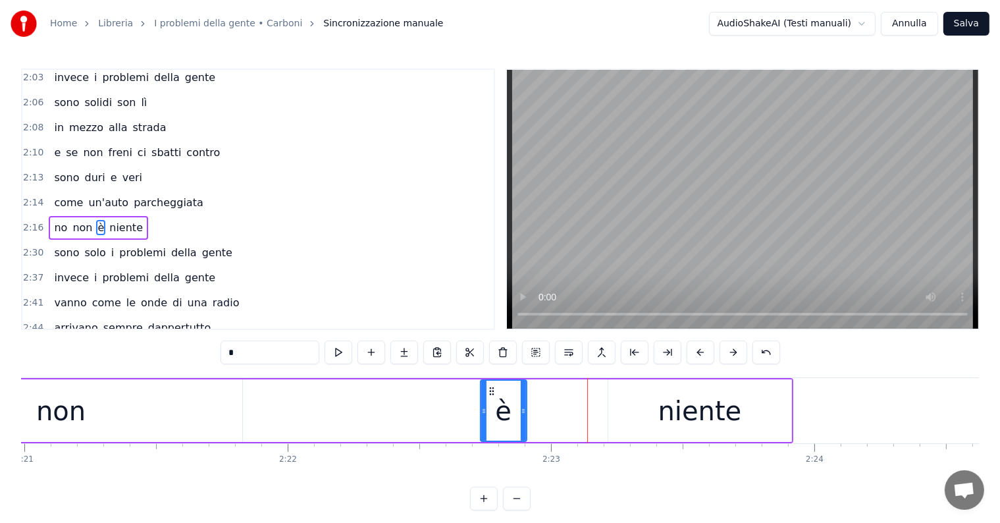
drag, startPoint x: 588, startPoint y: 397, endPoint x: 523, endPoint y: 403, distance: 65.4
click at [523, 403] on div at bounding box center [523, 410] width 5 height 60
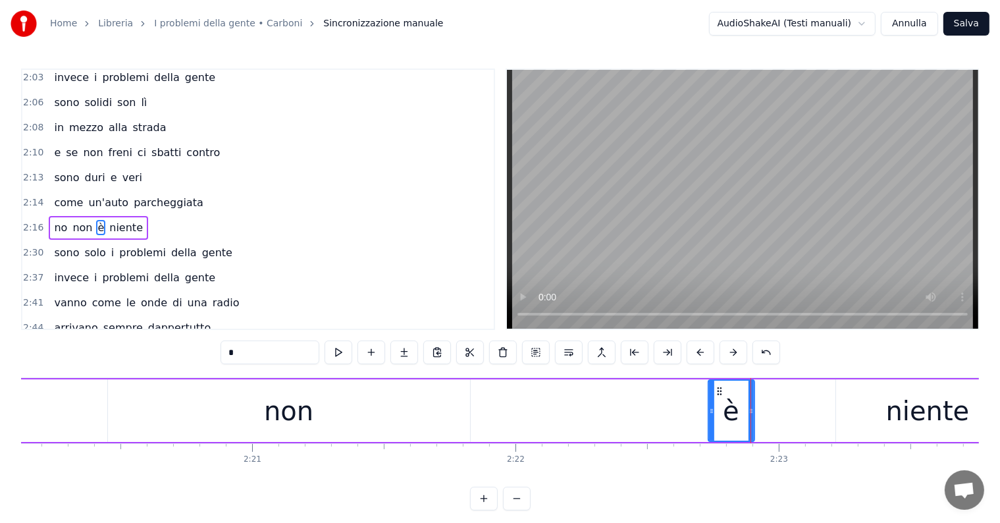
scroll to position [0, 36619]
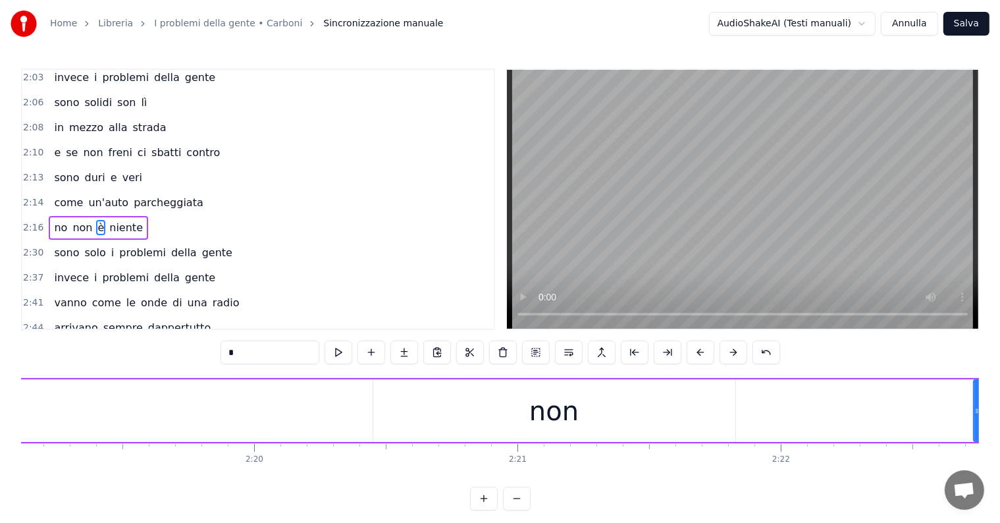
click at [570, 414] on div "non" at bounding box center [553, 410] width 49 height 39
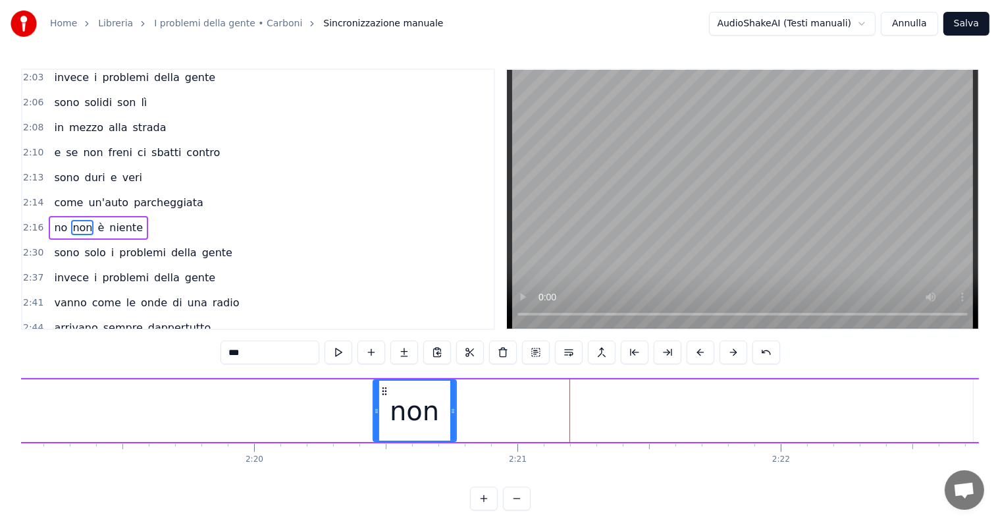
drag, startPoint x: 732, startPoint y: 390, endPoint x: 453, endPoint y: 403, distance: 280.0
click at [453, 403] on div at bounding box center [452, 410] width 5 height 60
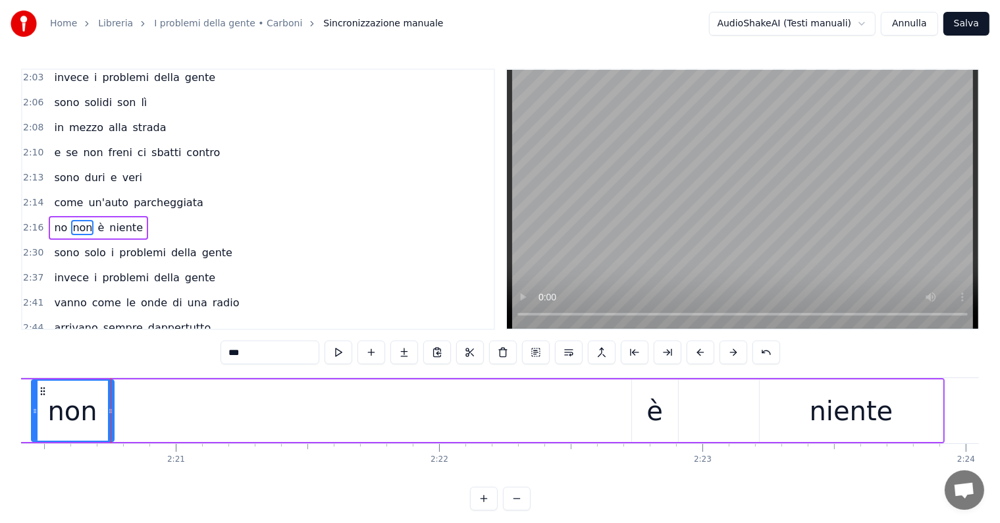
scroll to position [0, 36999]
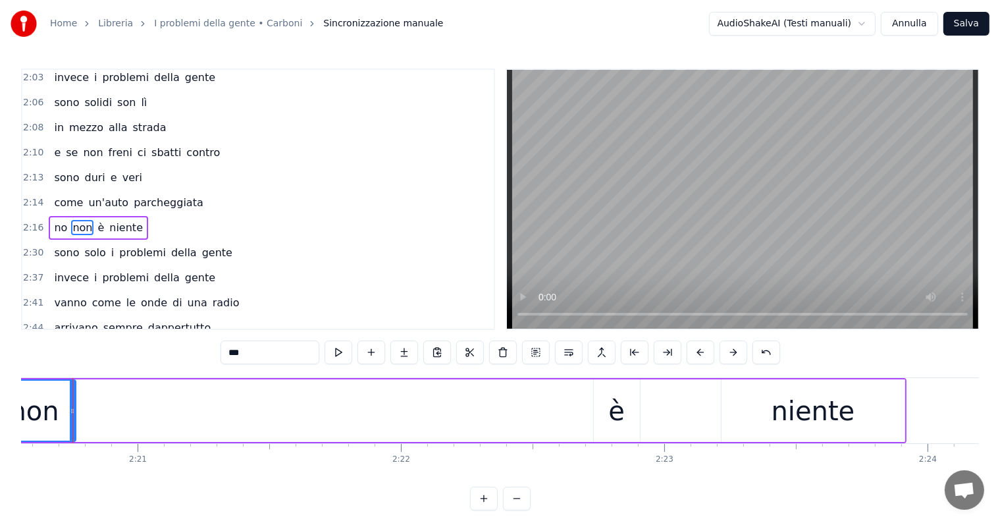
click at [609, 397] on div "è" at bounding box center [616, 410] width 16 height 39
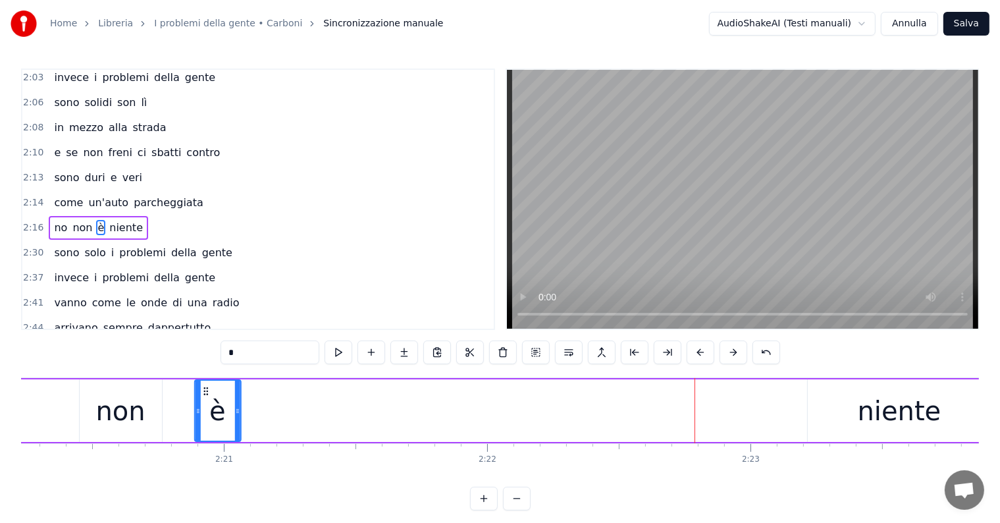
drag, startPoint x: 605, startPoint y: 390, endPoint x: 195, endPoint y: 384, distance: 410.7
click at [195, 384] on div "è" at bounding box center [217, 410] width 45 height 60
click at [902, 411] on div "niente" at bounding box center [902, 410] width 84 height 39
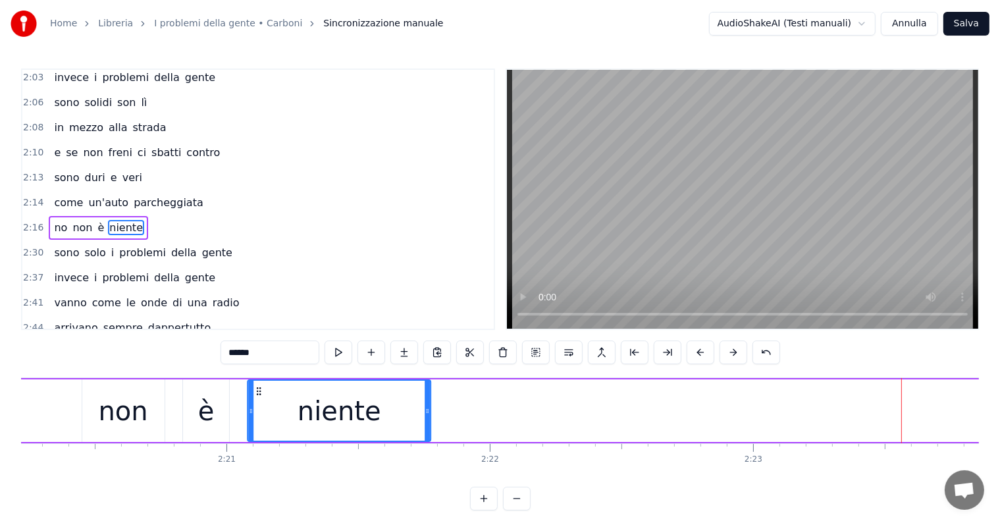
drag, startPoint x: 819, startPoint y: 392, endPoint x: 255, endPoint y: 408, distance: 564.9
click at [255, 408] on div "niente" at bounding box center [340, 410] width 182 height 60
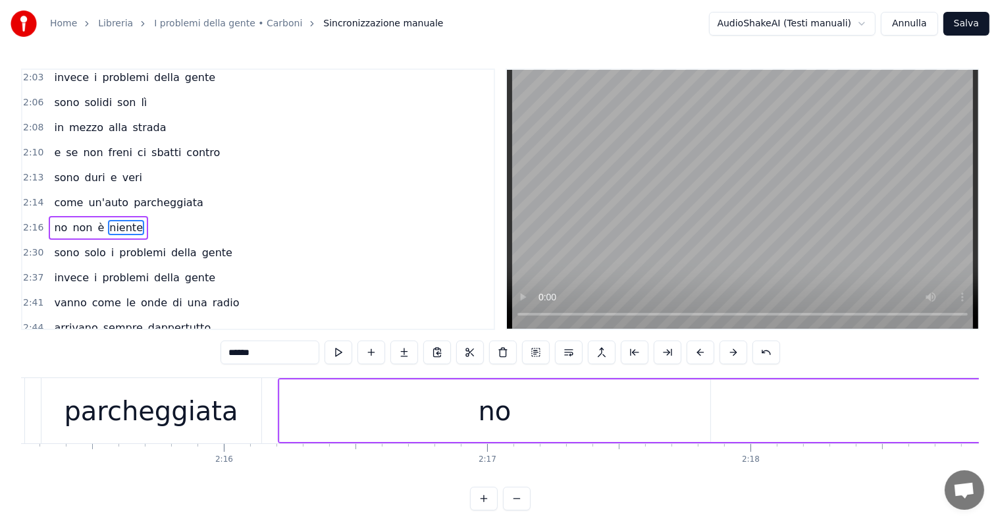
scroll to position [0, 35633]
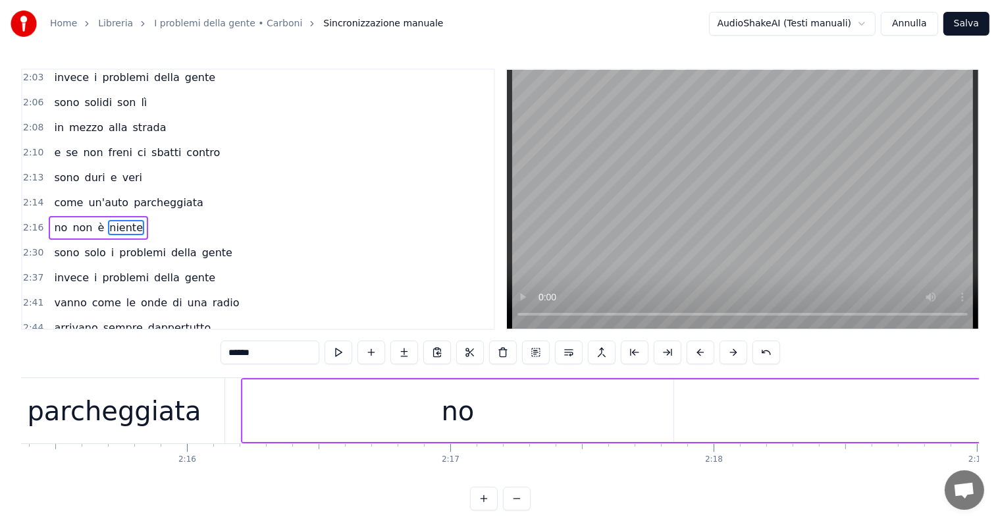
click at [529, 403] on div "no" at bounding box center [458, 410] width 430 height 63
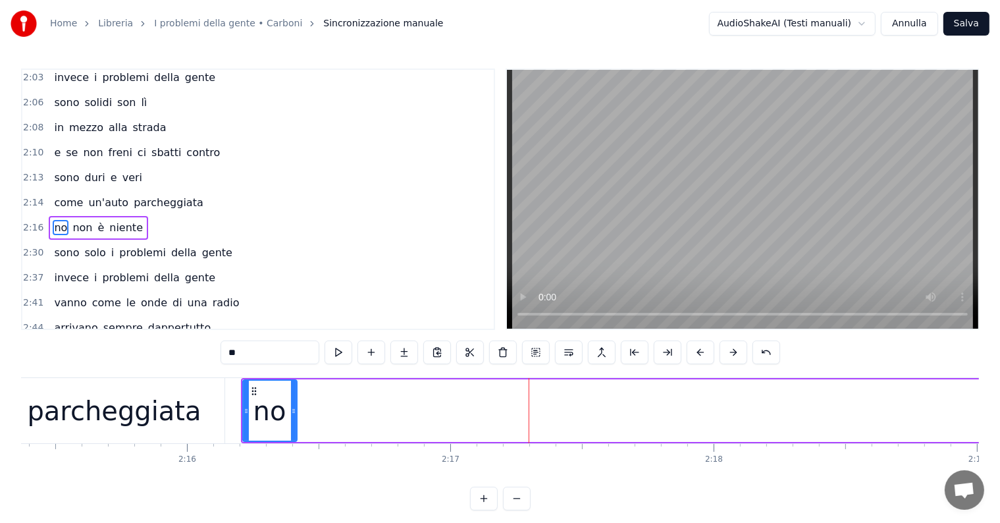
drag, startPoint x: 669, startPoint y: 390, endPoint x: 292, endPoint y: 394, distance: 376.4
click at [292, 394] on div at bounding box center [293, 410] width 5 height 60
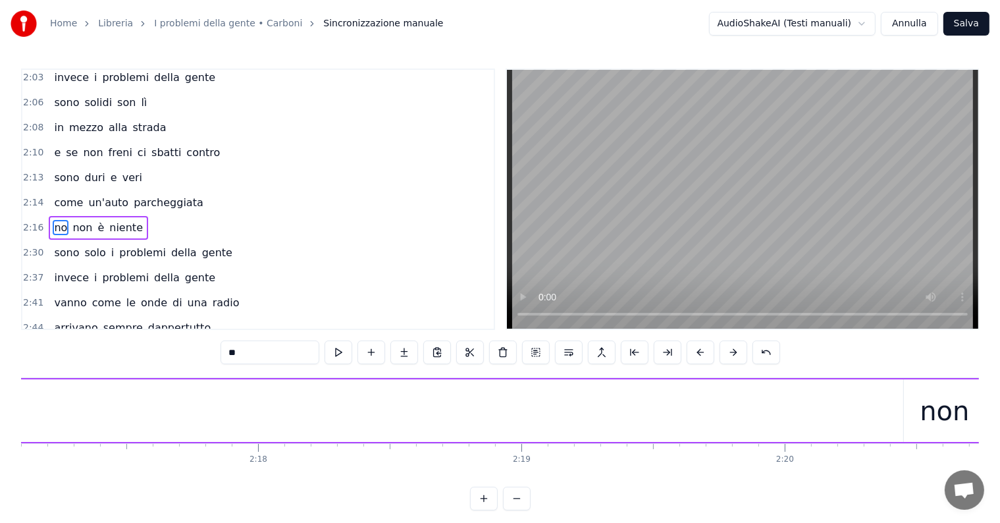
click at [948, 428] on div "non" at bounding box center [943, 410] width 49 height 39
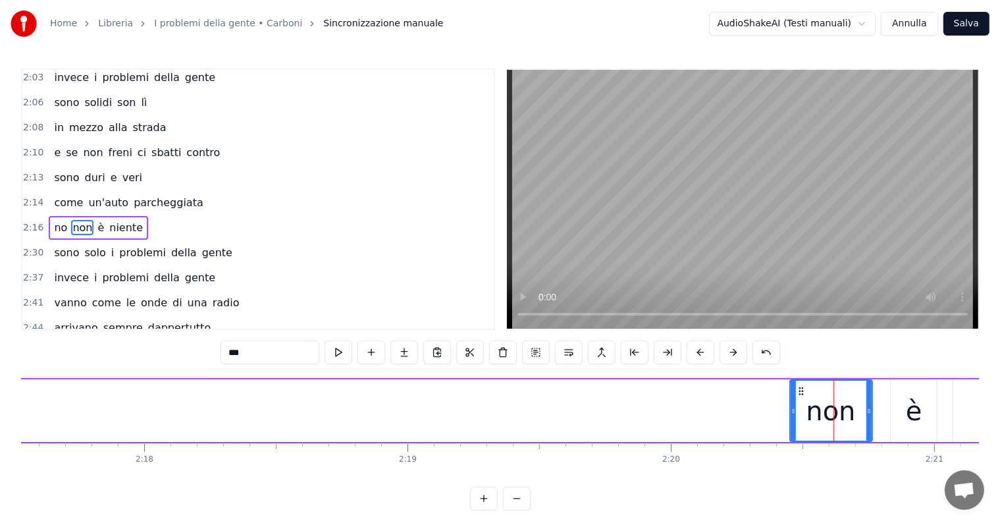
scroll to position [0, 36430]
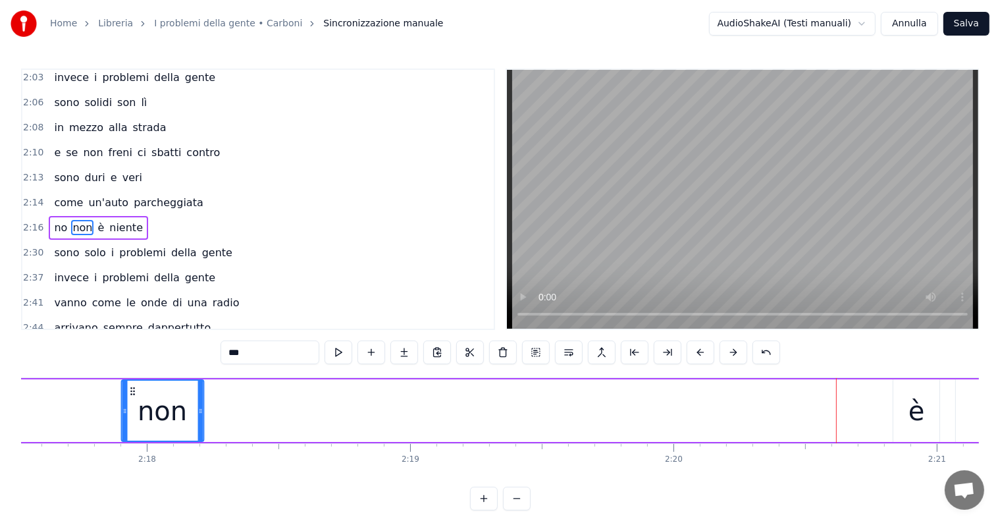
drag, startPoint x: 572, startPoint y: 389, endPoint x: 128, endPoint y: 404, distance: 443.8
click at [128, 404] on div "non" at bounding box center [162, 410] width 81 height 60
click at [966, 417] on div "è" at bounding box center [944, 410] width 46 height 63
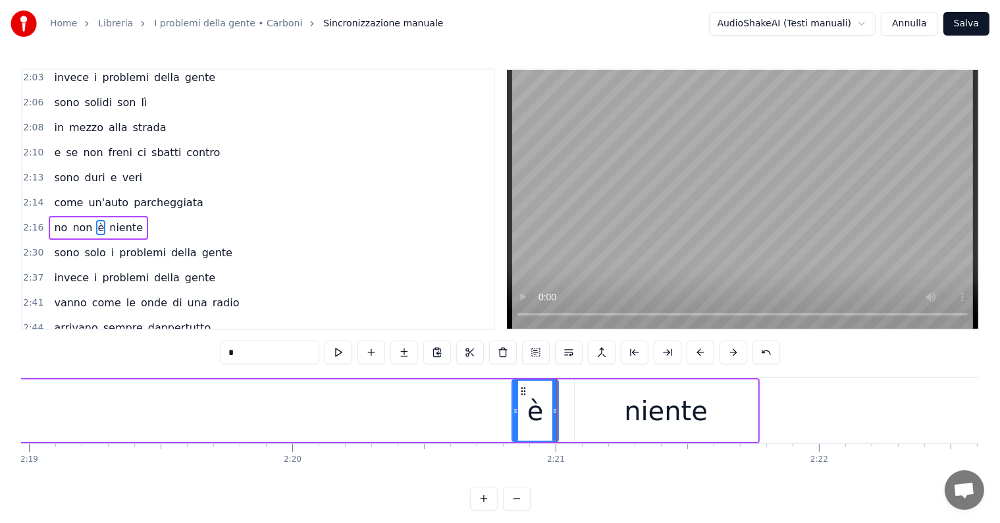
scroll to position [0, 36429]
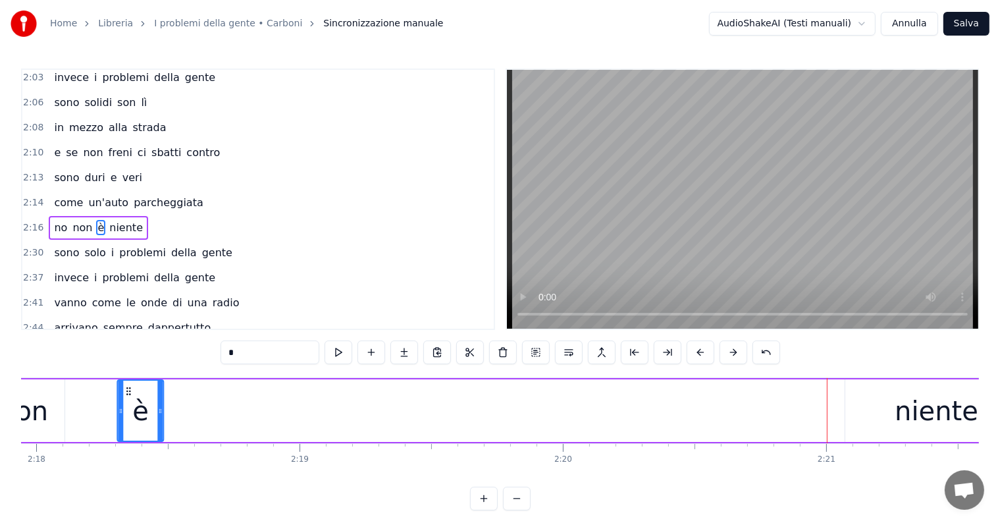
drag, startPoint x: 676, startPoint y: 390, endPoint x: 138, endPoint y: 397, distance: 538.4
click at [138, 397] on div "è" at bounding box center [140, 410] width 45 height 60
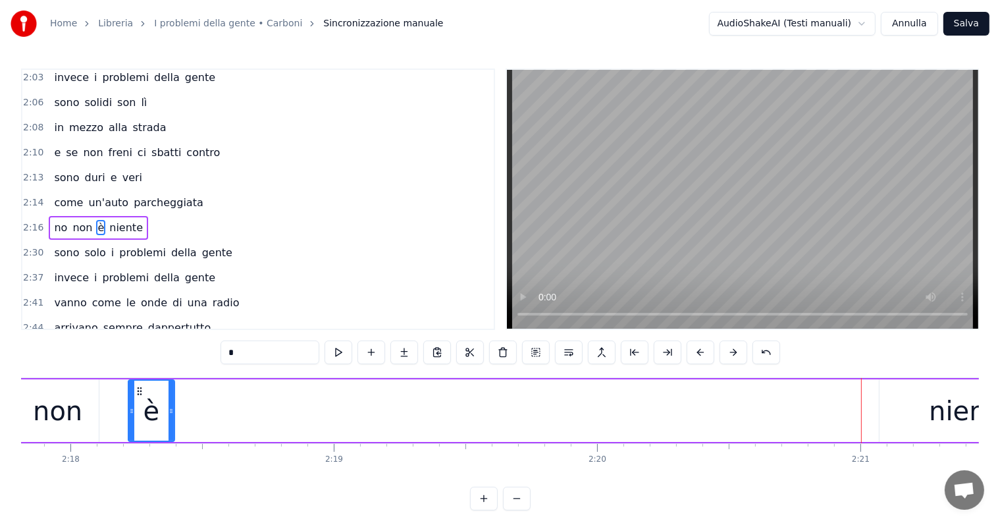
click at [950, 419] on div "niente" at bounding box center [971, 410] width 84 height 39
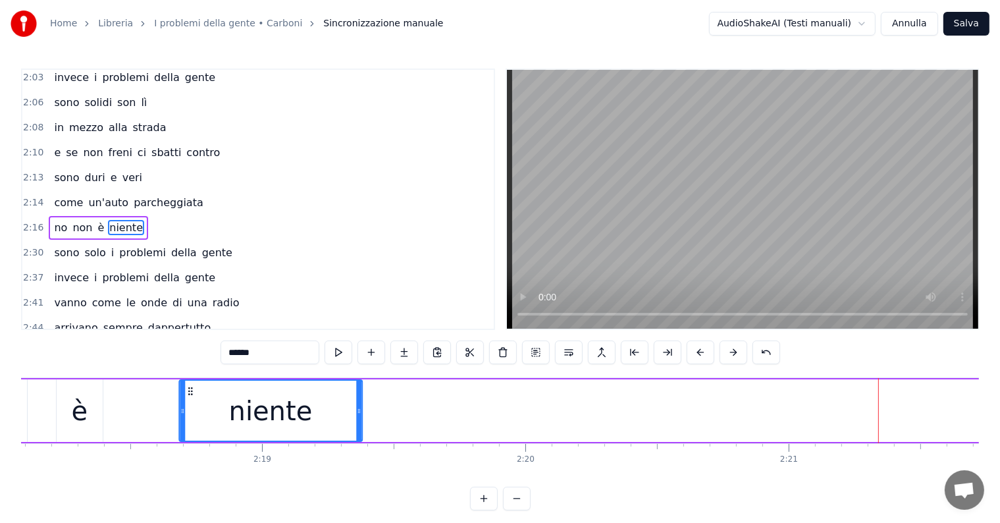
scroll to position [0, 36331]
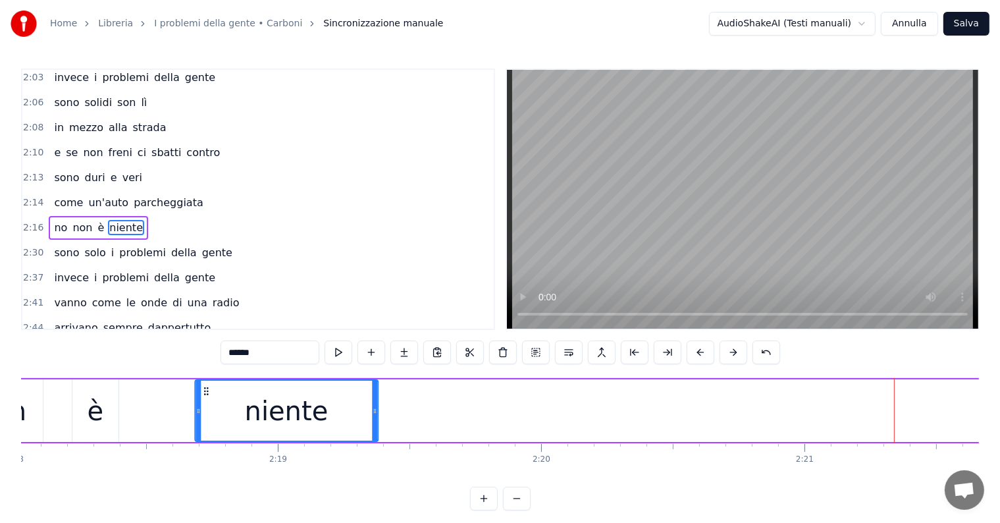
drag, startPoint x: 582, startPoint y: 388, endPoint x: 190, endPoint y: 394, distance: 392.9
click at [201, 394] on icon at bounding box center [206, 391] width 11 height 11
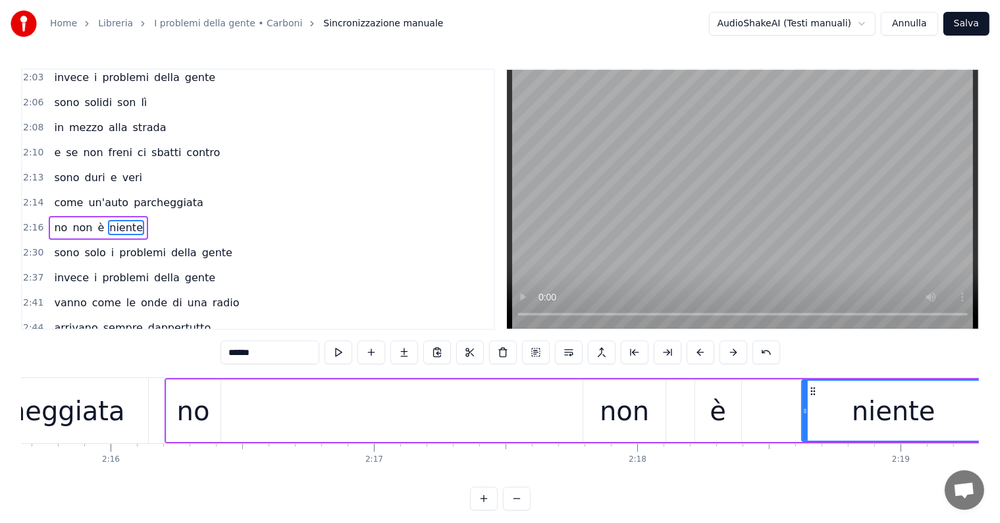
scroll to position [0, 35671]
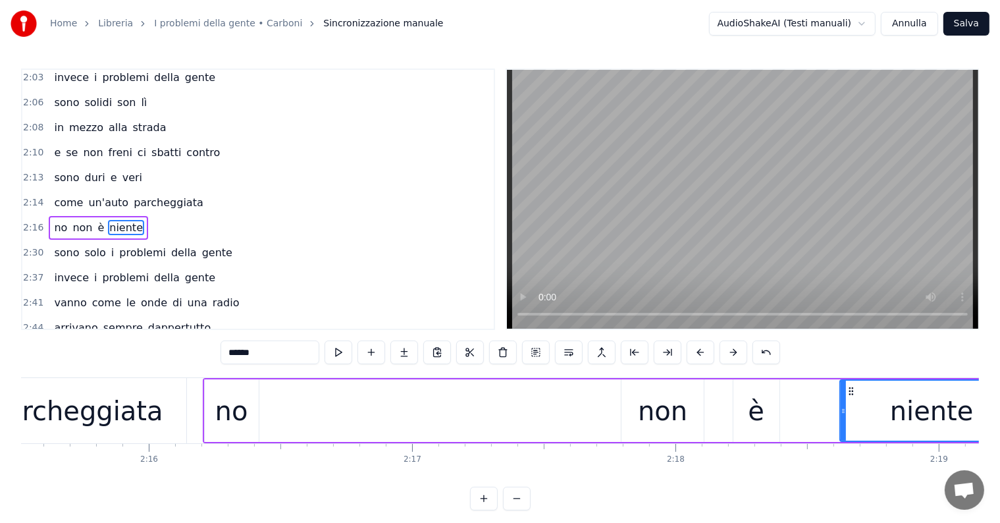
click at [641, 417] on div "non" at bounding box center [662, 410] width 49 height 39
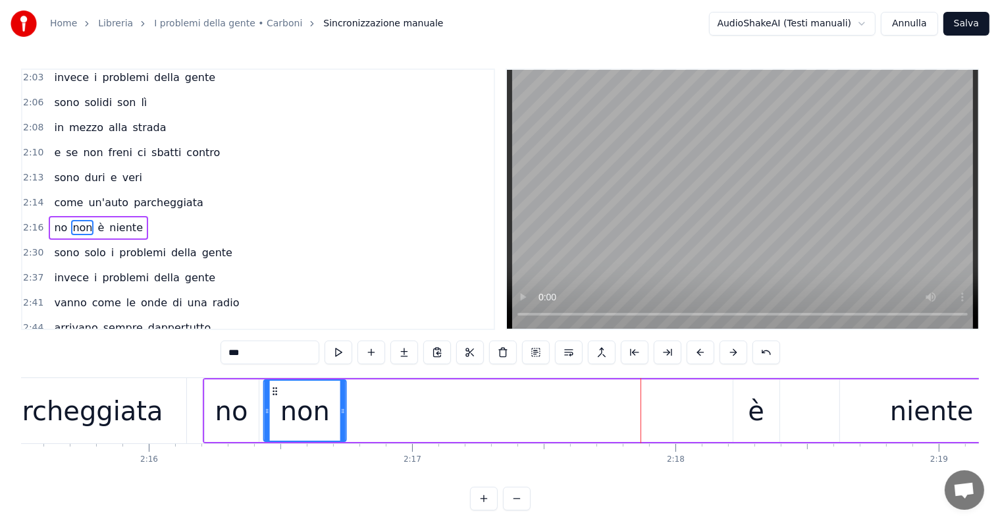
drag, startPoint x: 630, startPoint y: 390, endPoint x: 272, endPoint y: 390, distance: 357.3
click at [273, 390] on circle at bounding box center [273, 390] width 1 height 1
click at [761, 403] on div "è" at bounding box center [756, 410] width 16 height 39
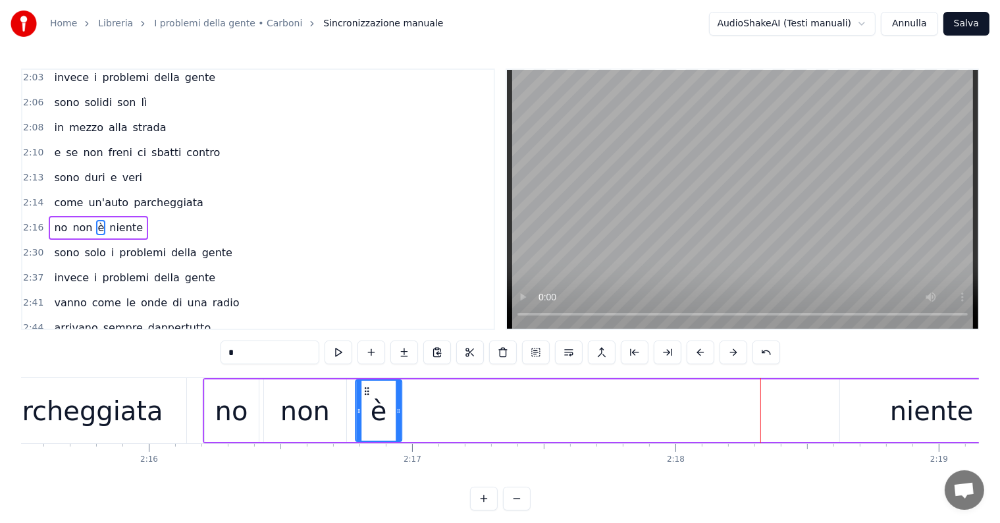
drag, startPoint x: 743, startPoint y: 386, endPoint x: 366, endPoint y: 395, distance: 377.2
click at [366, 395] on div "è" at bounding box center [378, 410] width 45 height 60
click at [929, 415] on div "niente" at bounding box center [932, 410] width 84 height 39
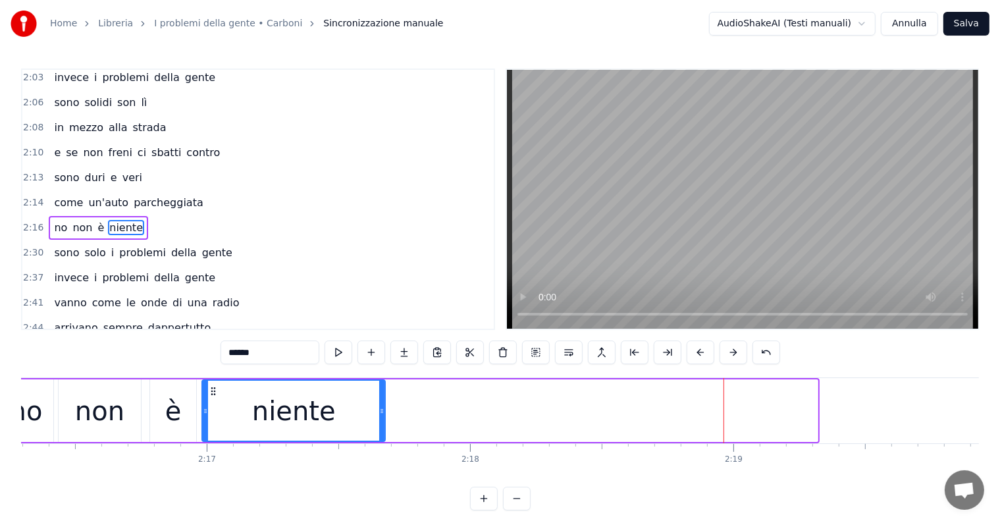
scroll to position [0, 35876]
drag, startPoint x: 584, startPoint y: 390, endPoint x: 226, endPoint y: 402, distance: 358.9
click at [226, 402] on div "niente" at bounding box center [308, 410] width 182 height 60
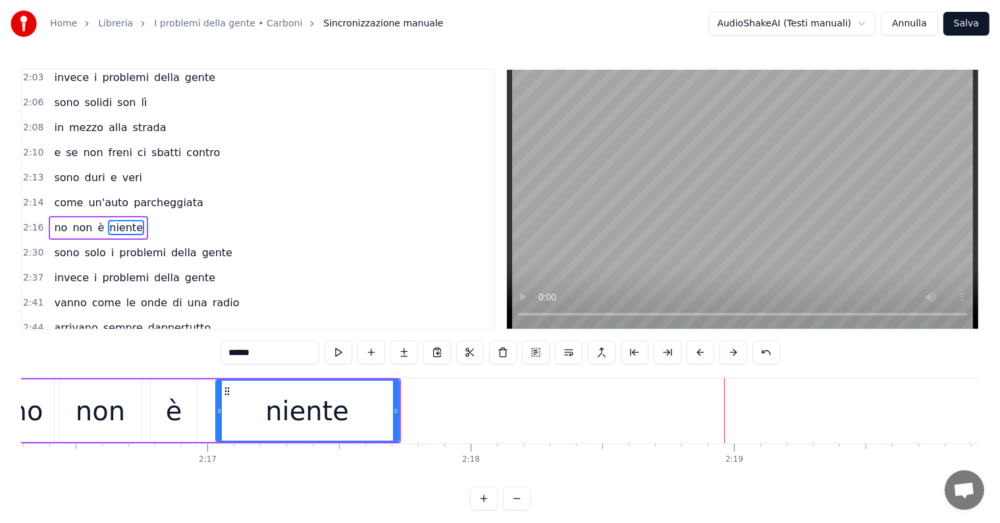
scroll to position [0, 35596]
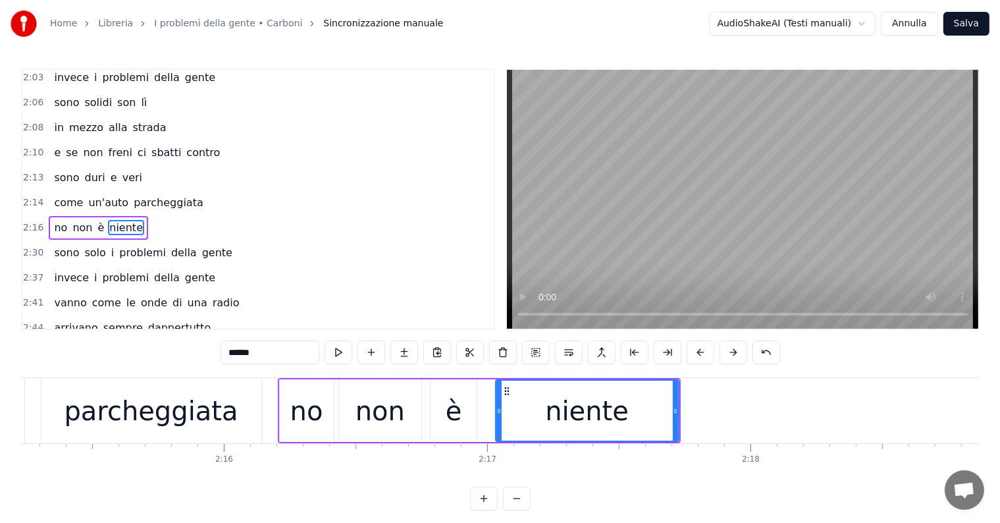
click at [250, 409] on div "parcheggiata" at bounding box center [151, 410] width 220 height 65
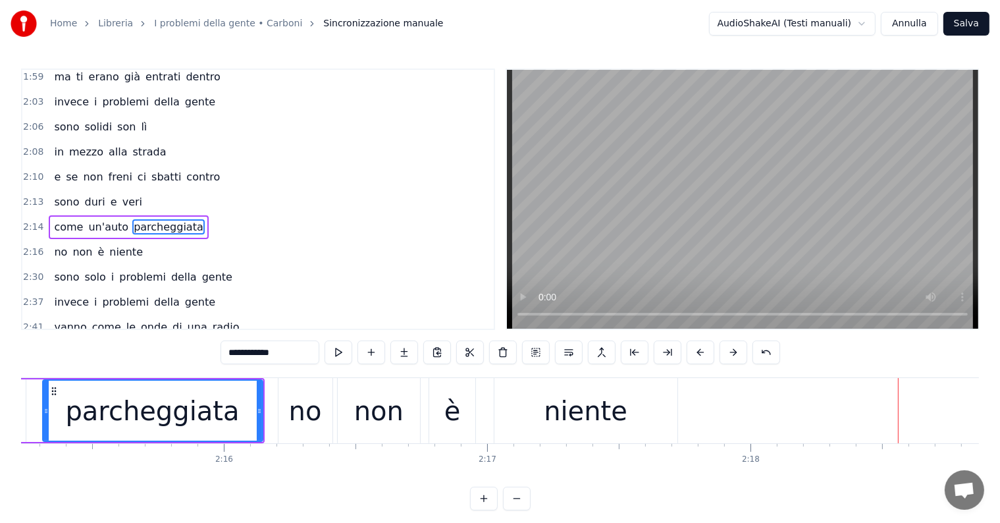
click at [579, 420] on div "niente" at bounding box center [586, 410] width 84 height 39
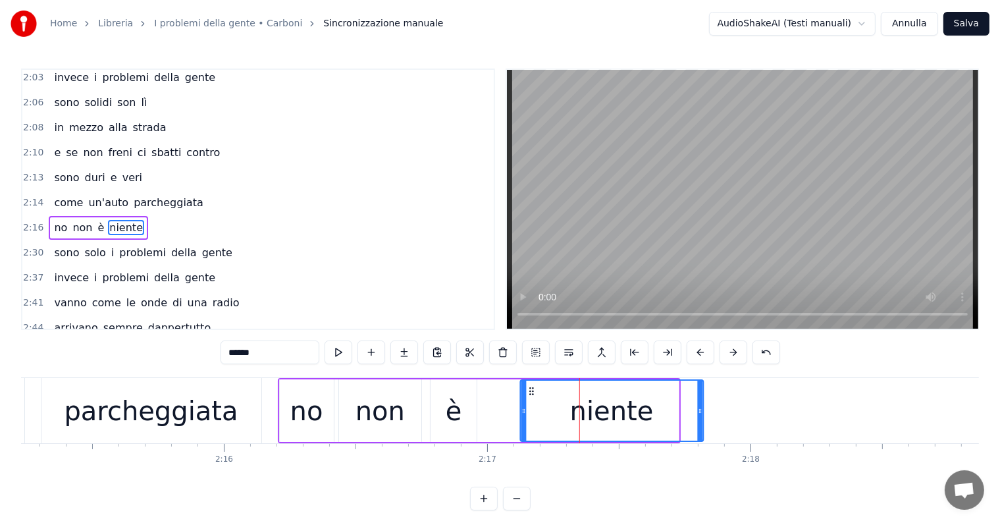
drag, startPoint x: 503, startPoint y: 391, endPoint x: 536, endPoint y: 388, distance: 33.1
click at [536, 388] on icon at bounding box center [531, 391] width 11 height 11
click at [461, 419] on div "è" at bounding box center [453, 410] width 46 height 63
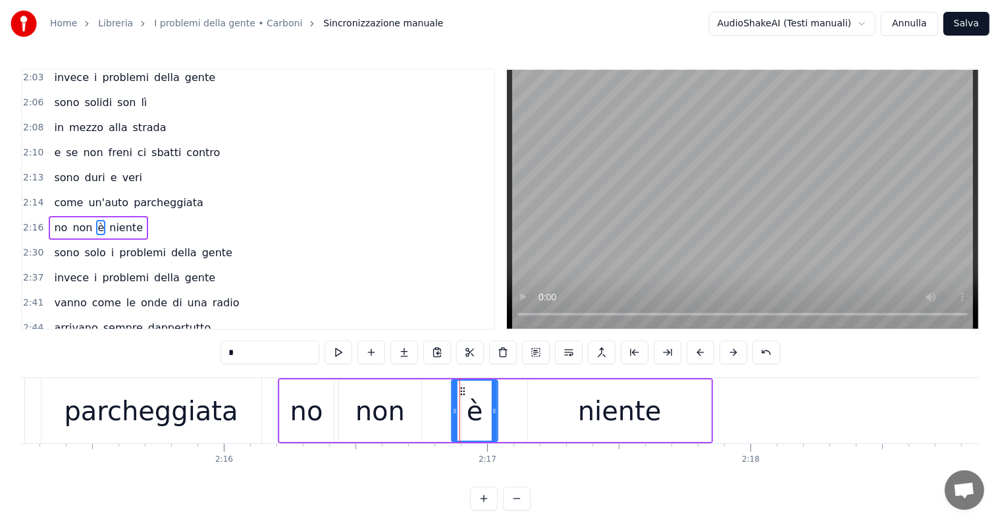
drag, startPoint x: 442, startPoint y: 390, endPoint x: 463, endPoint y: 387, distance: 21.2
click at [463, 387] on icon at bounding box center [462, 391] width 11 height 11
click at [397, 413] on div "non" at bounding box center [379, 410] width 49 height 39
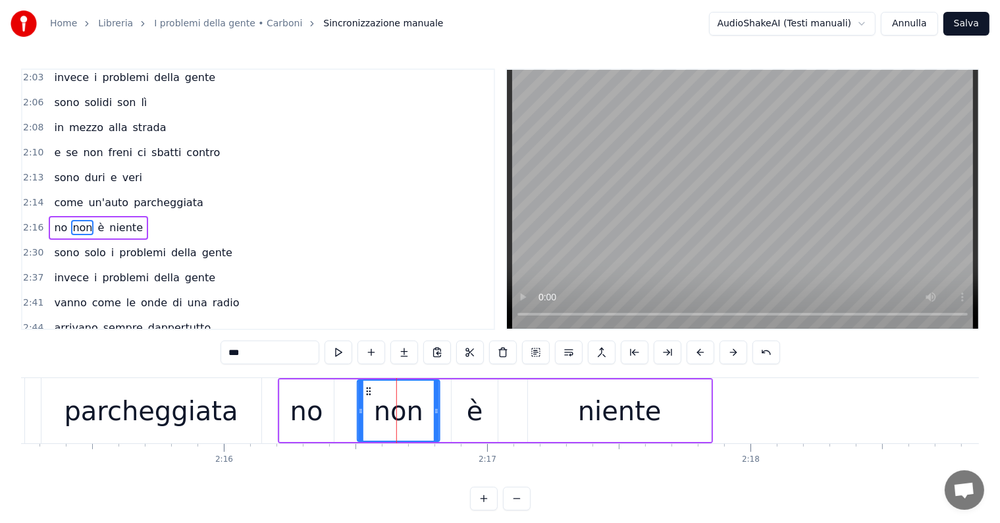
drag, startPoint x: 350, startPoint y: 388, endPoint x: 369, endPoint y: 384, distance: 19.5
click at [369, 384] on div "non" at bounding box center [398, 410] width 81 height 60
click at [307, 409] on div "no" at bounding box center [306, 410] width 33 height 39
type input "**"
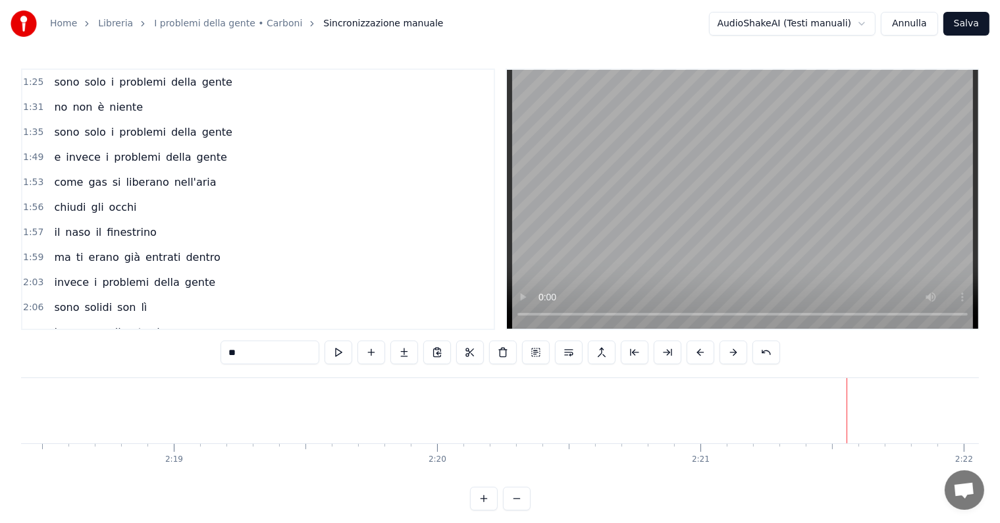
scroll to position [515, 0]
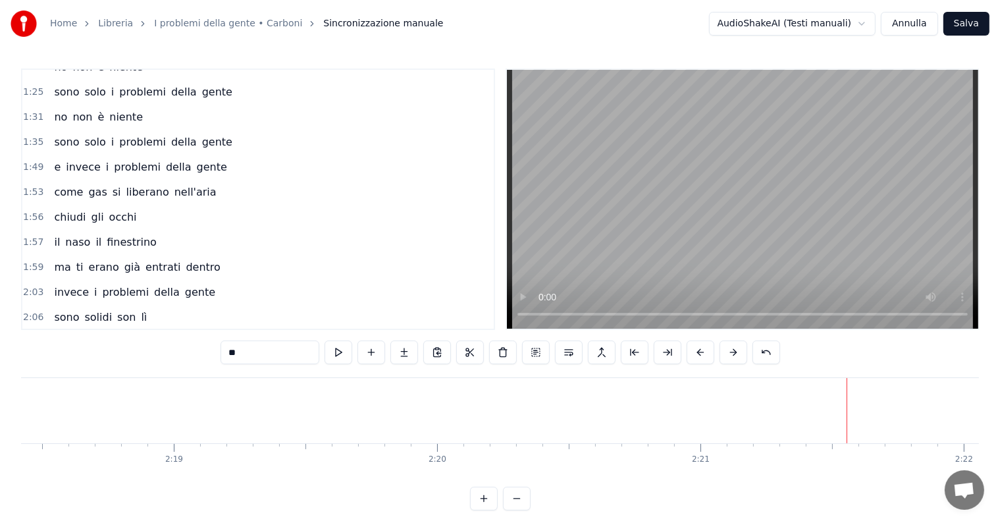
click at [74, 130] on div "sono solo i problemi della gente" at bounding box center [143, 142] width 189 height 24
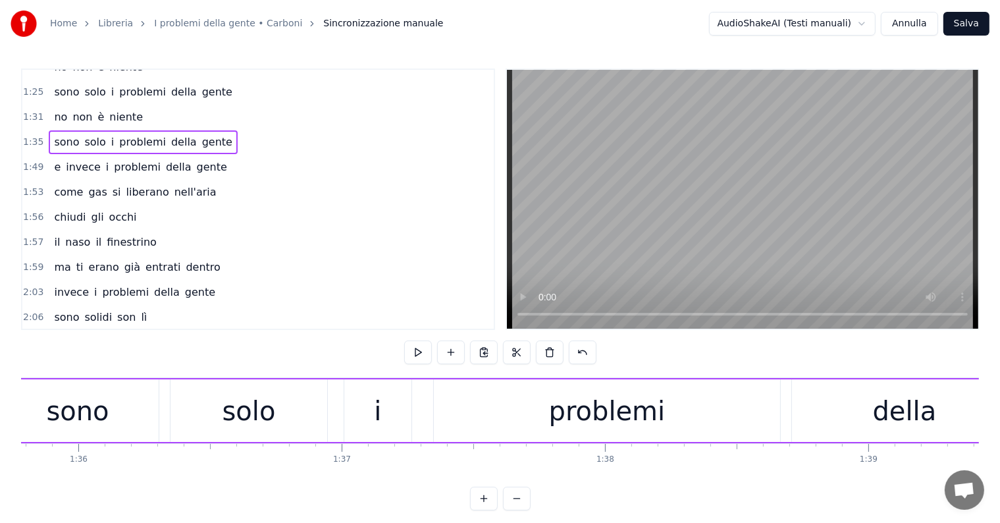
scroll to position [0, 25120]
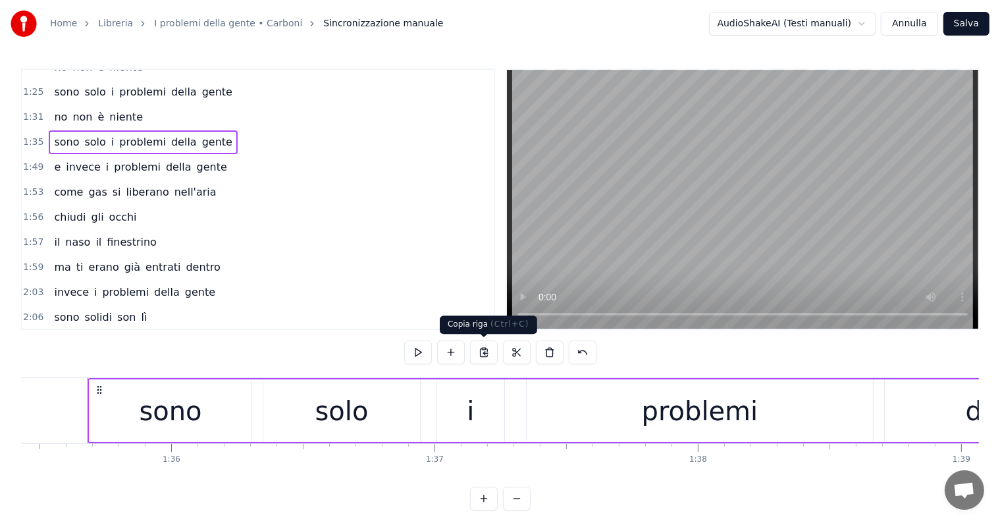
click at [489, 349] on button at bounding box center [484, 352] width 28 height 24
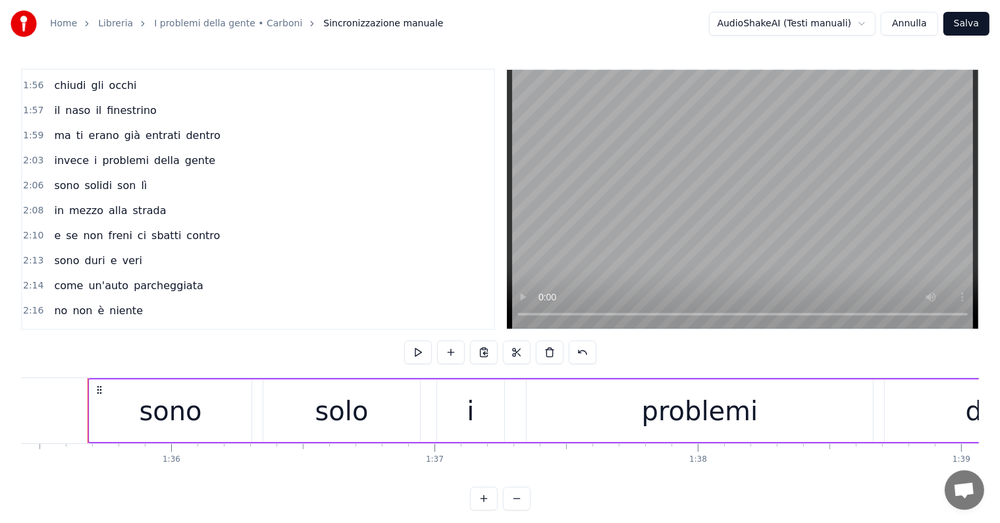
click at [195, 273] on div "2:14 come un'auto parcheggiata" at bounding box center [257, 285] width 471 height 25
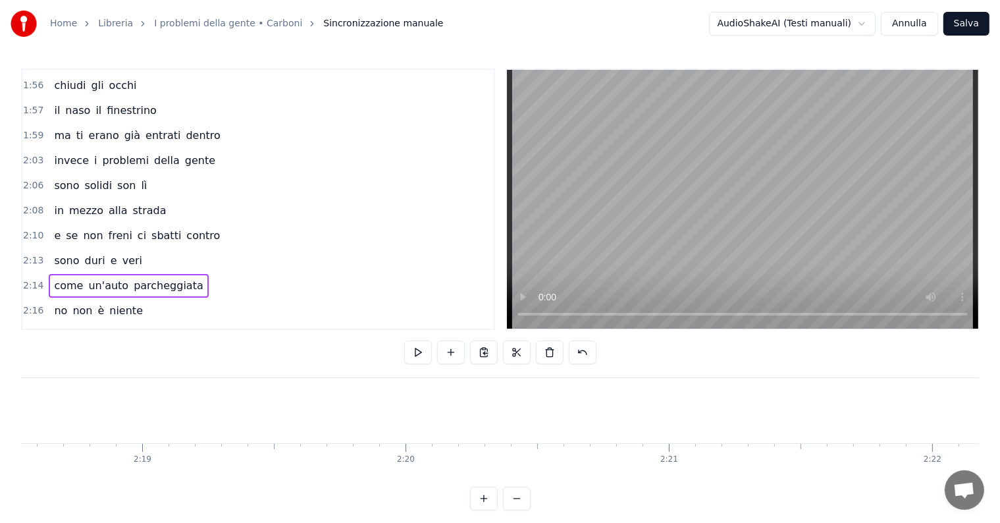
scroll to position [0, 36506]
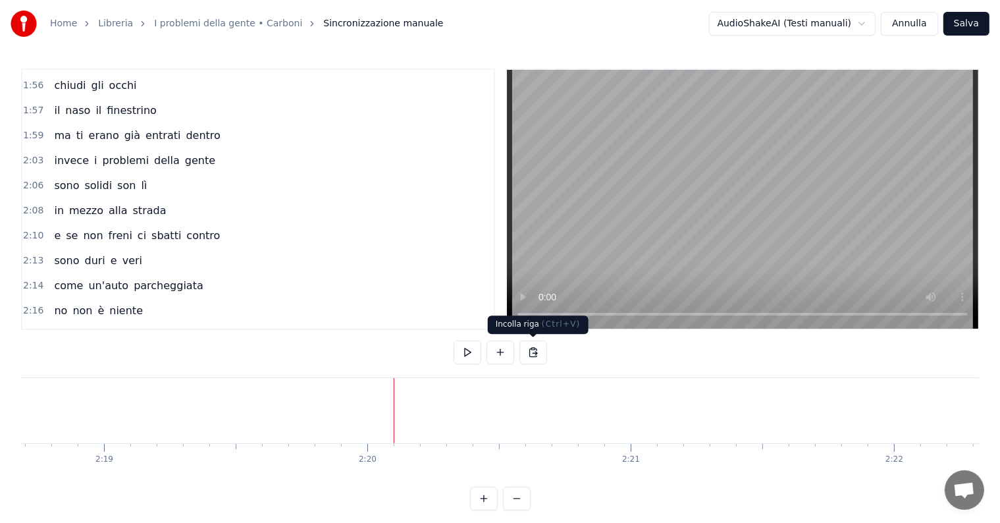
click at [530, 354] on button at bounding box center [533, 352] width 28 height 24
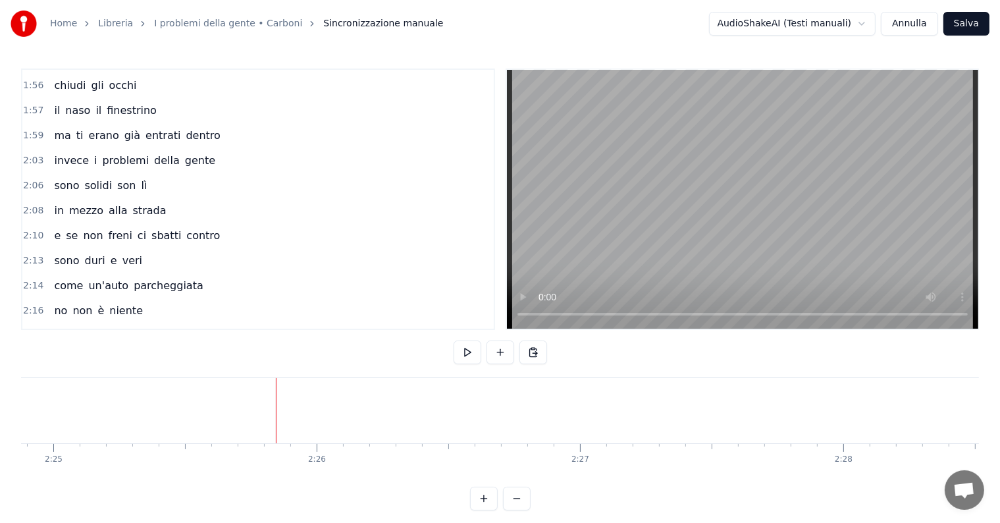
scroll to position [0, 37946]
click at [97, 420] on div "gente" at bounding box center [75, 410] width 76 height 39
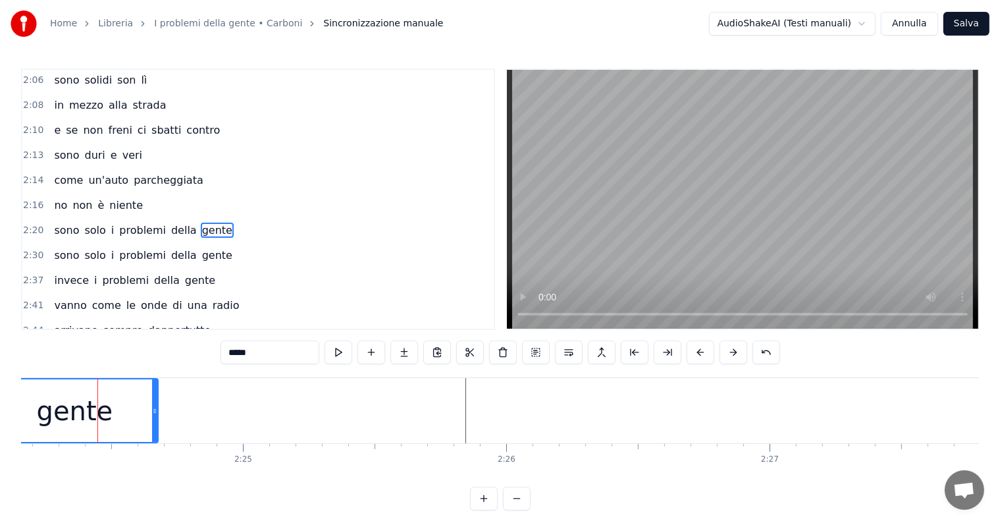
scroll to position [754, 0]
click at [91, 191] on div "no non è niente" at bounding box center [98, 203] width 99 height 24
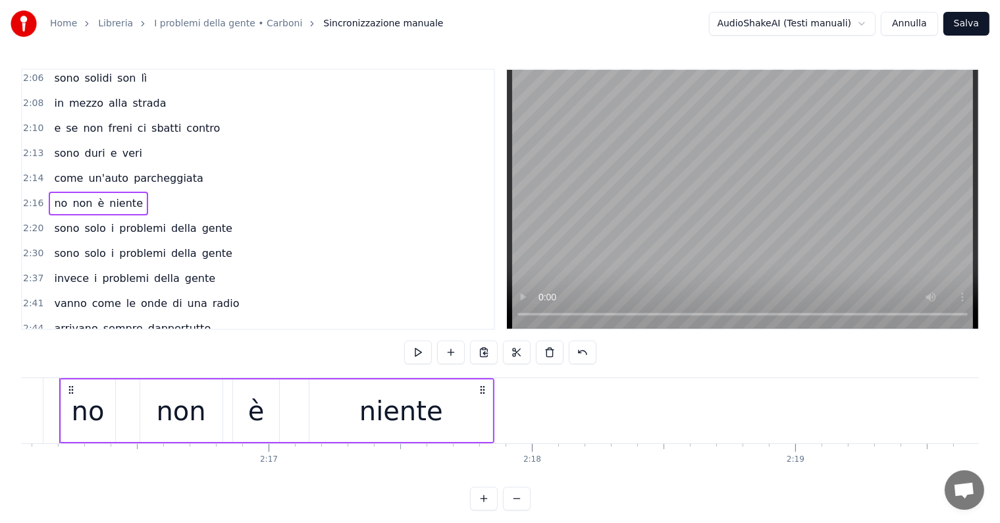
scroll to position [0, 35786]
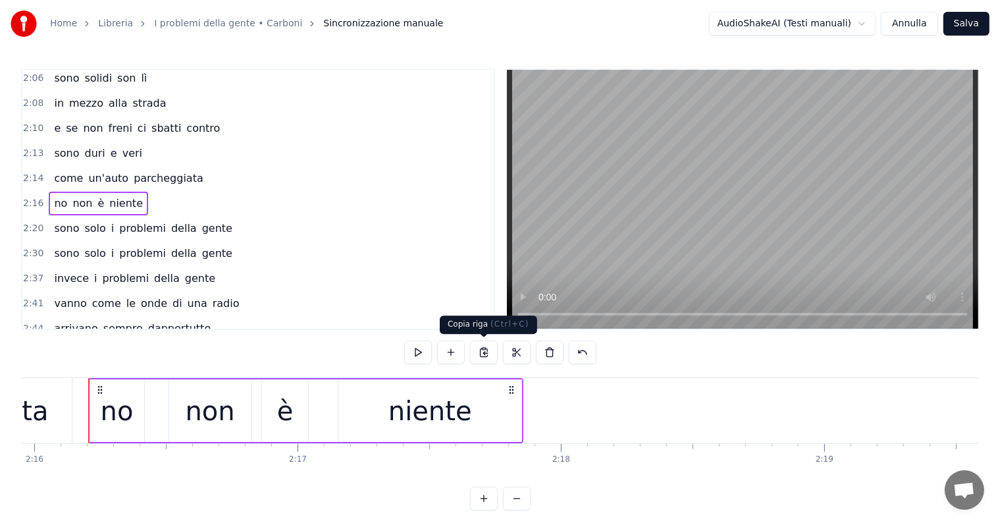
click at [491, 355] on button at bounding box center [484, 352] width 28 height 24
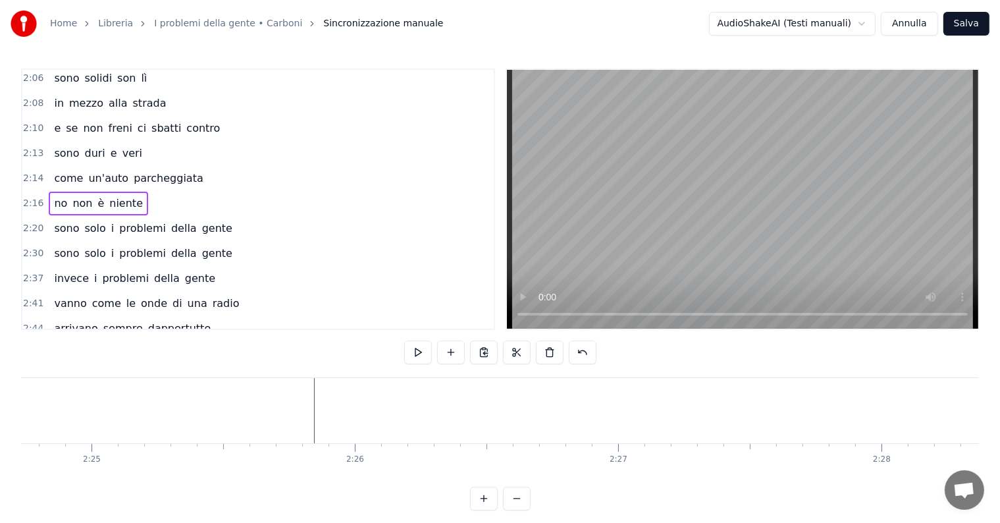
scroll to position [0, 38173]
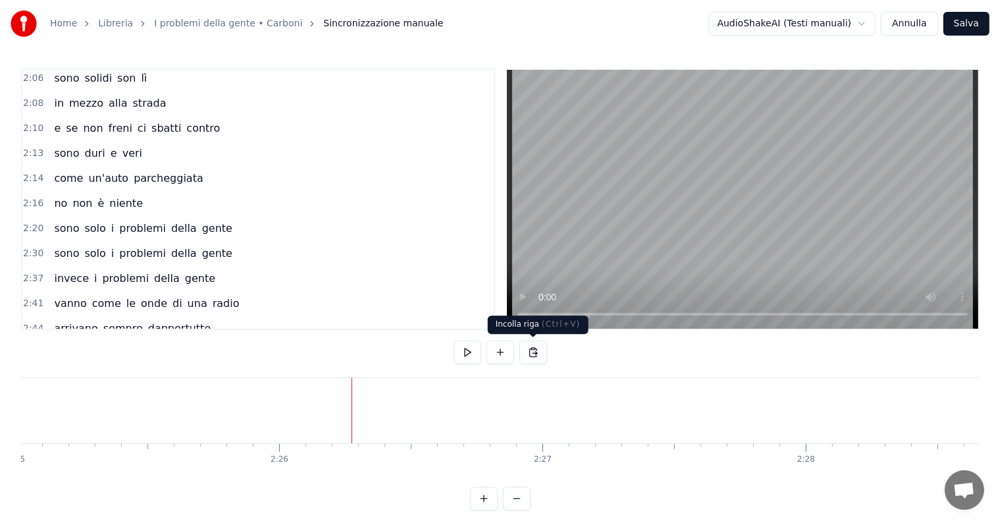
click at [532, 355] on button at bounding box center [533, 352] width 28 height 24
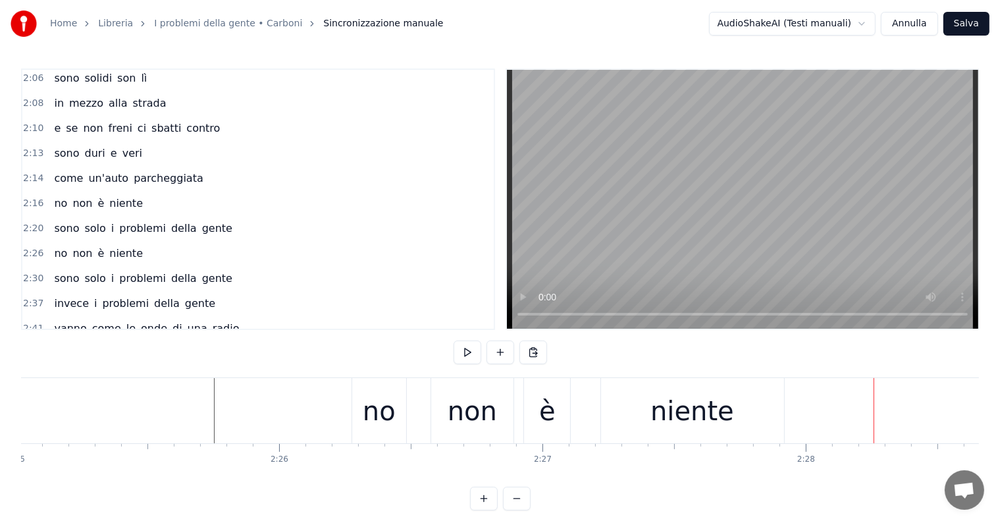
click at [397, 415] on div "no" at bounding box center [379, 410] width 54 height 65
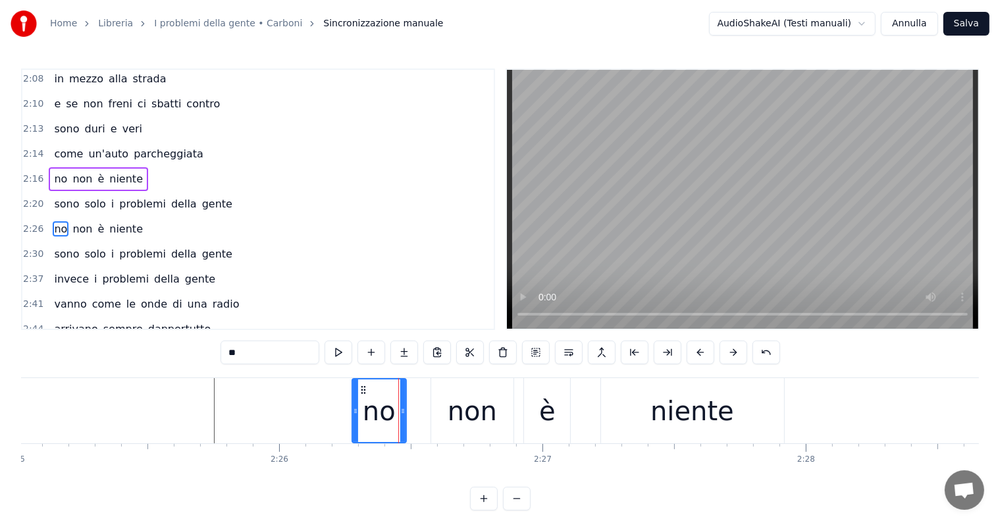
click at [64, 217] on div "no non è niente" at bounding box center [98, 229] width 99 height 24
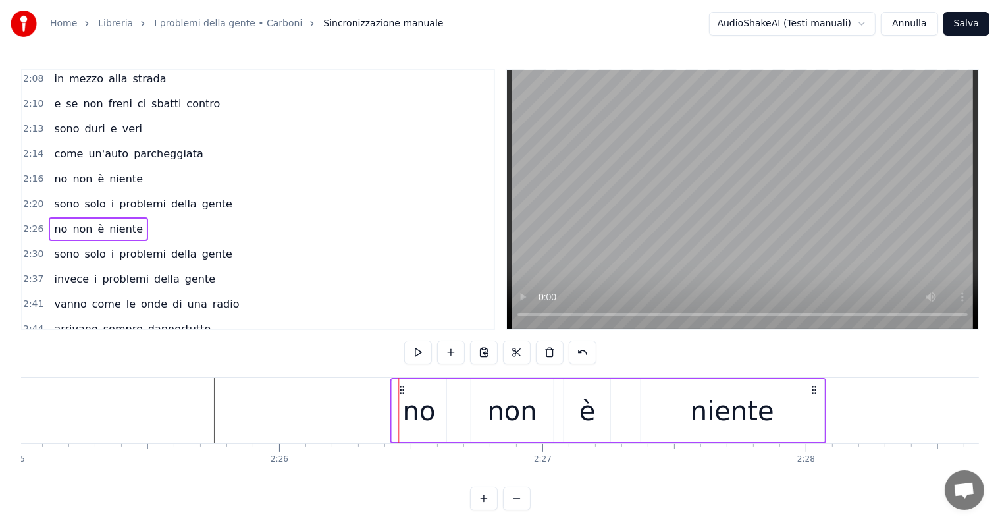
drag, startPoint x: 363, startPoint y: 384, endPoint x: 401, endPoint y: 384, distance: 38.2
click at [401, 384] on icon at bounding box center [401, 389] width 11 height 11
click at [430, 415] on div "no" at bounding box center [418, 410] width 33 height 39
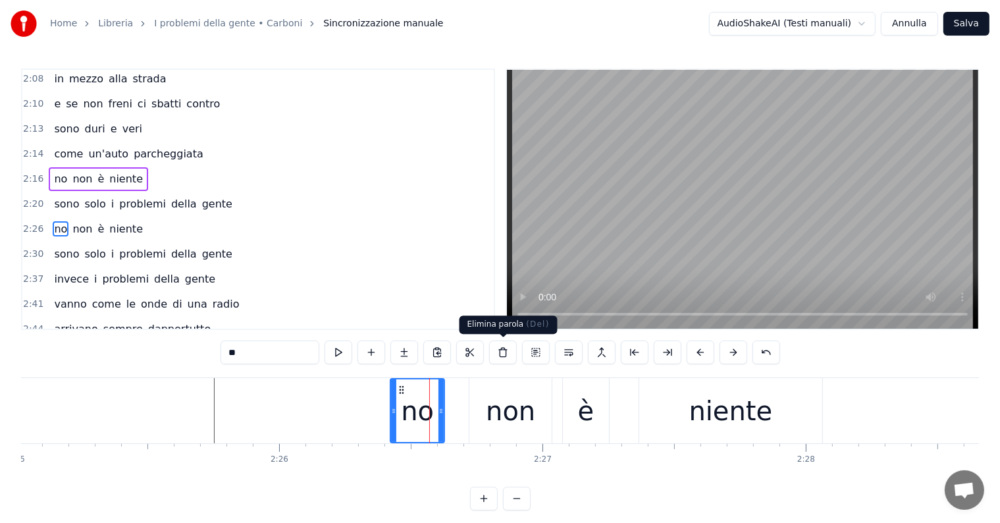
click at [508, 350] on button at bounding box center [503, 352] width 28 height 24
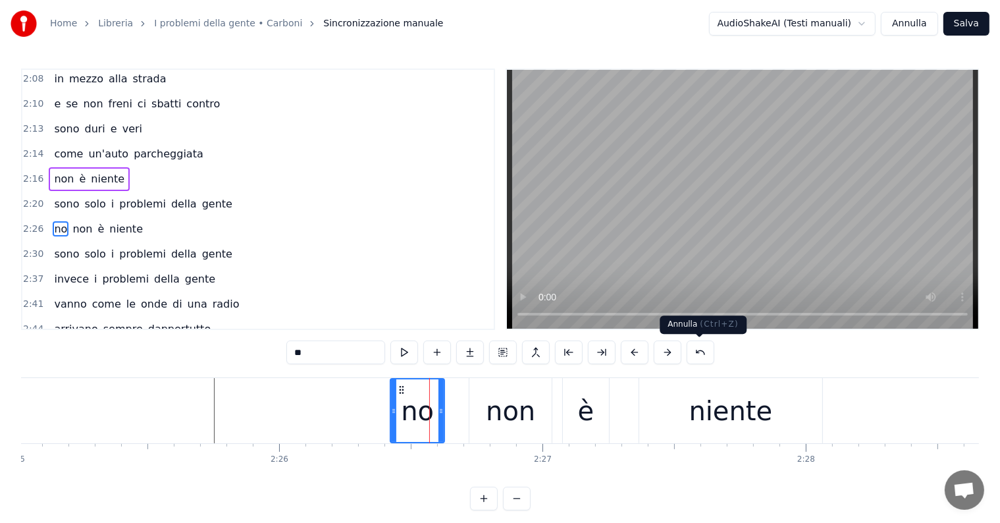
click at [693, 349] on button at bounding box center [700, 352] width 28 height 24
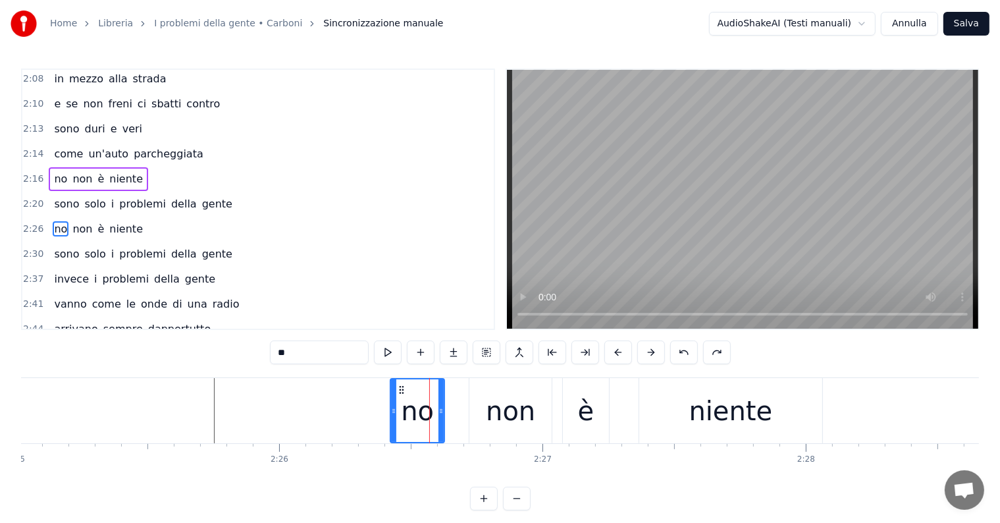
click at [64, 217] on div "no non è niente" at bounding box center [98, 229] width 99 height 24
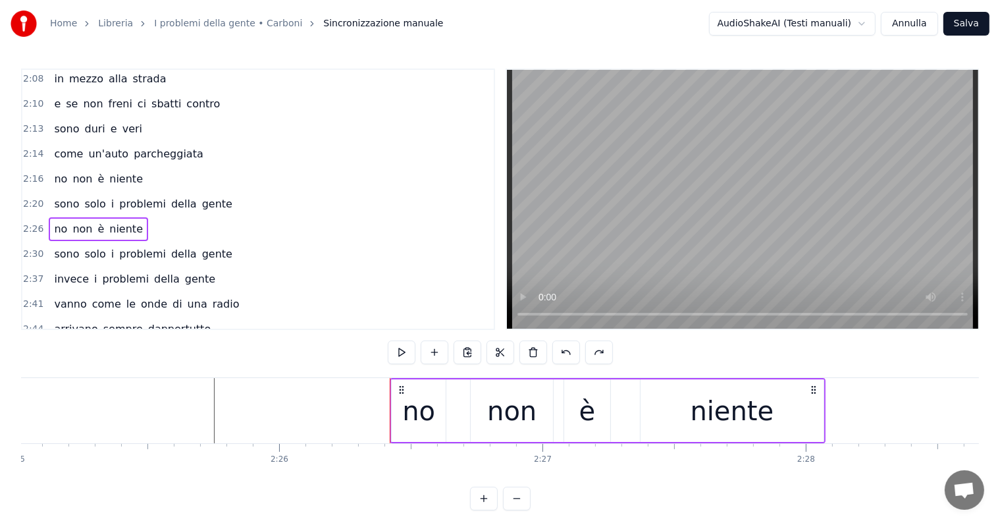
click at [59, 221] on span "no" at bounding box center [61, 228] width 16 height 15
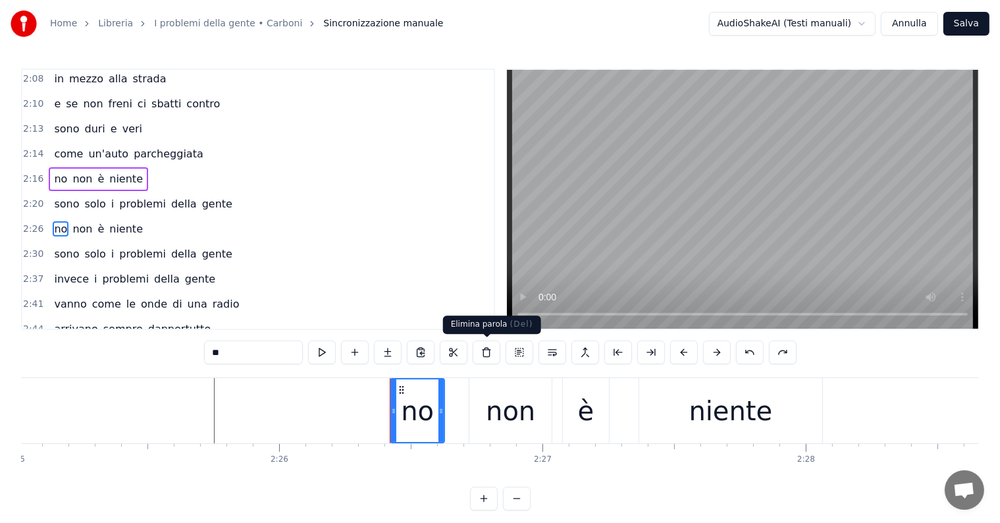
click at [484, 353] on button at bounding box center [486, 352] width 28 height 24
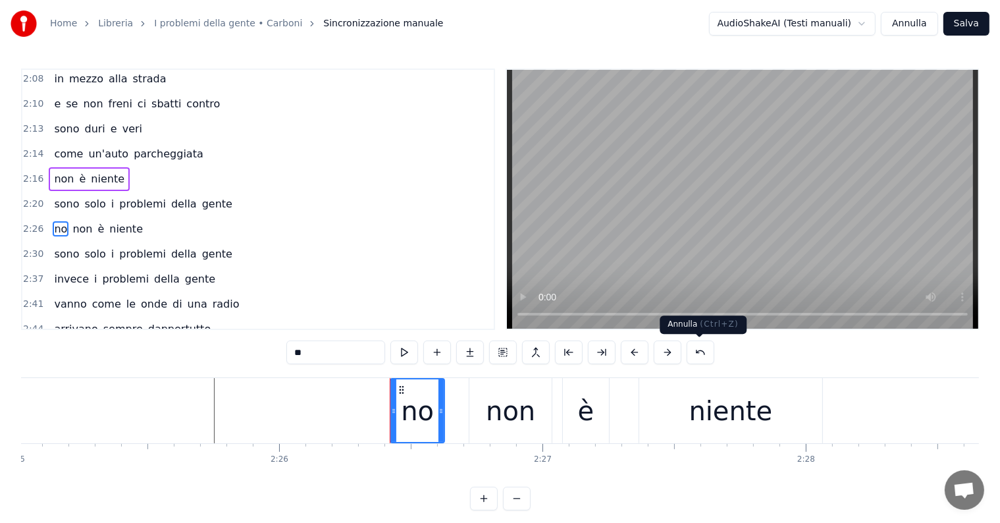
click at [698, 349] on button at bounding box center [700, 352] width 28 height 24
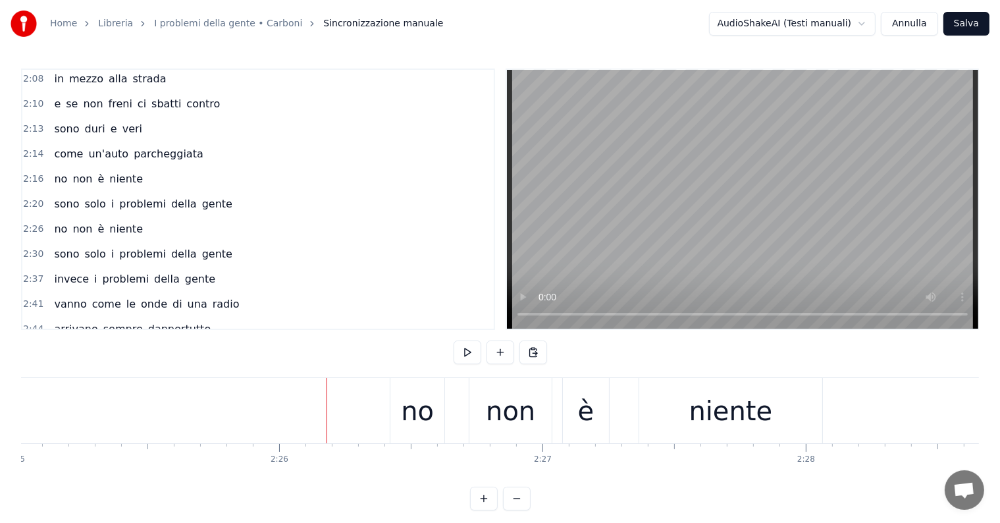
click at [436, 409] on div "no" at bounding box center [417, 410] width 54 height 65
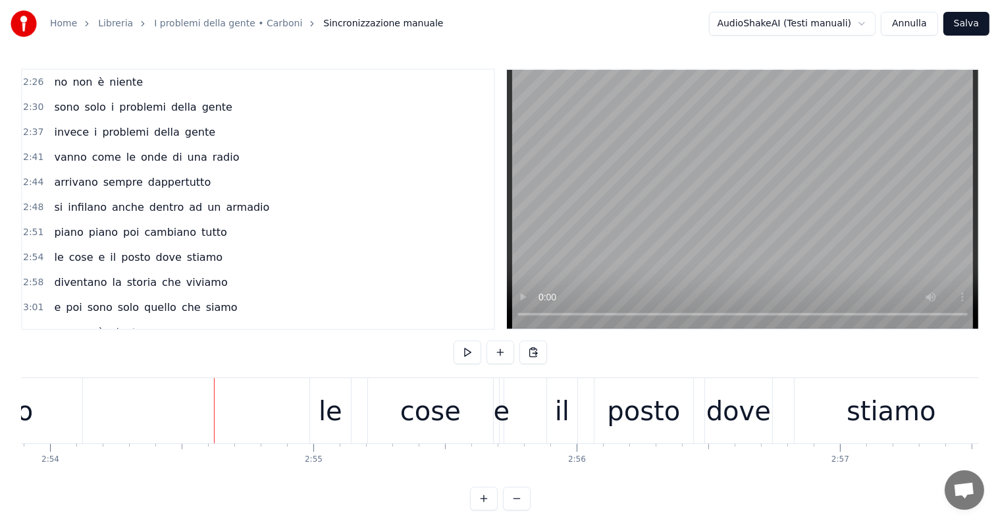
scroll to position [927, 0]
click at [64, 222] on span "piano" at bounding box center [69, 229] width 32 height 15
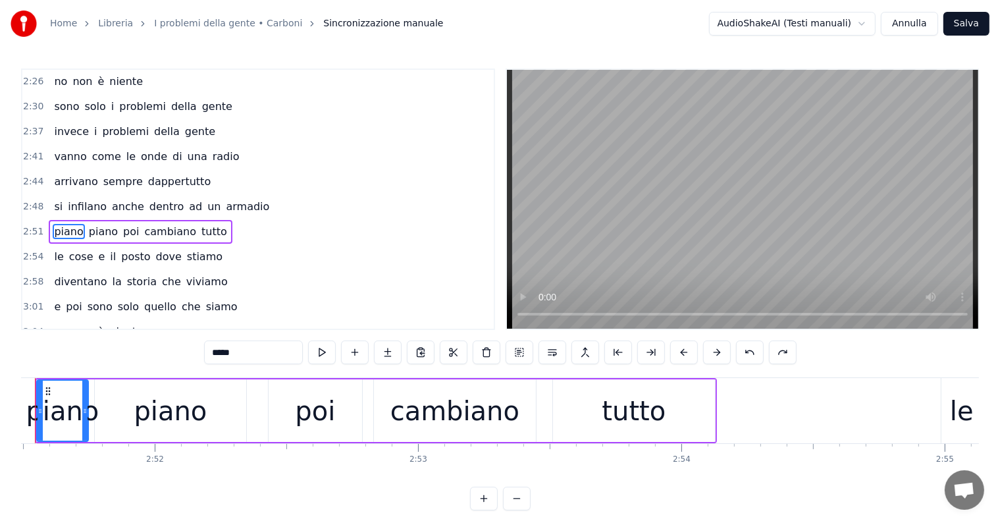
scroll to position [0, 45089]
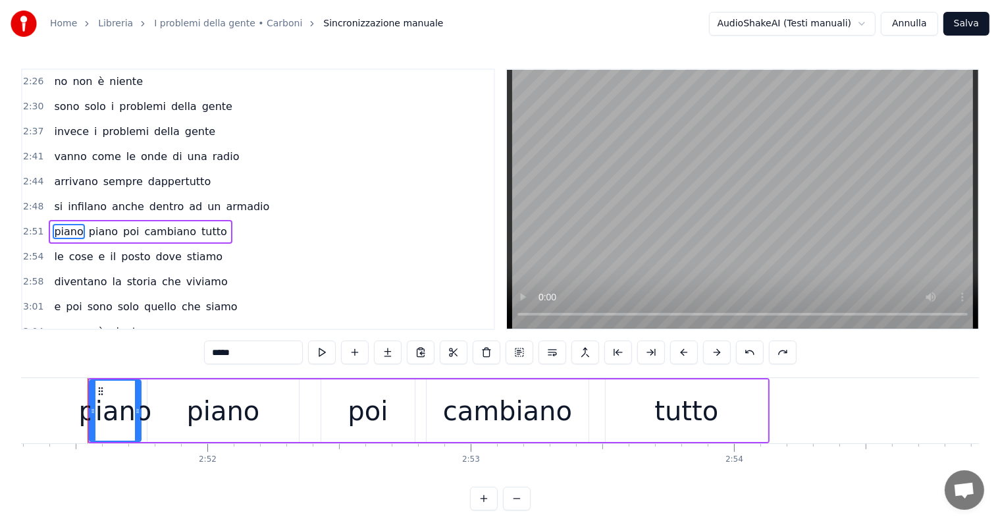
click at [115, 407] on div "piano" at bounding box center [114, 410] width 73 height 39
click at [263, 351] on input "*****" at bounding box center [253, 352] width 99 height 24
type input "****"
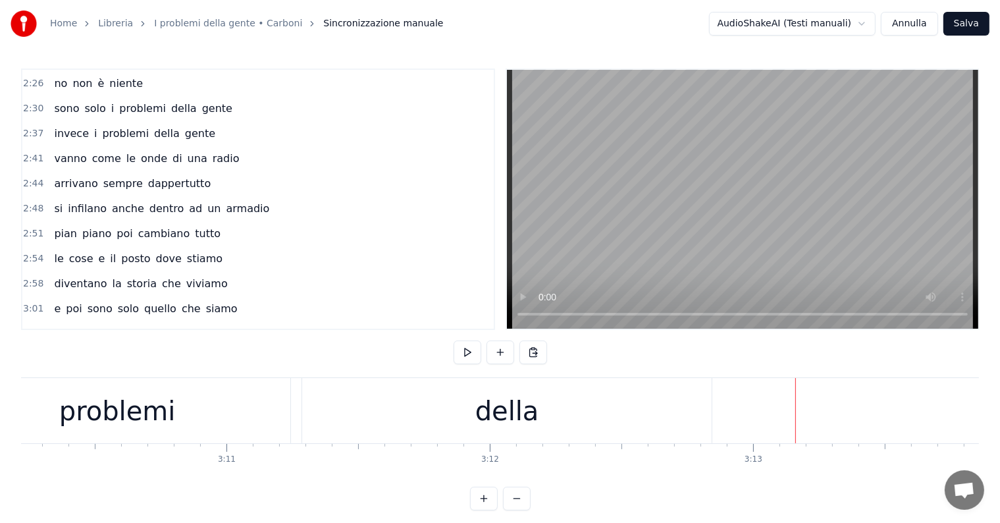
scroll to position [0, 50418]
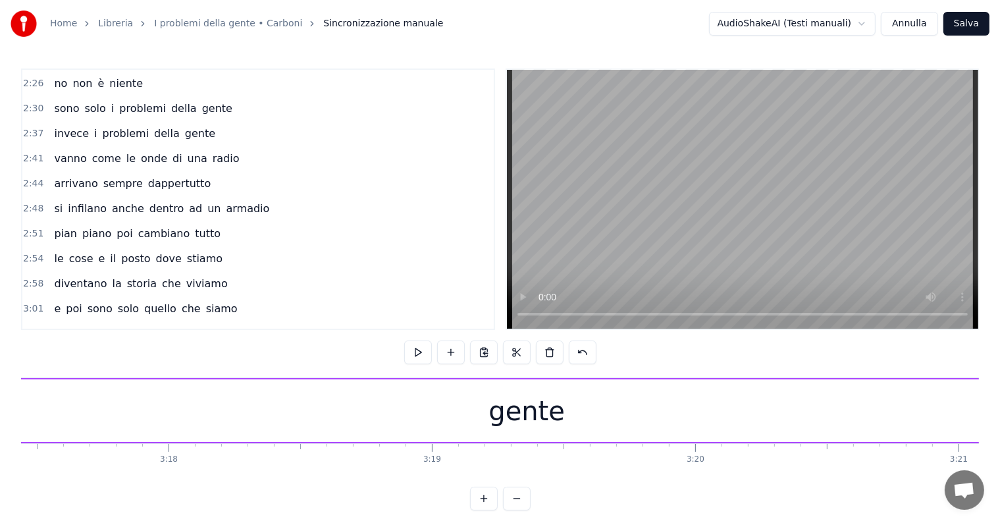
scroll to position [0, 52085]
click at [411, 424] on div "gente" at bounding box center [412, 410] width 76 height 39
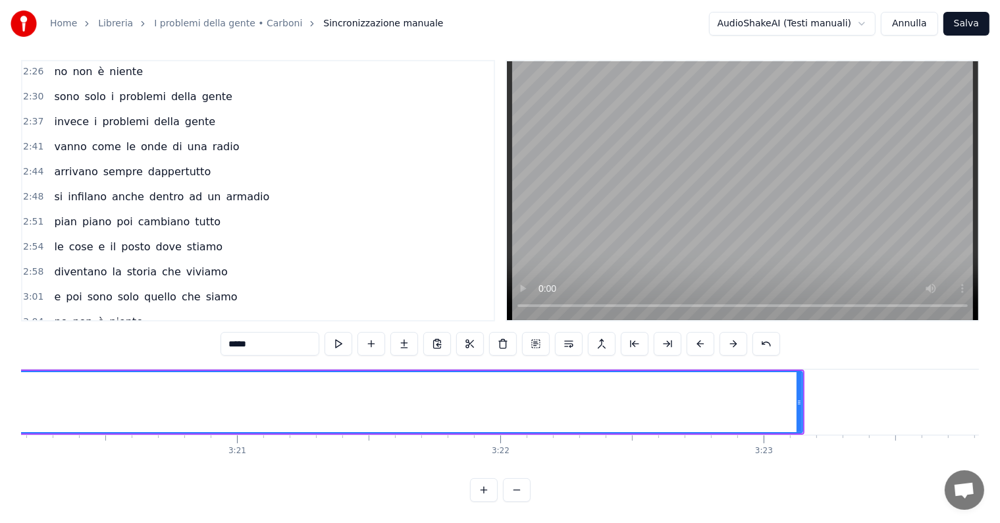
scroll to position [0, 52806]
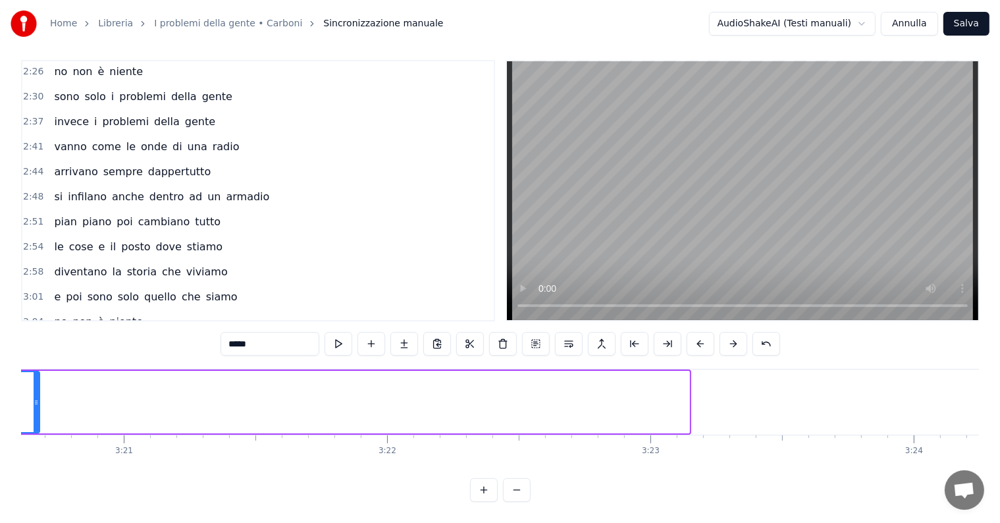
drag, startPoint x: 687, startPoint y: 378, endPoint x: 38, endPoint y: 386, distance: 649.6
click at [38, 386] on div at bounding box center [36, 402] width 5 height 60
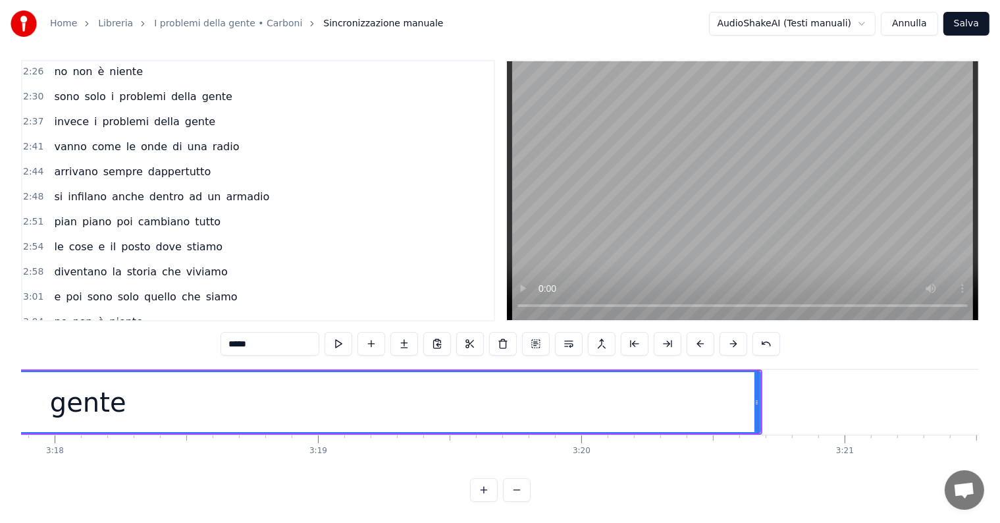
scroll to position [0, 52010]
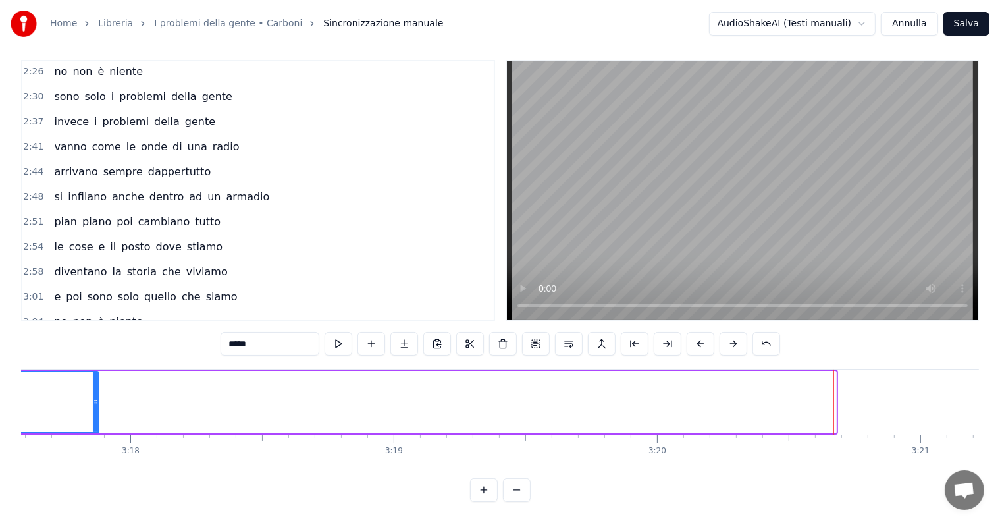
drag, startPoint x: 832, startPoint y: 372, endPoint x: 89, endPoint y: 413, distance: 743.5
click at [93, 413] on div at bounding box center [95, 402] width 5 height 60
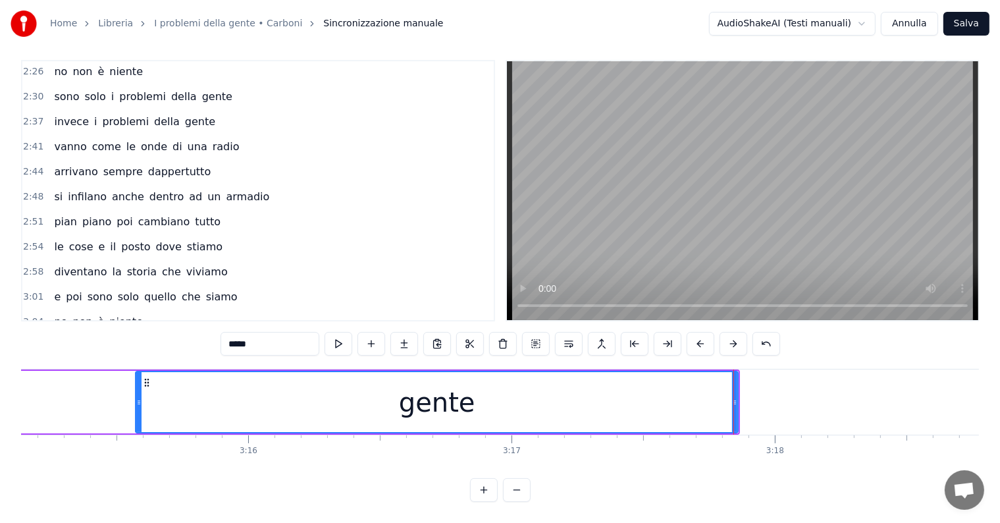
scroll to position [0, 51252]
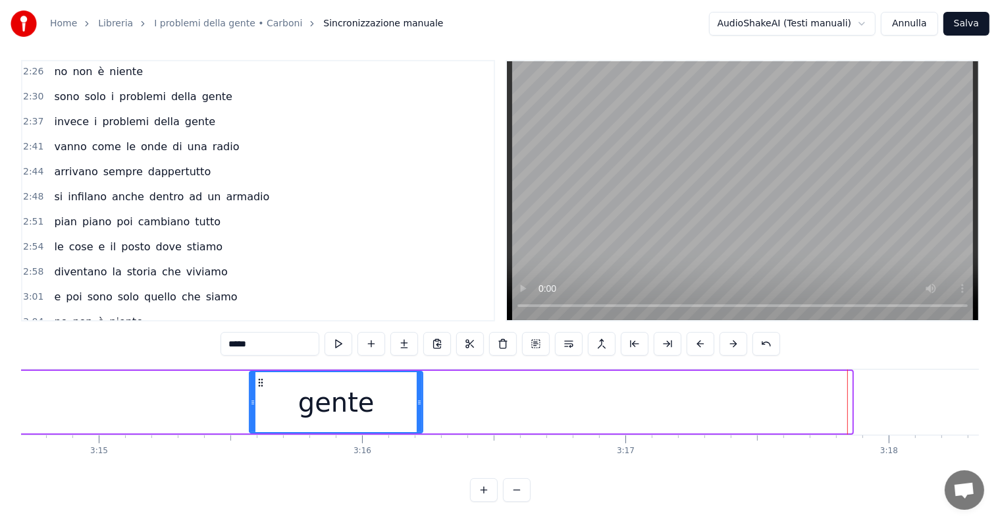
drag, startPoint x: 849, startPoint y: 370, endPoint x: 415, endPoint y: 420, distance: 436.5
click at [417, 420] on div at bounding box center [419, 402] width 5 height 60
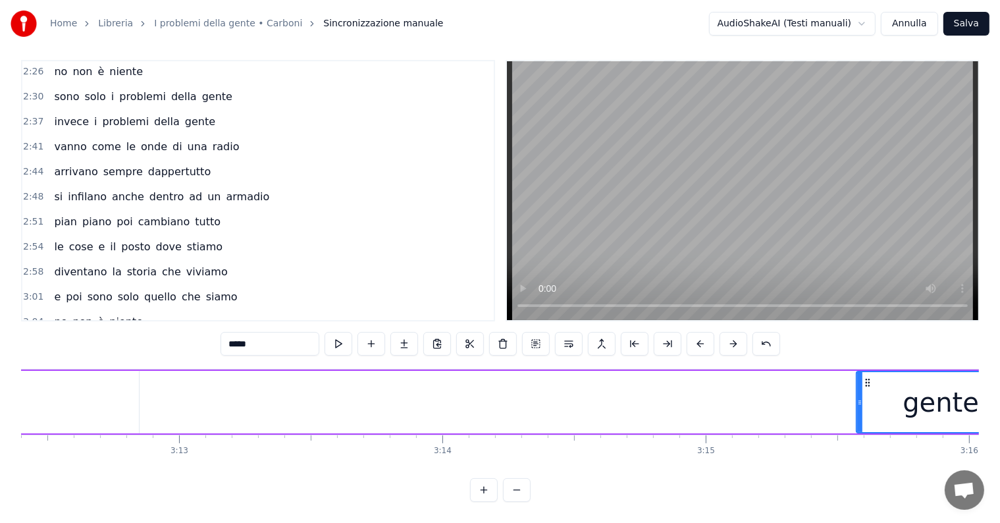
scroll to position [0, 50569]
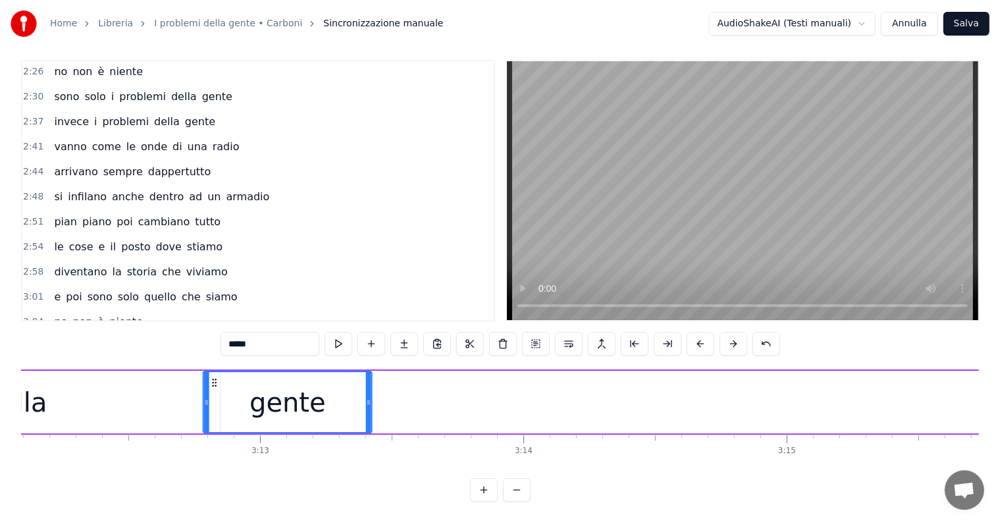
drag, startPoint x: 940, startPoint y: 369, endPoint x: 197, endPoint y: 442, distance: 746.5
click at [197, 442] on div "cammino sotto i portici a [GEOGRAPHIC_DATA] e mi accorgo che qualcosa è già suc…" at bounding box center [499, 418] width 957 height 99
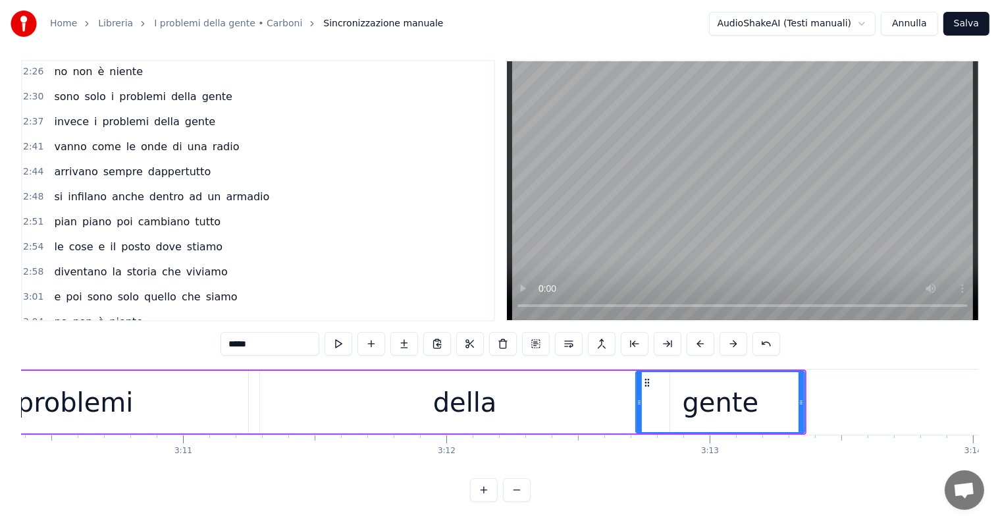
scroll to position [0, 49963]
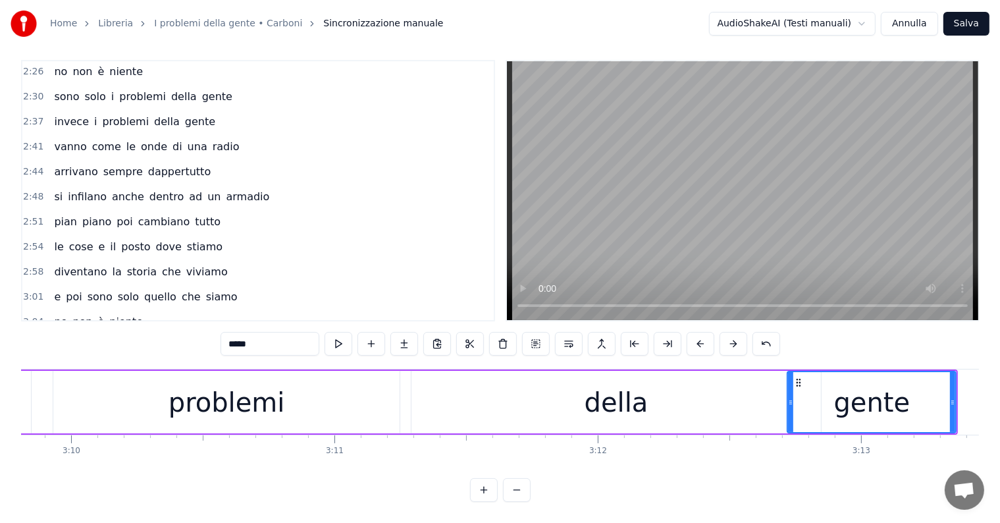
click at [651, 386] on div "della" at bounding box center [615, 401] width 409 height 63
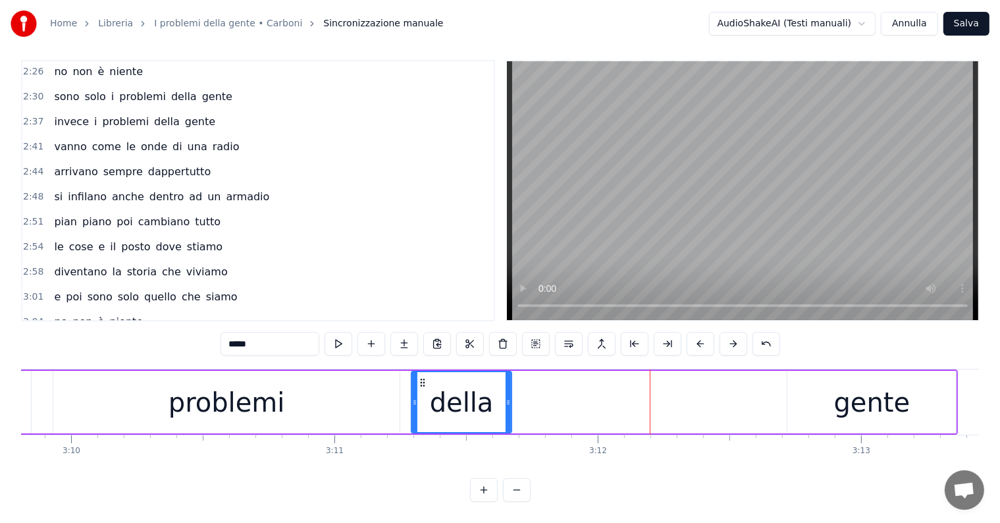
drag, startPoint x: 819, startPoint y: 366, endPoint x: 510, endPoint y: 405, distance: 311.8
click at [510, 405] on div at bounding box center [507, 402] width 5 height 60
click at [831, 395] on div "gente" at bounding box center [871, 401] width 168 height 63
type input "*****"
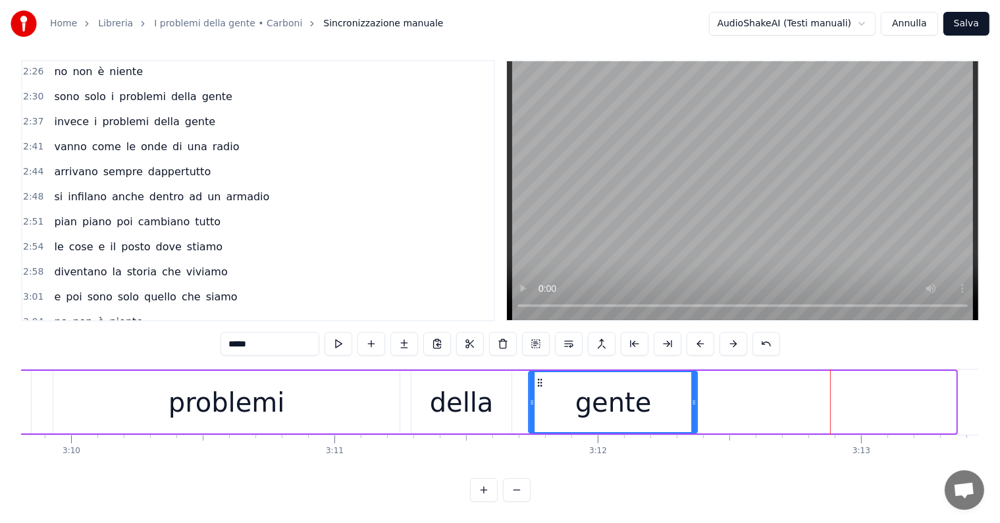
drag, startPoint x: 795, startPoint y: 370, endPoint x: 537, endPoint y: 397, distance: 259.4
click at [537, 397] on div "gente" at bounding box center [613, 402] width 167 height 60
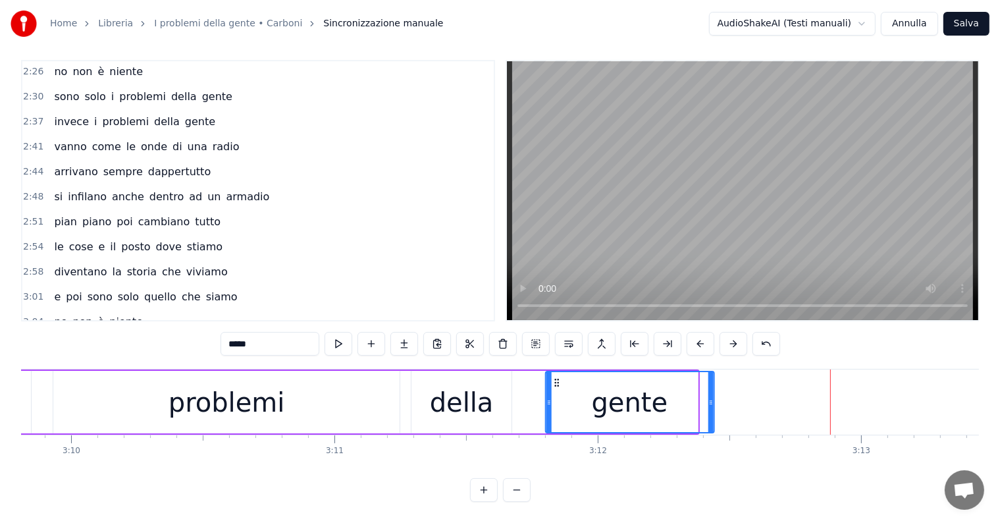
drag, startPoint x: 540, startPoint y: 370, endPoint x: 556, endPoint y: 374, distance: 16.8
click at [556, 377] on icon at bounding box center [556, 382] width 11 height 11
drag, startPoint x: 710, startPoint y: 382, endPoint x: 794, endPoint y: 376, distance: 84.4
click at [794, 376] on div at bounding box center [794, 402] width 5 height 60
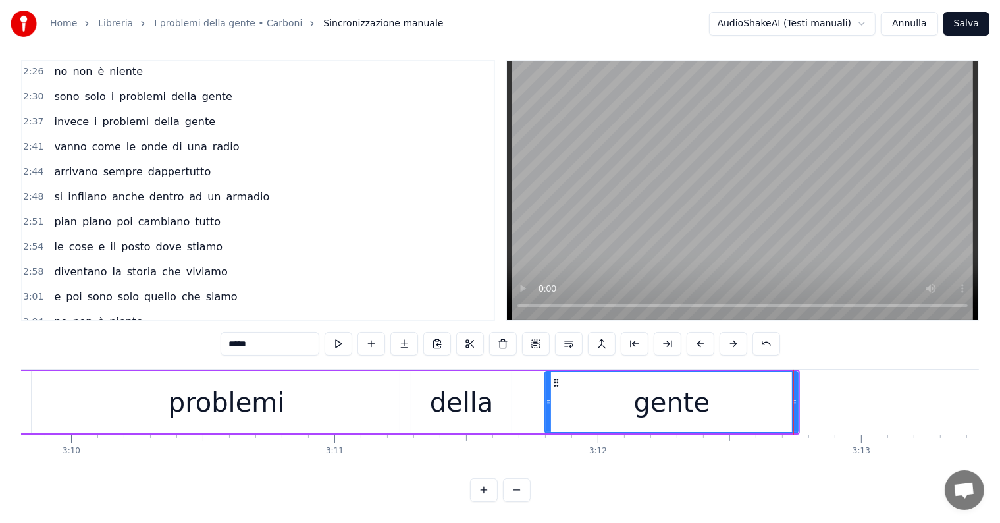
click at [49, 335] on div "sono solo i problemi della gente" at bounding box center [143, 347] width 189 height 24
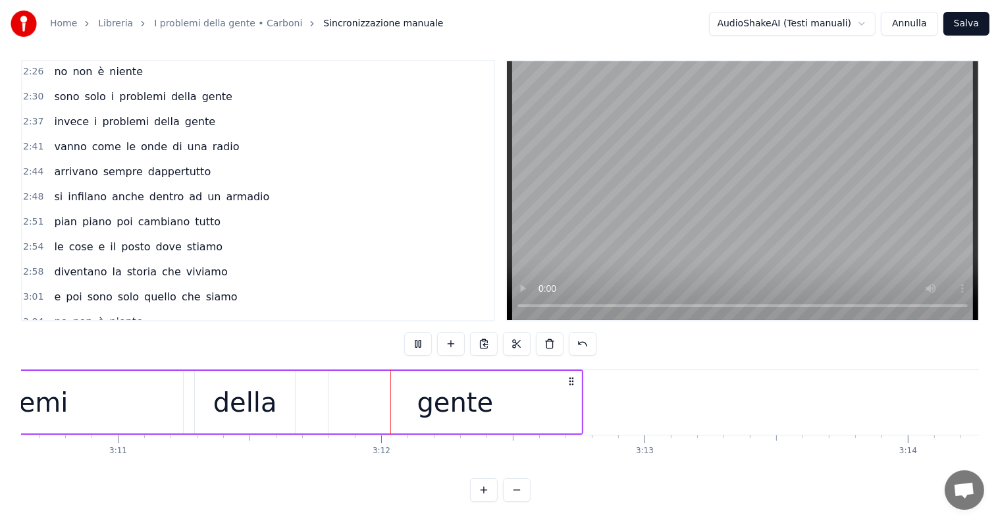
scroll to position [0, 50357]
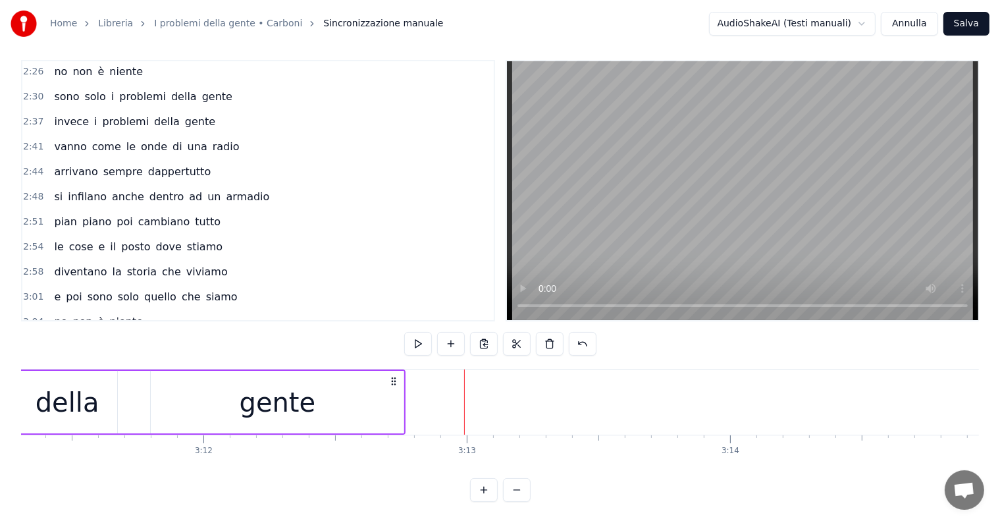
click at [261, 406] on div "gente" at bounding box center [278, 401] width 76 height 39
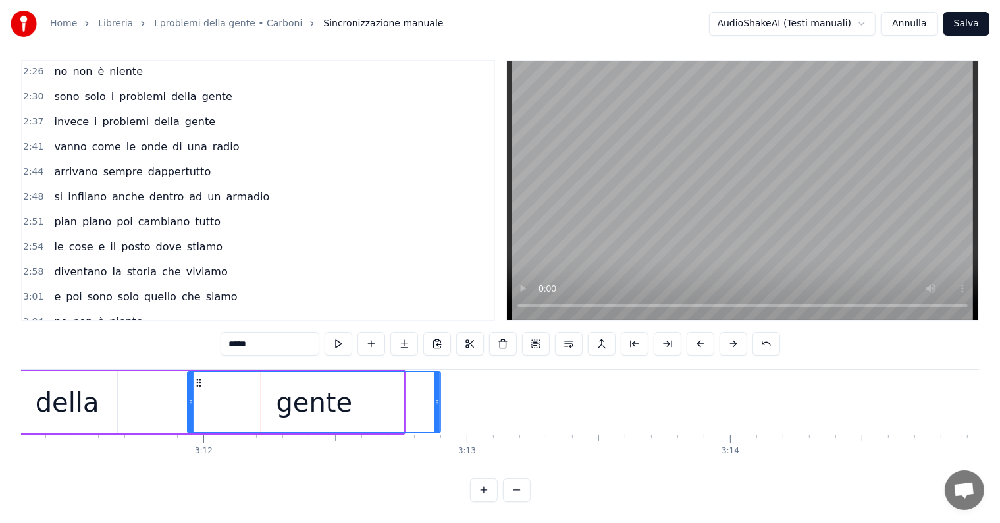
drag, startPoint x: 161, startPoint y: 370, endPoint x: 197, endPoint y: 372, distance: 36.9
click at [197, 377] on icon at bounding box center [198, 382] width 11 height 11
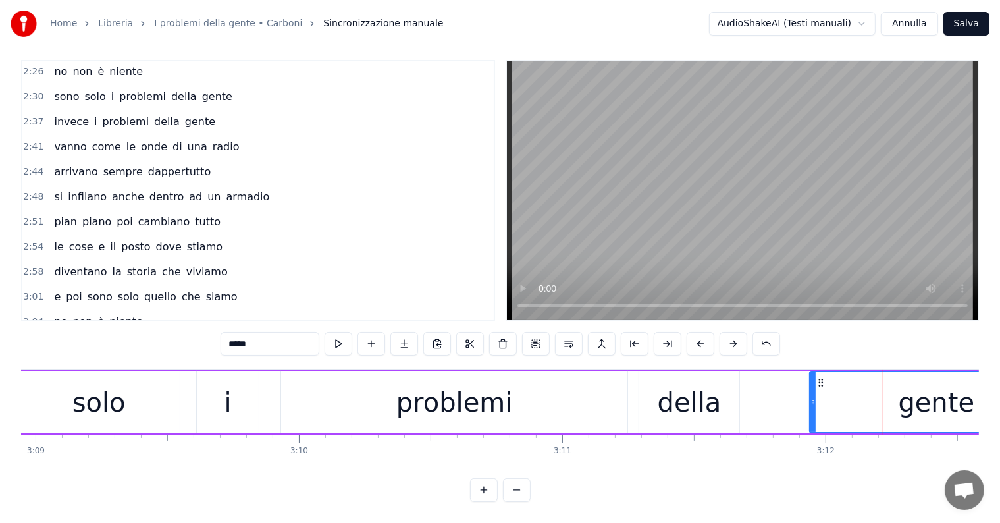
scroll to position [0, 49811]
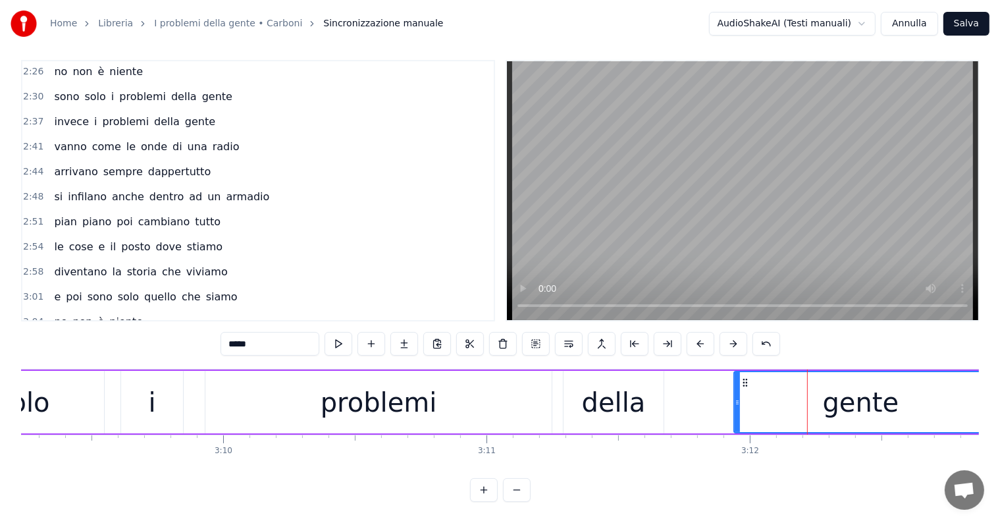
click at [638, 406] on div "della" at bounding box center [614, 401] width 64 height 39
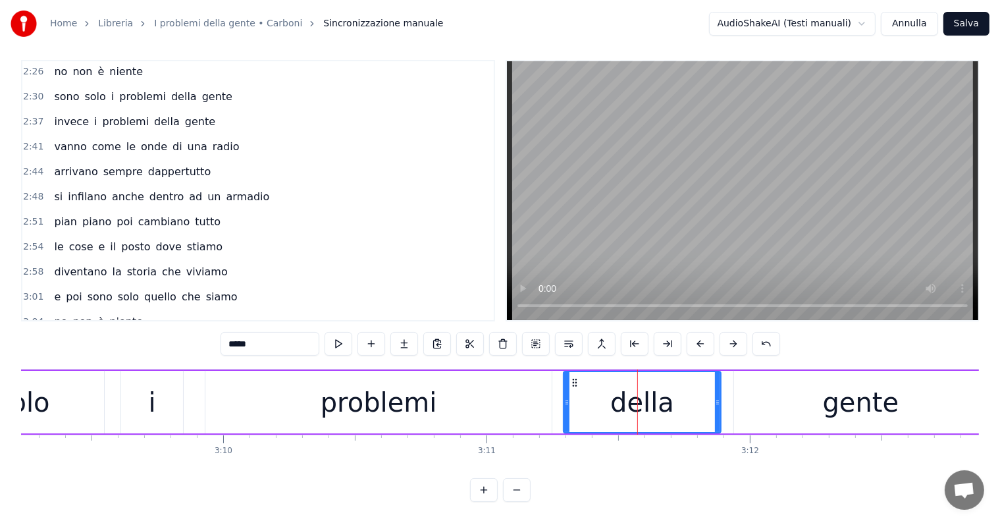
drag, startPoint x: 659, startPoint y: 389, endPoint x: 717, endPoint y: 374, distance: 59.2
click at [717, 374] on div at bounding box center [717, 402] width 5 height 60
click at [64, 339] on span "sono" at bounding box center [67, 346] width 28 height 15
type input "****"
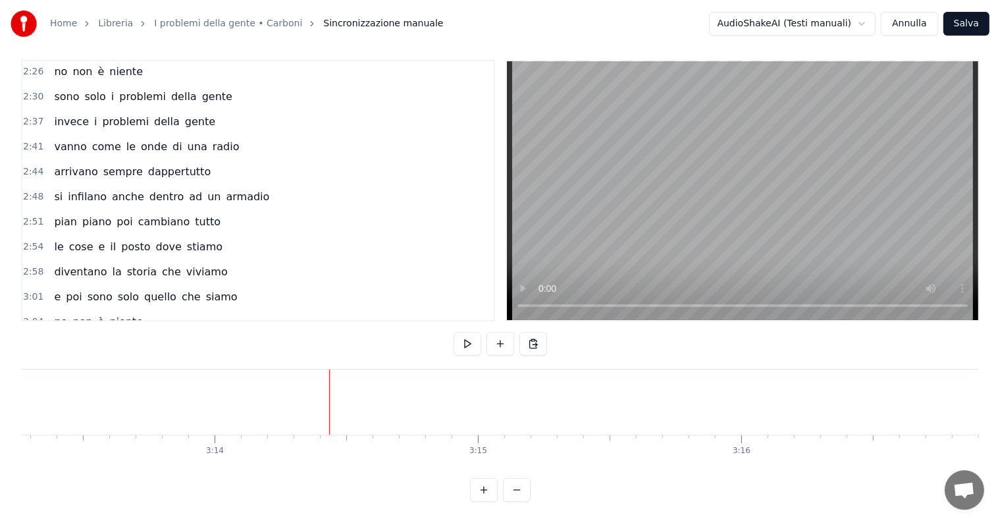
scroll to position [861, 0]
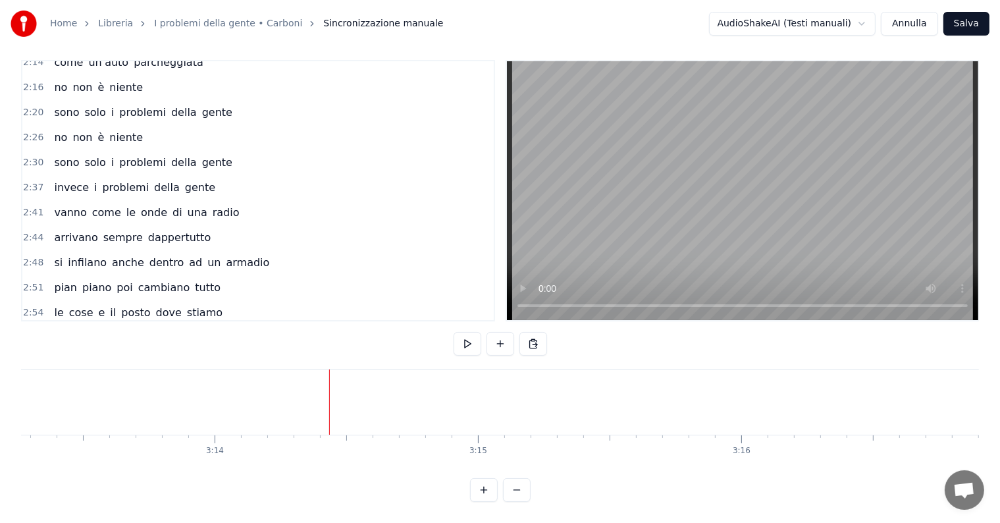
click at [107, 126] on div "no non è niente" at bounding box center [98, 138] width 99 height 24
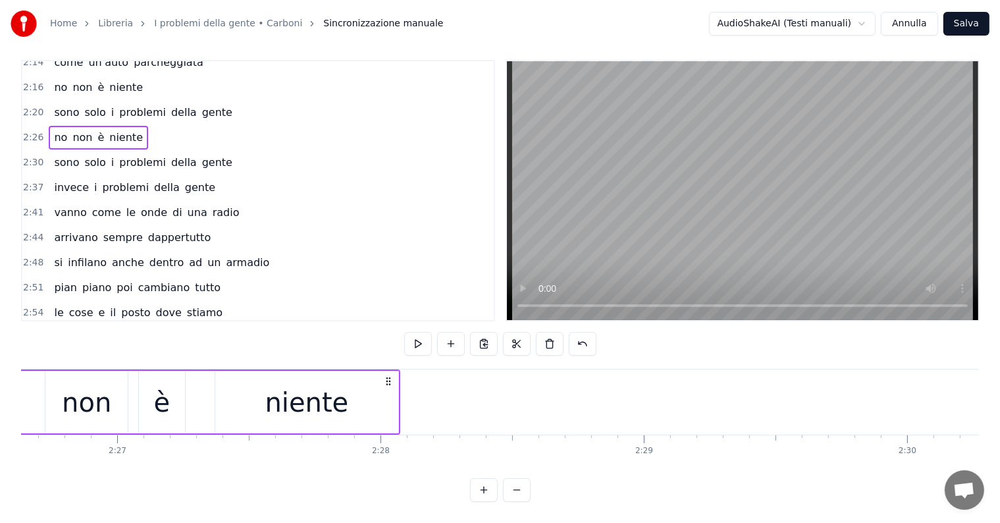
scroll to position [0, 38476]
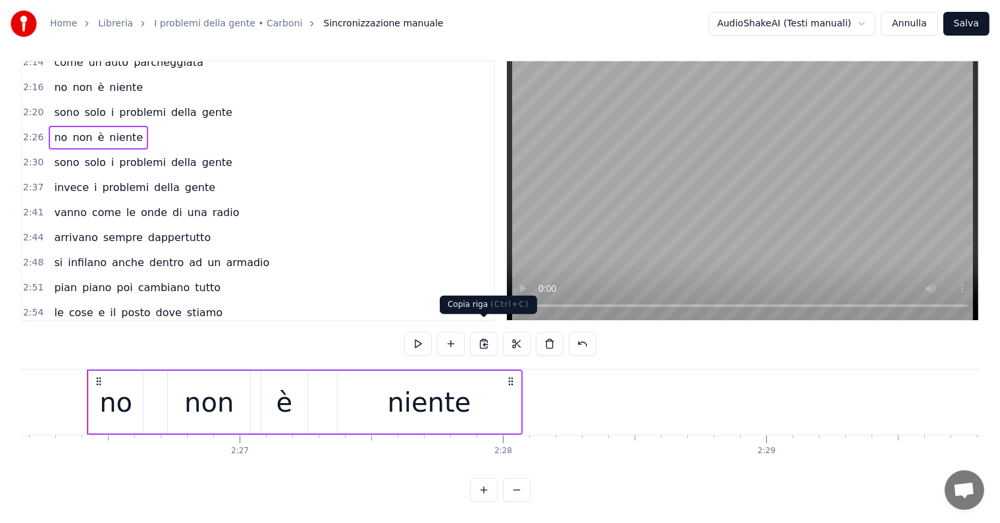
click at [484, 332] on button at bounding box center [484, 344] width 28 height 24
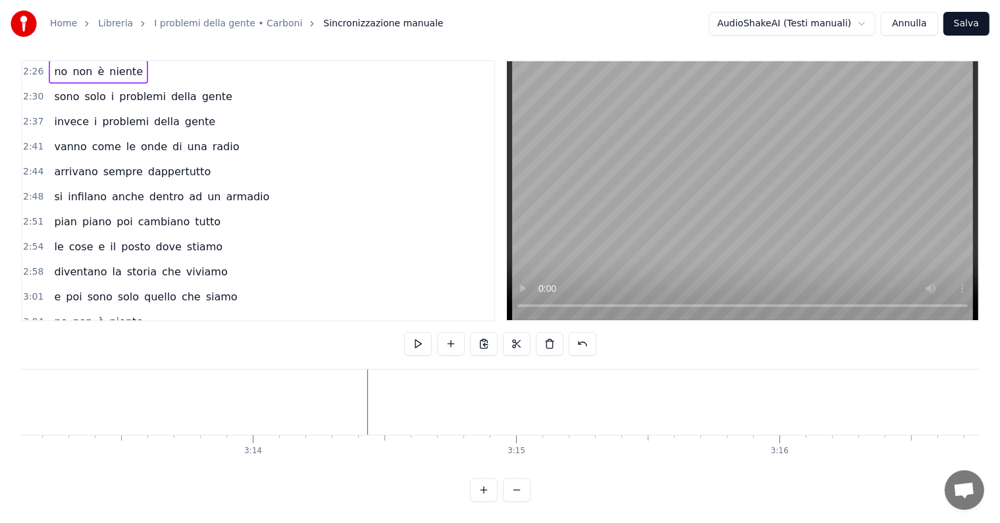
scroll to position [0, 50873]
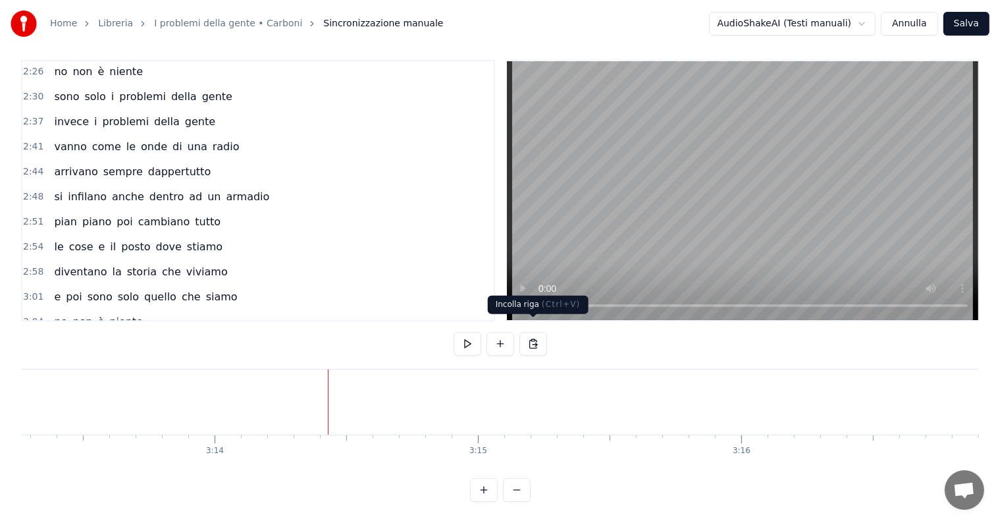
click at [528, 332] on button at bounding box center [533, 344] width 28 height 24
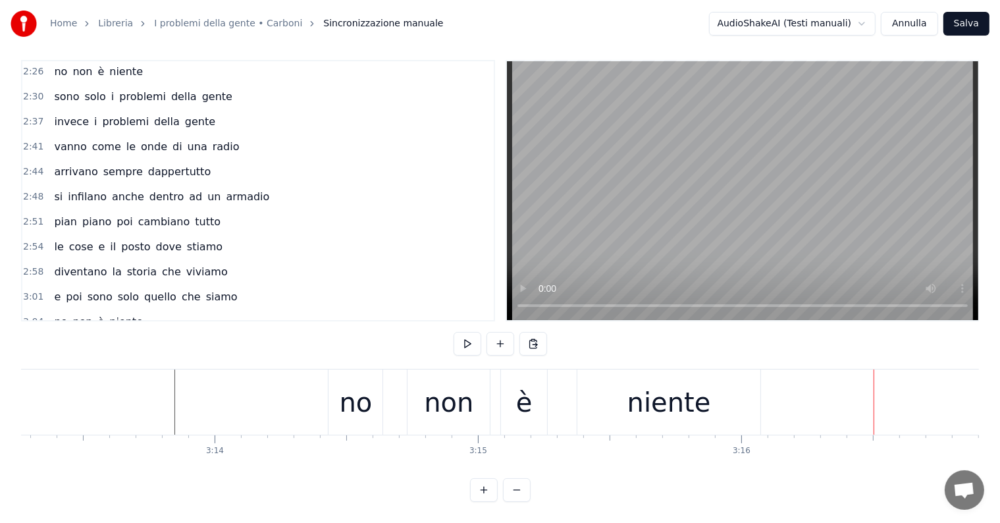
click at [352, 396] on div "no" at bounding box center [355, 401] width 33 height 39
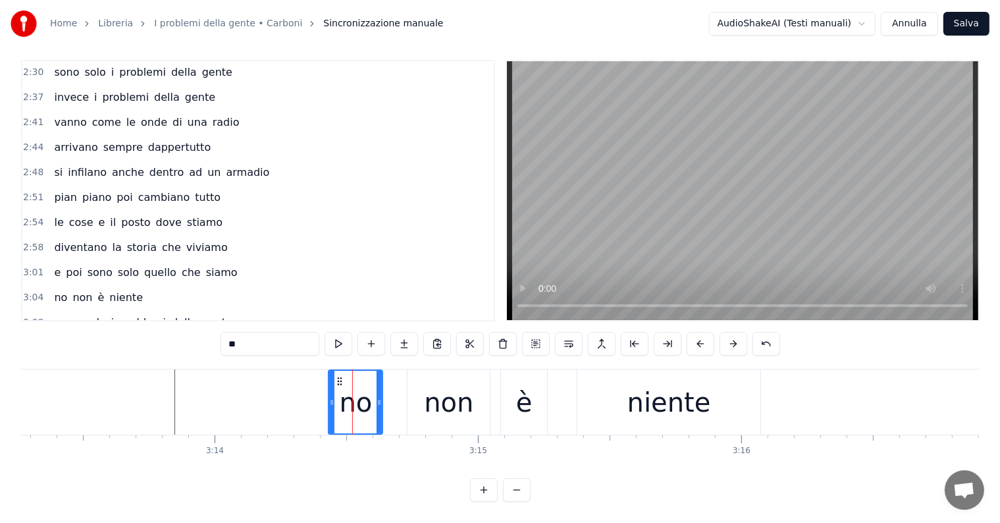
click at [108, 340] on span "niente" at bounding box center [126, 347] width 36 height 15
type input "******"
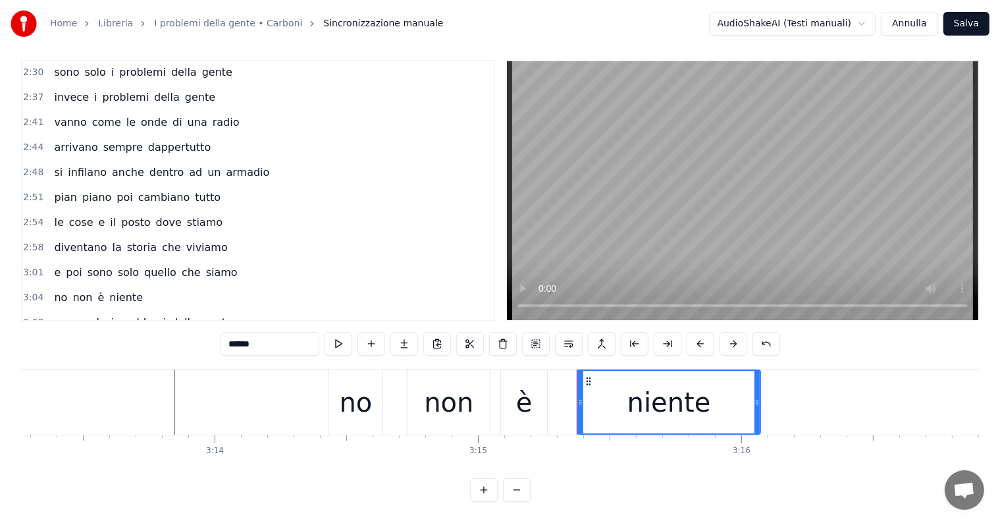
click at [71, 336] on div "no non è niente" at bounding box center [98, 348] width 99 height 24
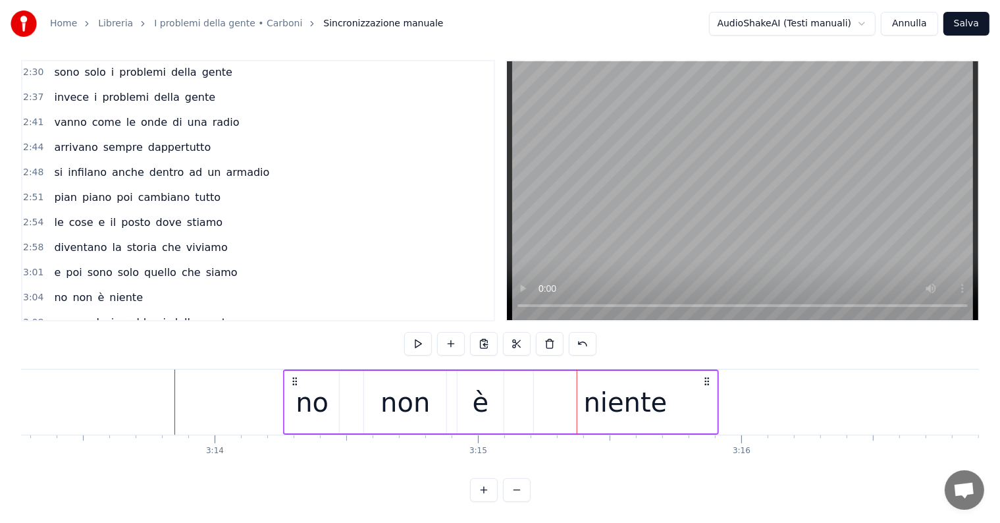
drag, startPoint x: 340, startPoint y: 367, endPoint x: 295, endPoint y: 371, distance: 44.9
click at [295, 376] on icon at bounding box center [295, 381] width 11 height 11
click at [696, 397] on div "niente" at bounding box center [625, 401] width 183 height 63
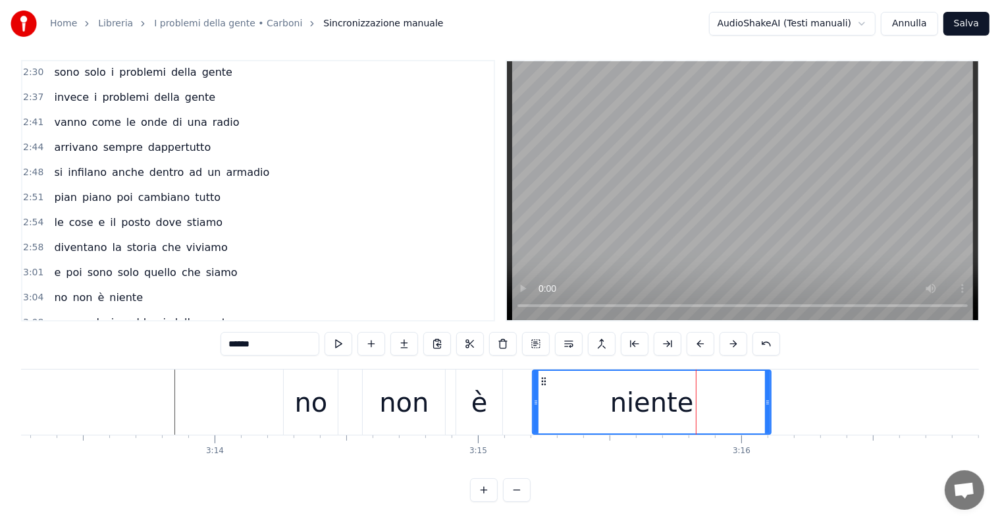
drag, startPoint x: 712, startPoint y: 388, endPoint x: 767, endPoint y: 382, distance: 55.7
click at [767, 382] on div at bounding box center [767, 401] width 5 height 63
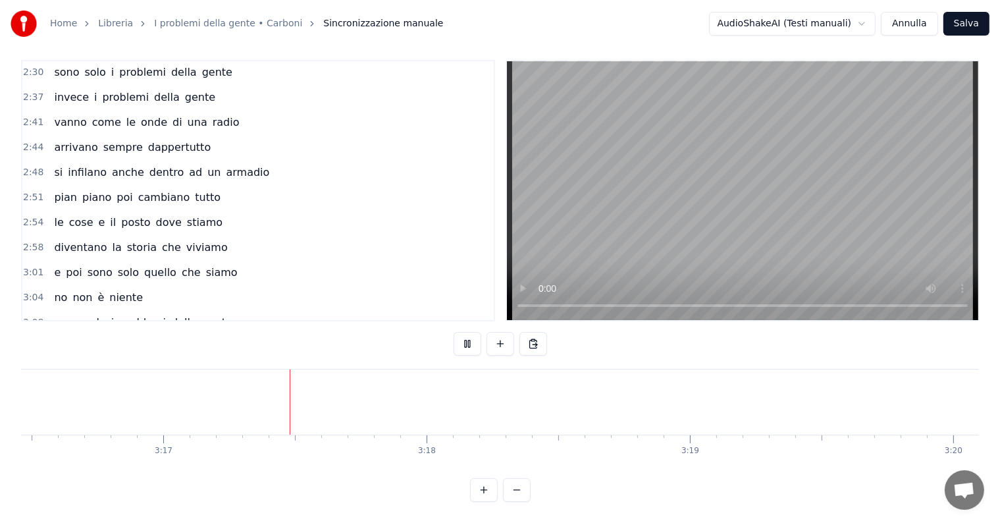
scroll to position [0, 51749]
click at [121, 311] on div "sono solo i problemi della gente" at bounding box center [143, 323] width 189 height 24
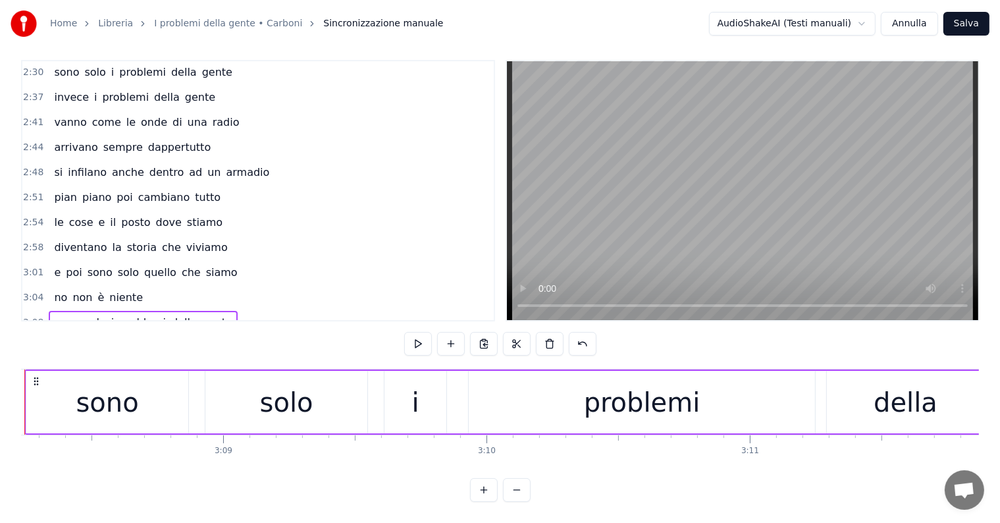
scroll to position [0, 49485]
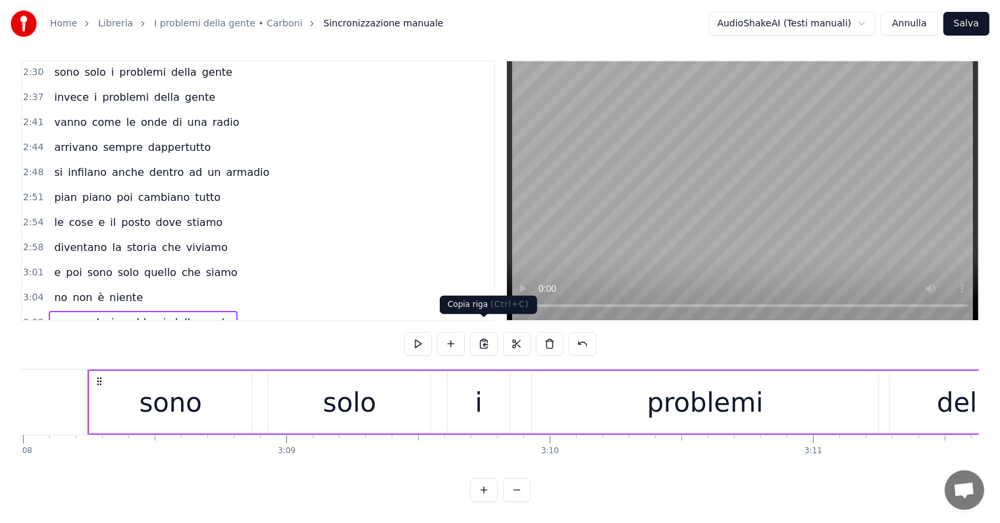
click at [488, 333] on button at bounding box center [484, 344] width 28 height 24
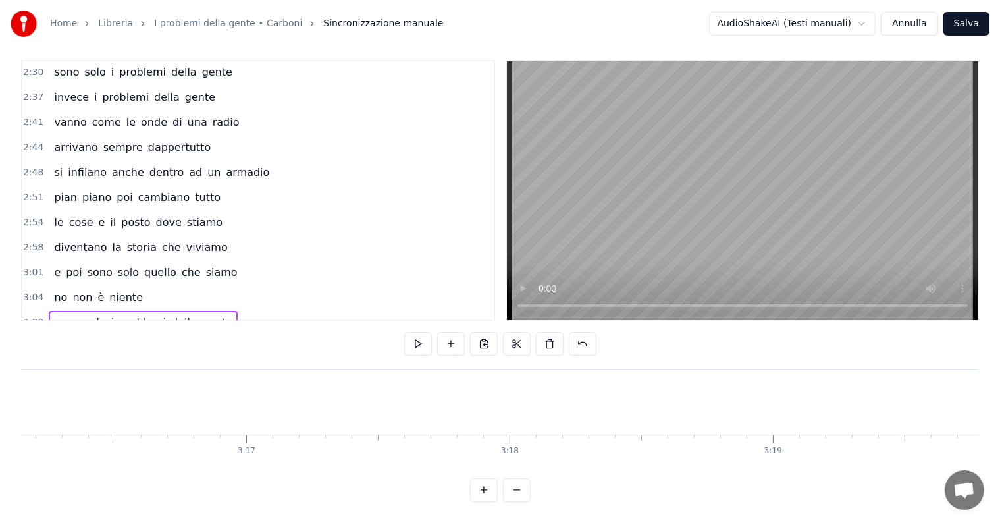
scroll to position [0, 51669]
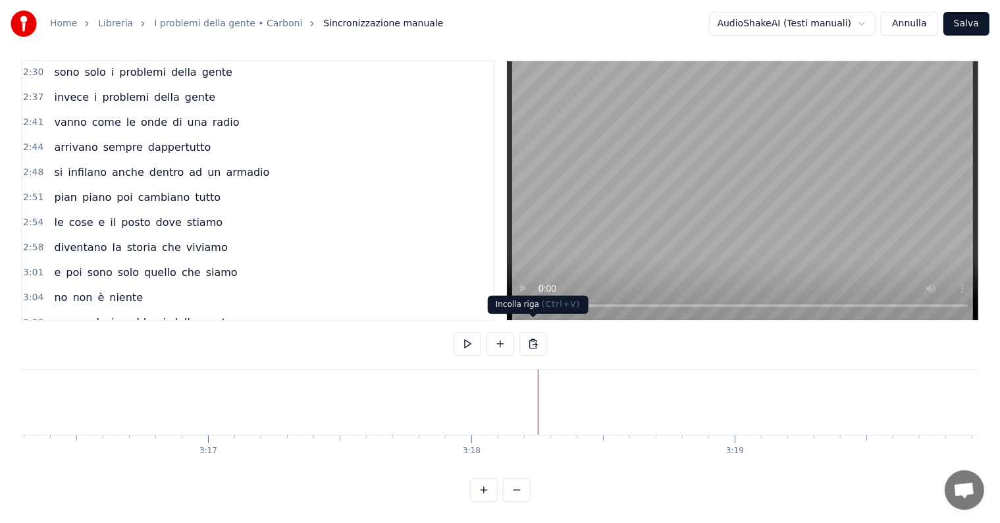
click at [534, 332] on button at bounding box center [533, 344] width 28 height 24
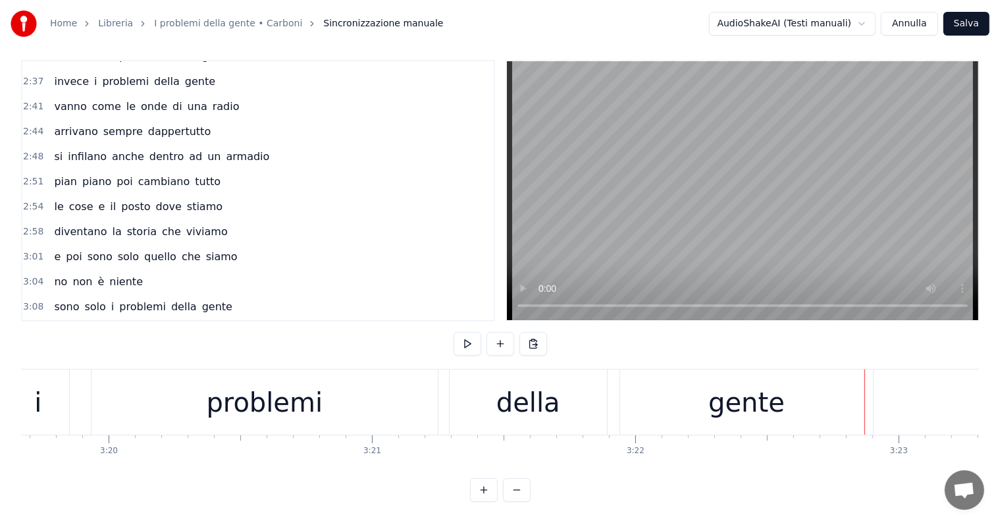
scroll to position [976, 0]
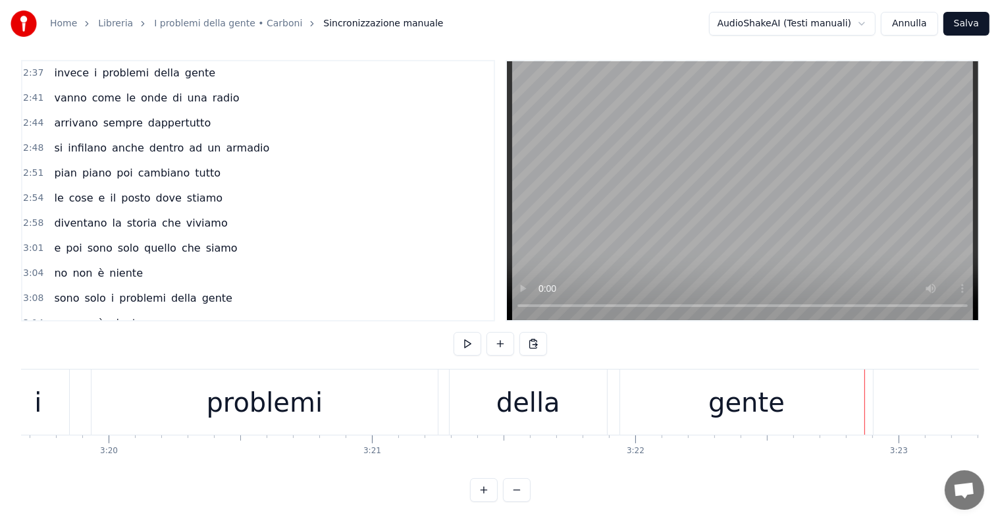
click at [71, 336] on div "sono solo i problemi della gente" at bounding box center [143, 348] width 189 height 24
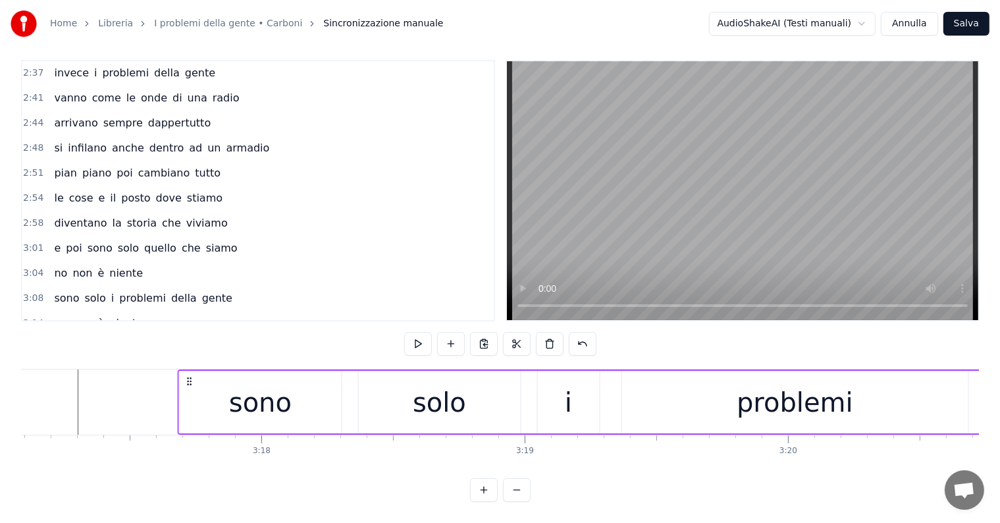
scroll to position [0, 51879]
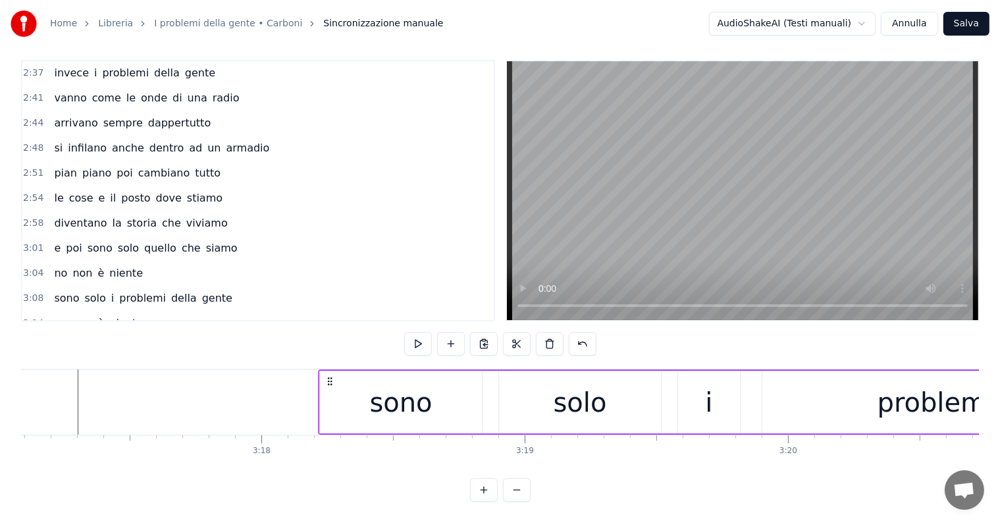
drag, startPoint x: 97, startPoint y: 367, endPoint x: 329, endPoint y: 361, distance: 231.7
click at [329, 369] on div "sono solo i problemi della gente" at bounding box center [931, 401] width 1227 height 65
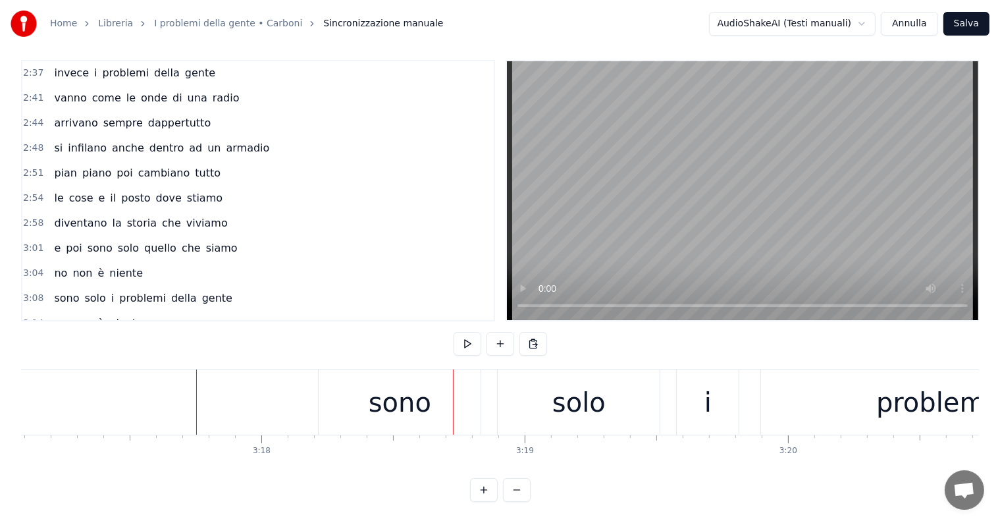
click at [66, 336] on div "sono solo i problemi della gente" at bounding box center [143, 348] width 189 height 24
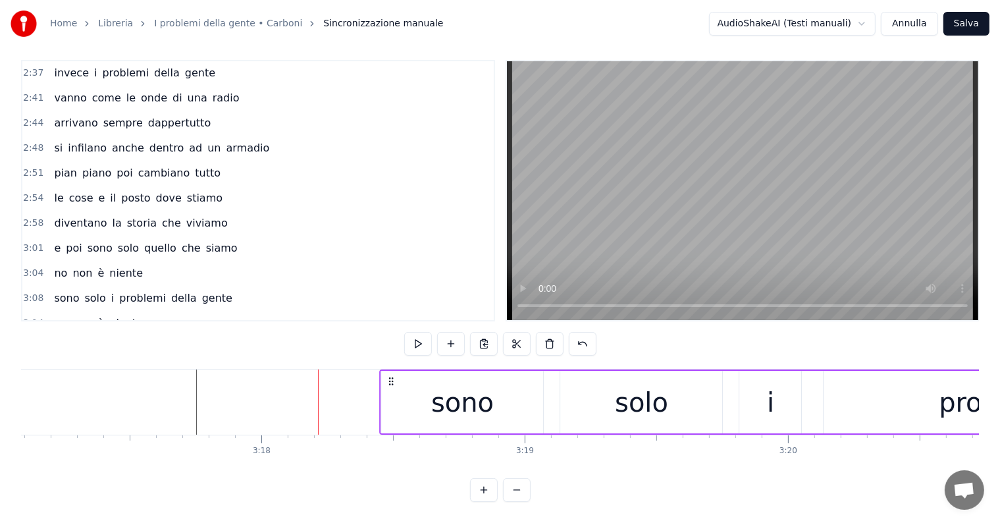
drag, startPoint x: 328, startPoint y: 365, endPoint x: 390, endPoint y: 366, distance: 61.9
click at [390, 378] on circle at bounding box center [390, 378] width 1 height 1
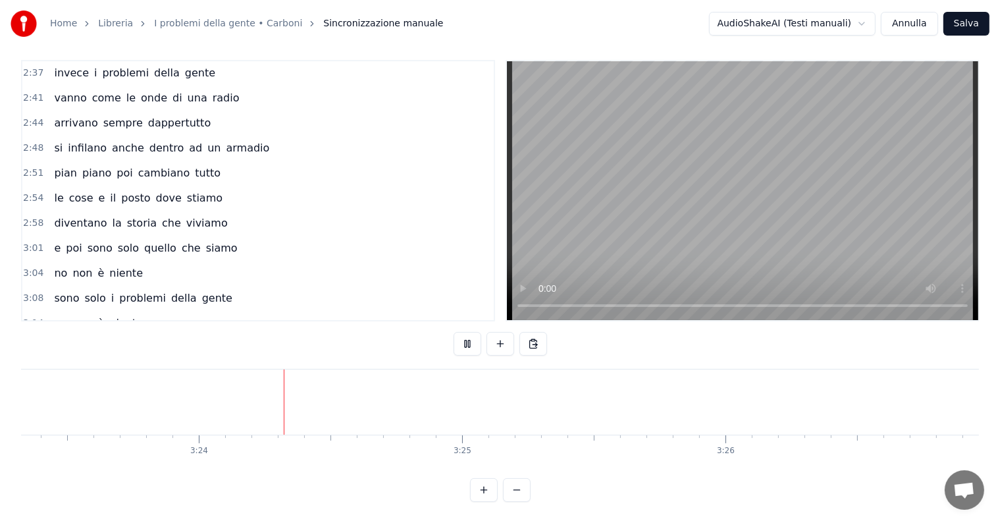
scroll to position [0, 53546]
click at [70, 311] on div "no non è niente" at bounding box center [98, 323] width 99 height 24
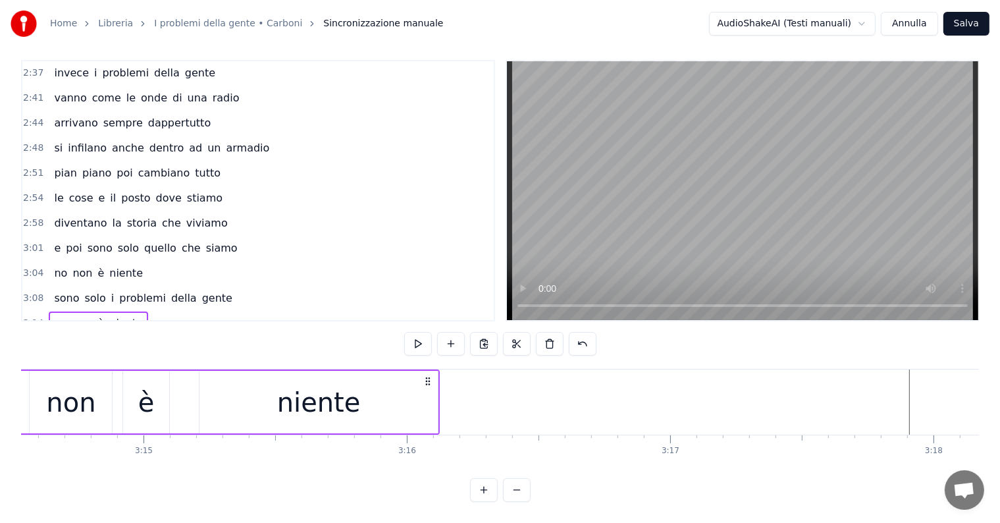
scroll to position [0, 51069]
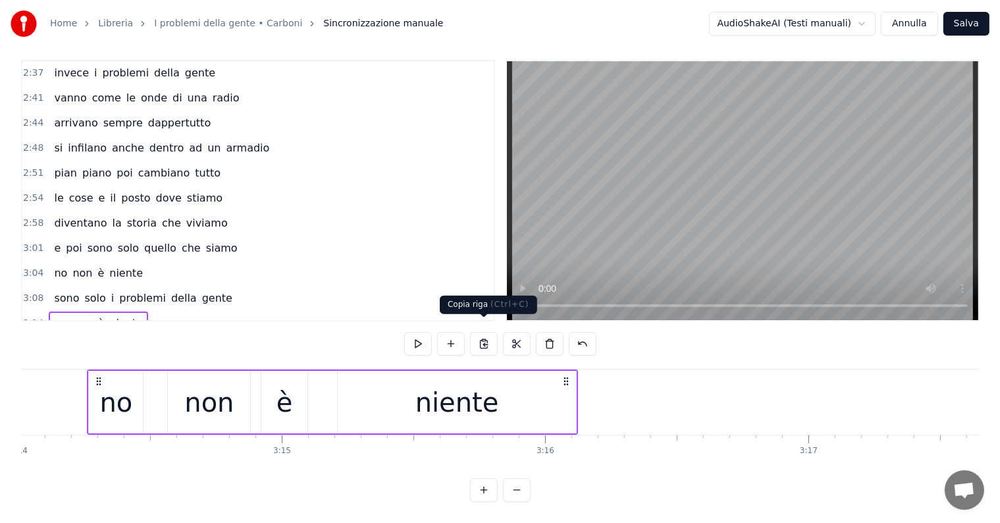
click at [481, 332] on button at bounding box center [484, 344] width 28 height 24
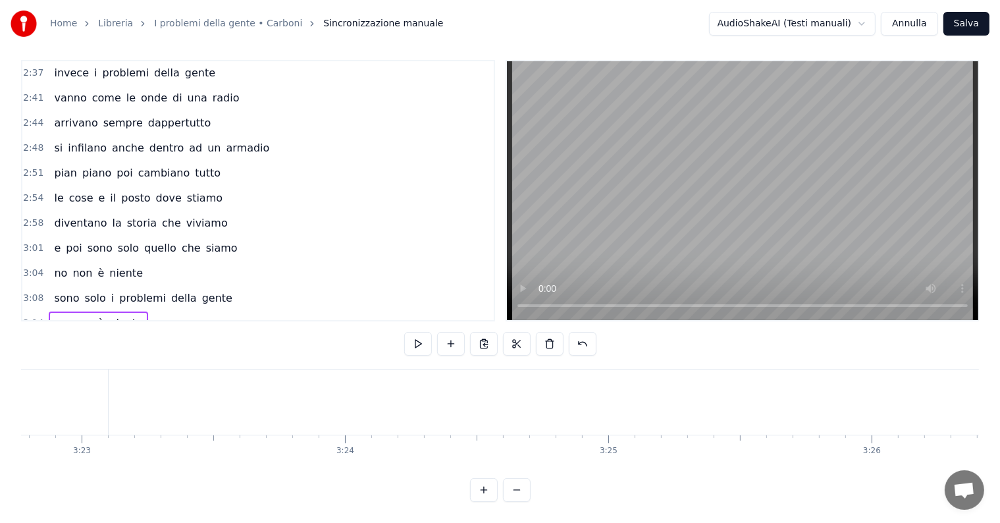
scroll to position [0, 53451]
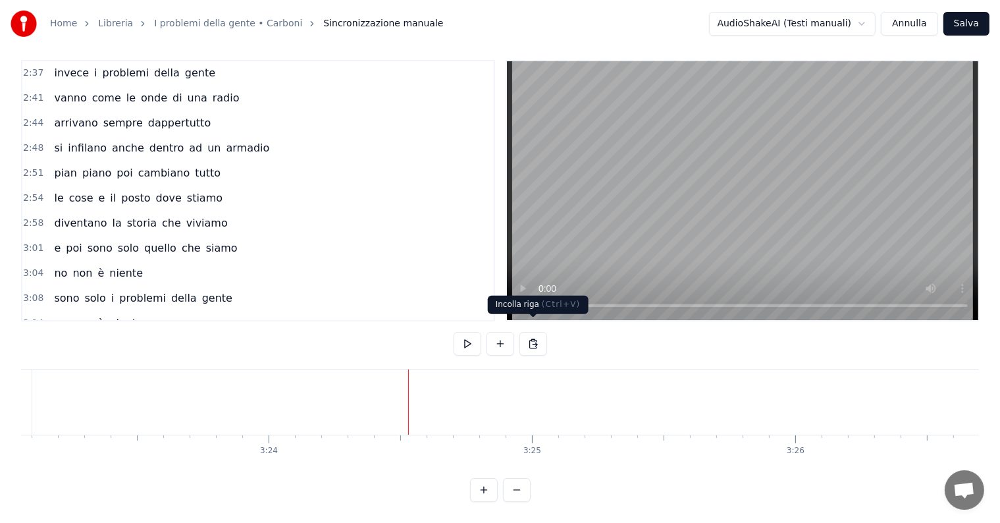
click at [532, 334] on button at bounding box center [533, 344] width 28 height 24
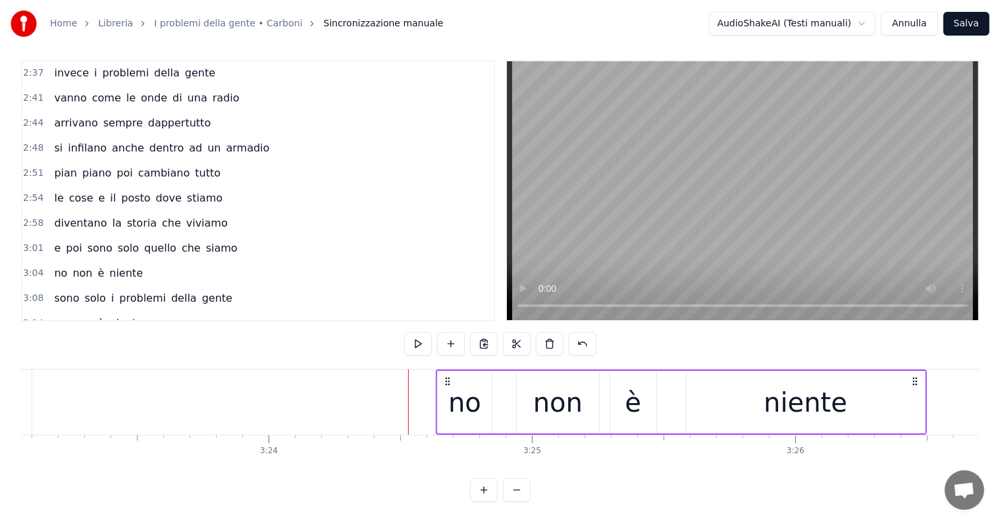
drag, startPoint x: 419, startPoint y: 369, endPoint x: 446, endPoint y: 366, distance: 27.8
click at [446, 376] on icon at bounding box center [447, 381] width 11 height 11
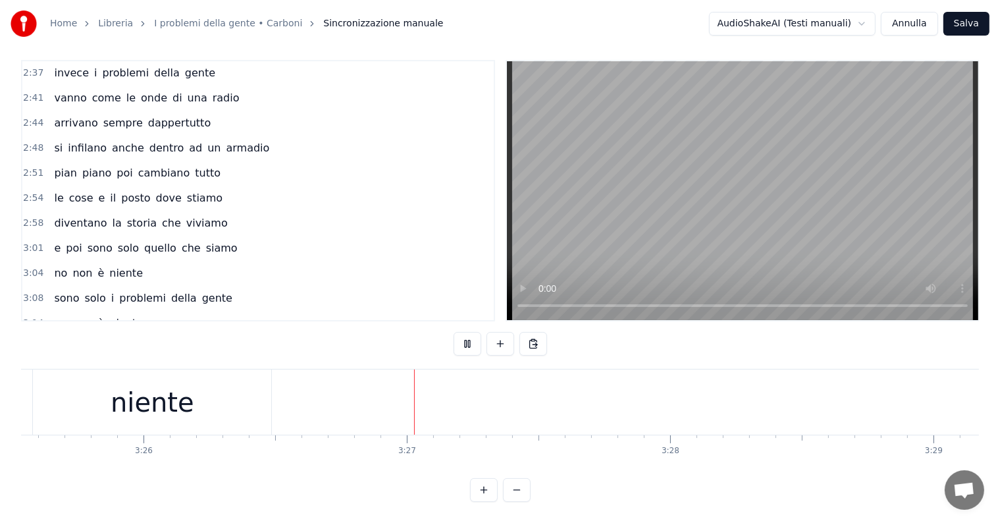
scroll to position [0, 54277]
click at [68, 336] on div "sono solo i problemi della gente" at bounding box center [143, 348] width 189 height 24
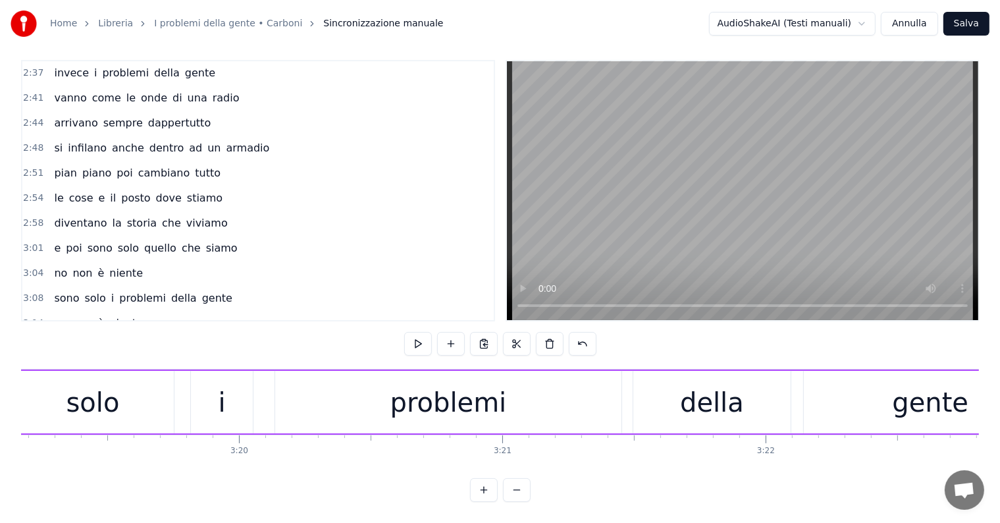
scroll to position [0, 52172]
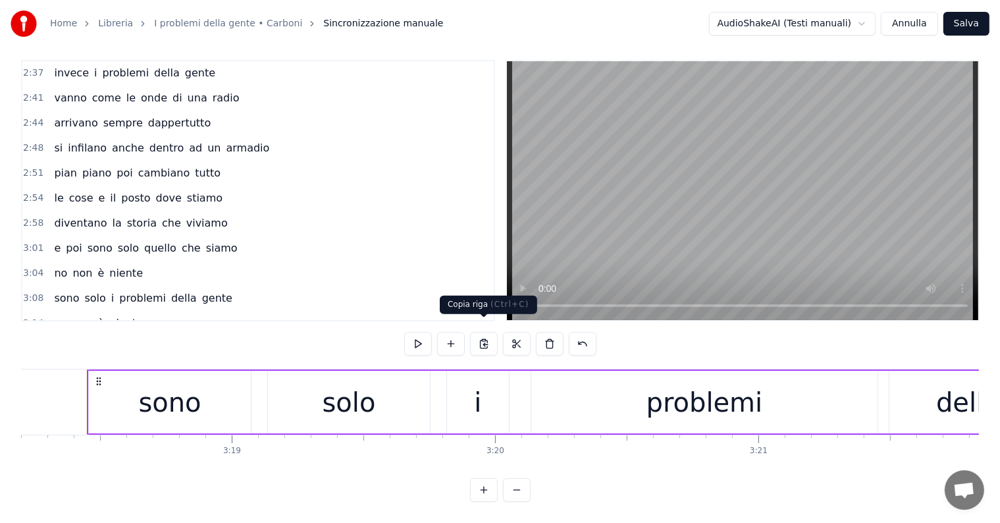
click at [488, 332] on button at bounding box center [484, 344] width 28 height 24
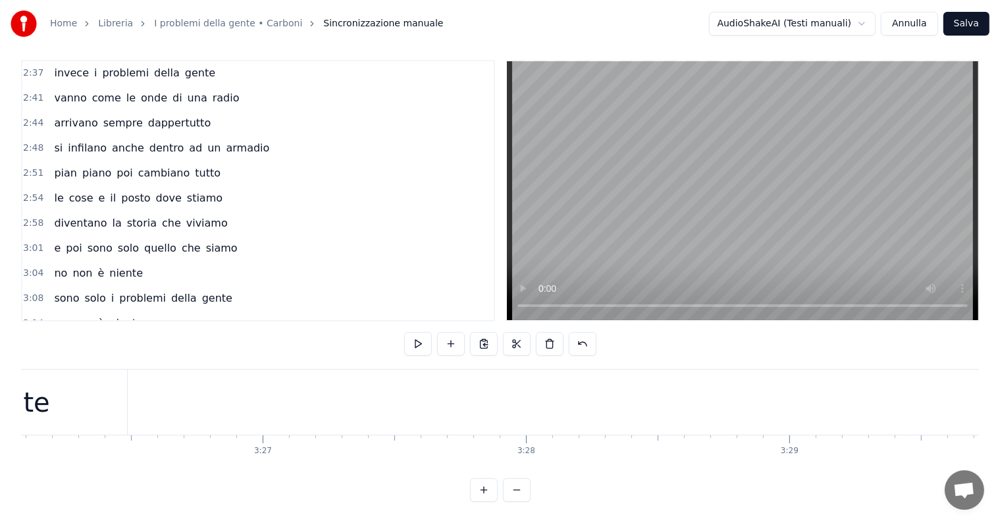
scroll to position [0, 54474]
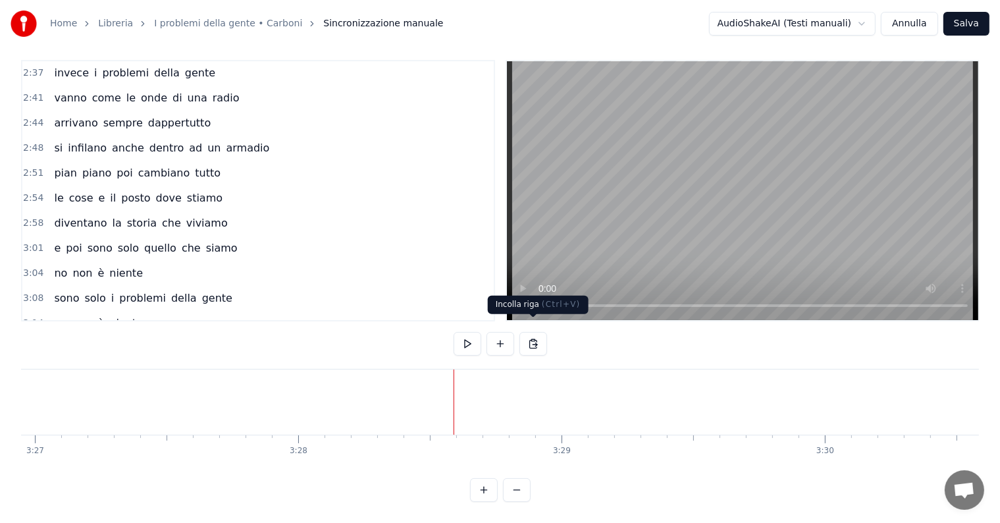
click at [536, 332] on button at bounding box center [533, 344] width 28 height 24
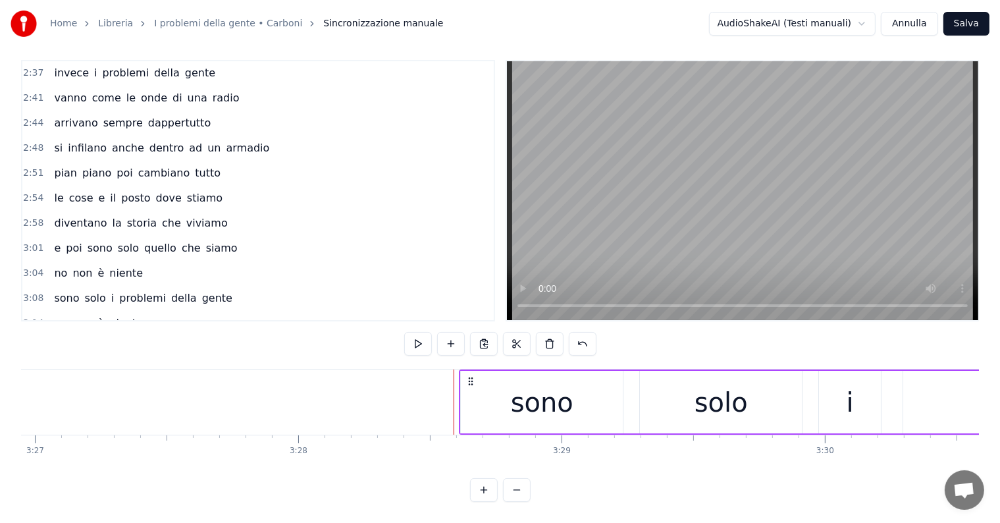
click at [471, 376] on icon at bounding box center [470, 381] width 11 height 11
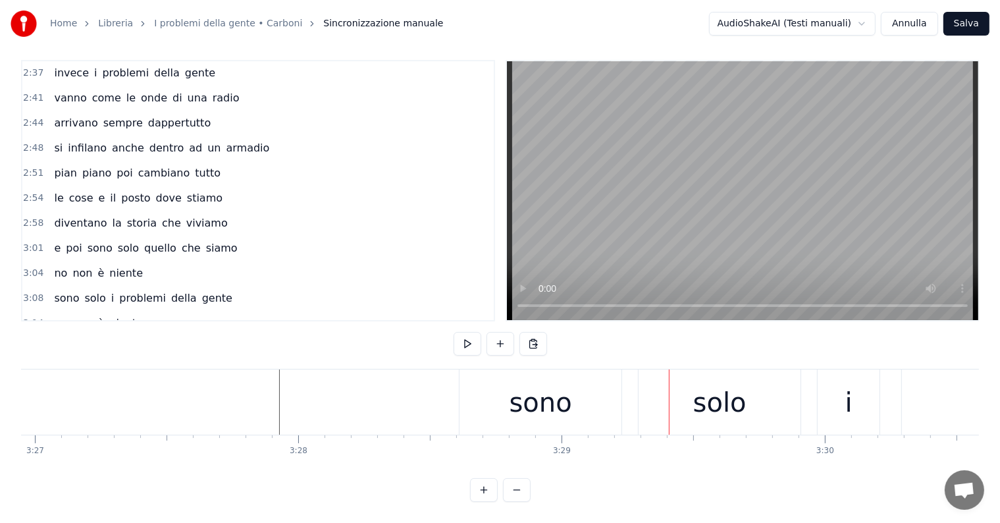
click at [124, 336] on div "sono solo i problemi della gente" at bounding box center [143, 348] width 189 height 24
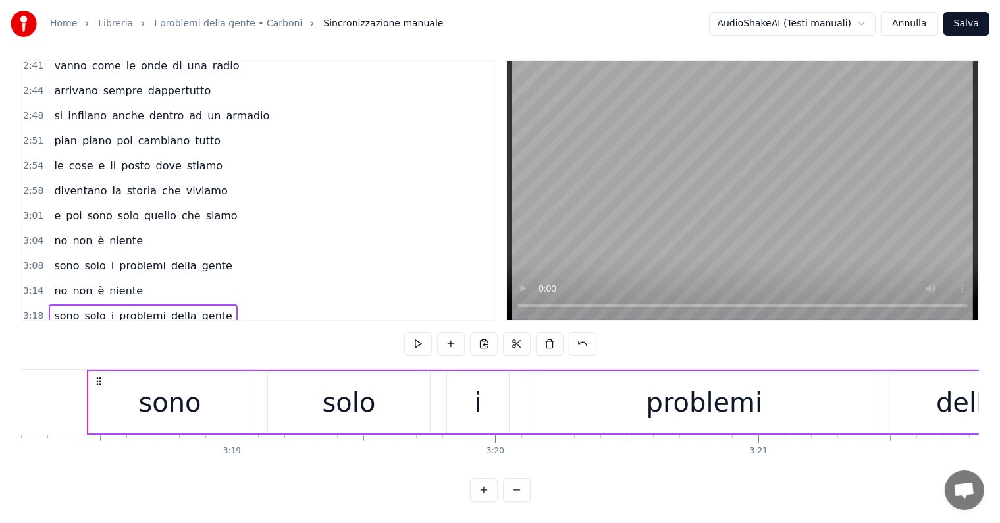
scroll to position [1024, 0]
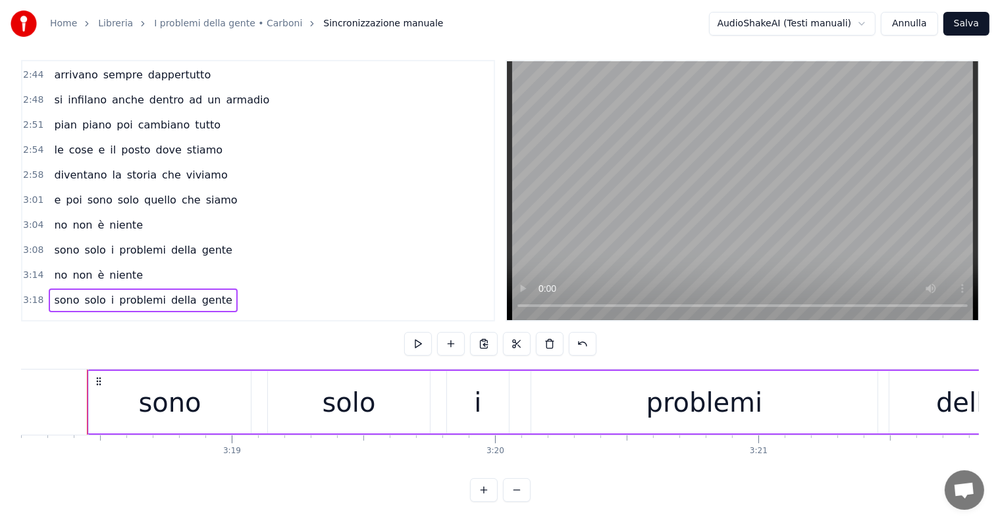
click at [84, 338] on div "sono solo i problemi della gente" at bounding box center [143, 350] width 189 height 24
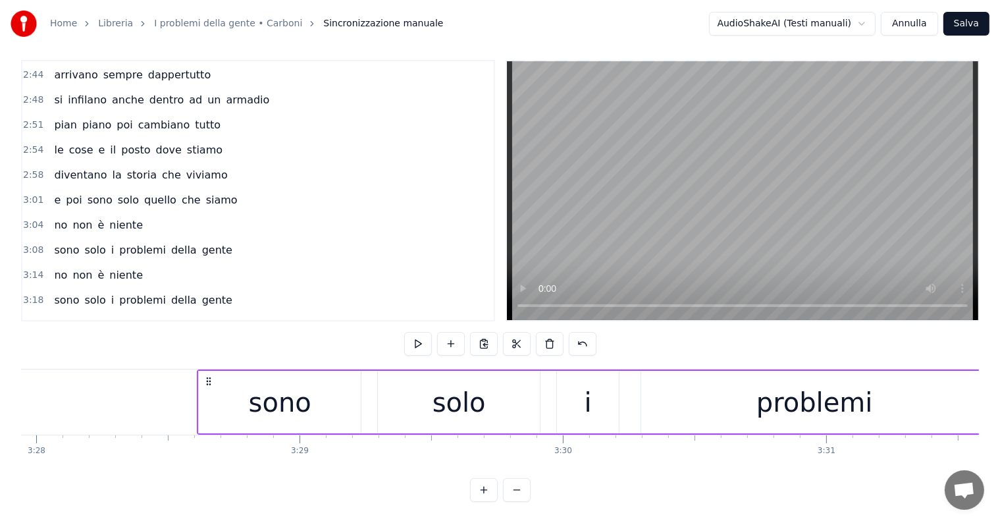
scroll to position [0, 54846]
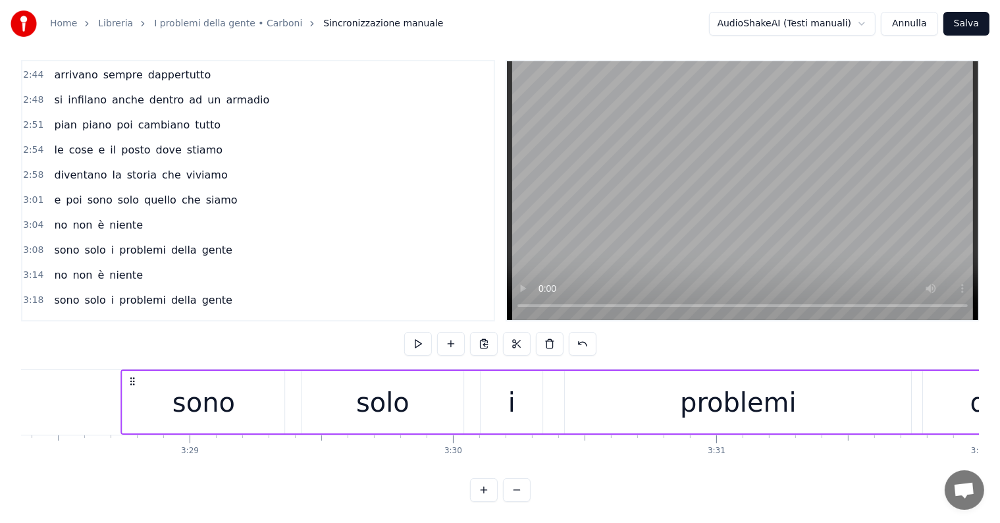
drag, startPoint x: 97, startPoint y: 368, endPoint x: 132, endPoint y: 363, distance: 34.6
click at [132, 369] on div "sono solo i problemi della gente" at bounding box center [733, 401] width 1227 height 65
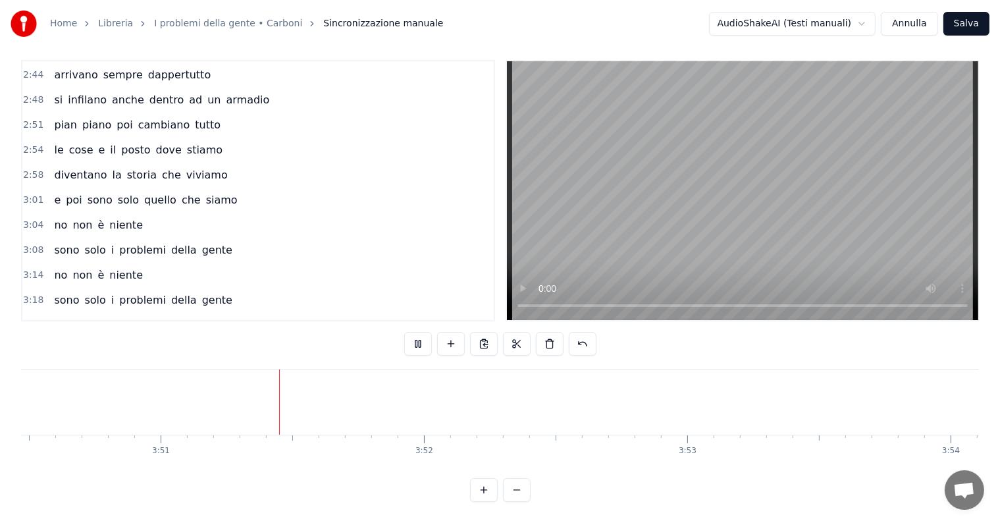
scroll to position [0, 60717]
click at [968, 26] on button "Salva" at bounding box center [966, 24] width 46 height 24
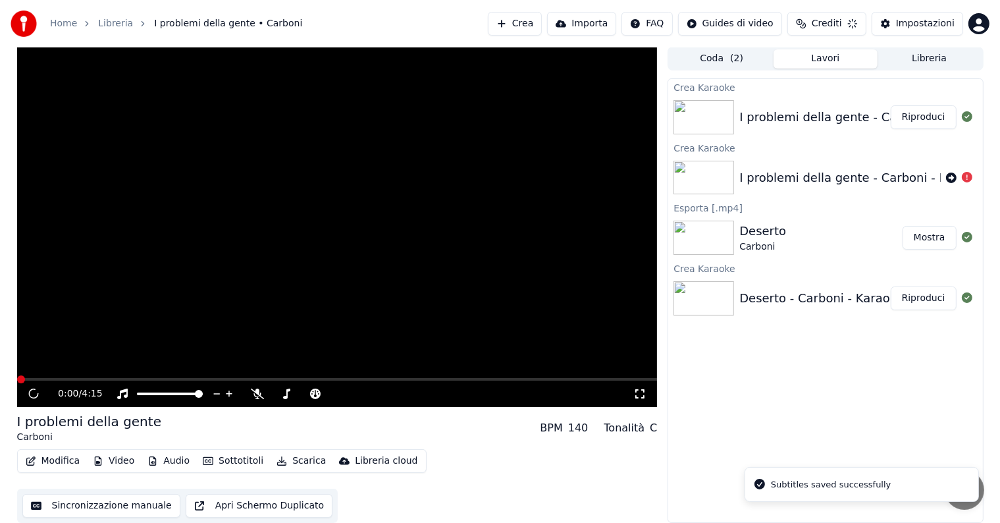
scroll to position [1, 0]
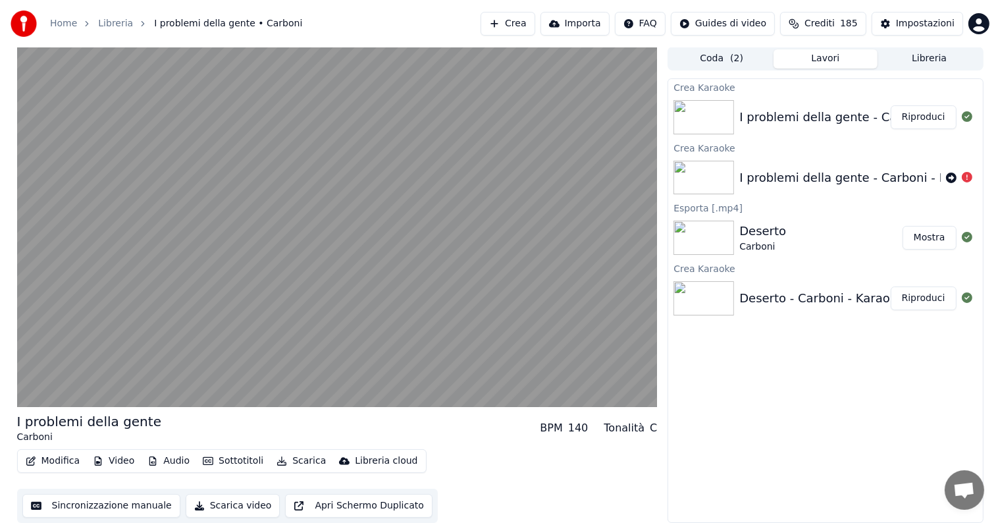
click at [935, 115] on button "Riproduci" at bounding box center [923, 117] width 66 height 24
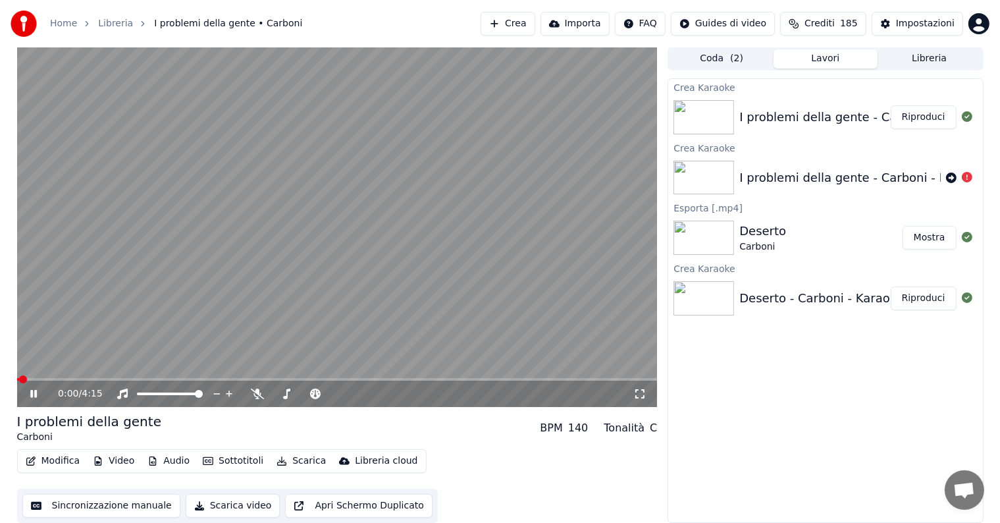
click at [32, 394] on icon at bounding box center [33, 394] width 7 height 8
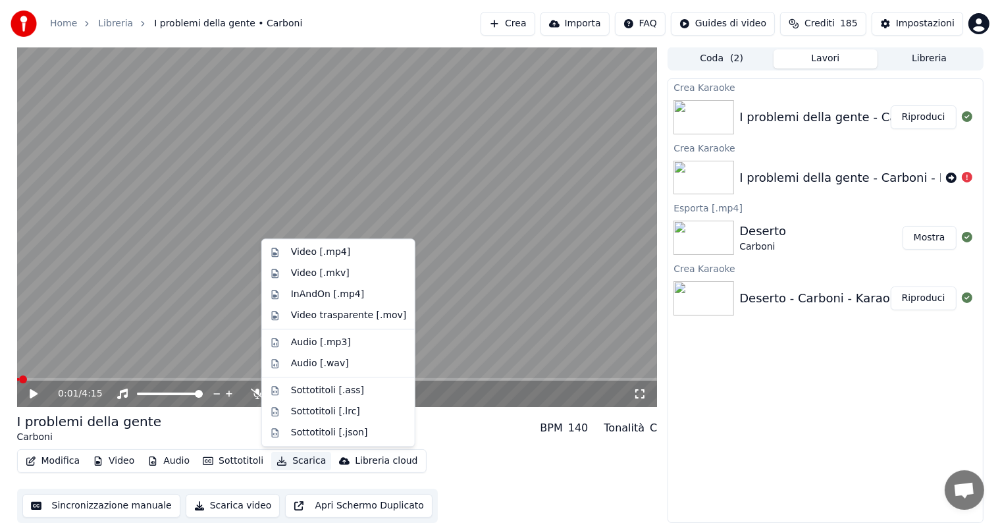
click at [301, 459] on button "Scarica" at bounding box center [301, 460] width 60 height 18
click at [326, 249] on div "Video [.mp4]" at bounding box center [320, 251] width 59 height 13
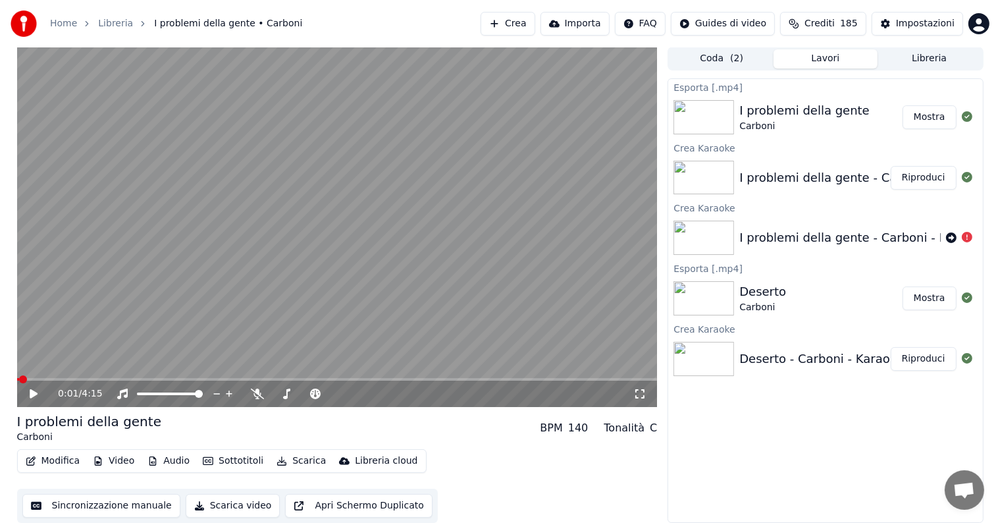
click at [933, 114] on button "Mostra" at bounding box center [929, 117] width 54 height 24
click at [932, 118] on button "Mostra" at bounding box center [929, 117] width 54 height 24
